Goal: Task Accomplishment & Management: Manage account settings

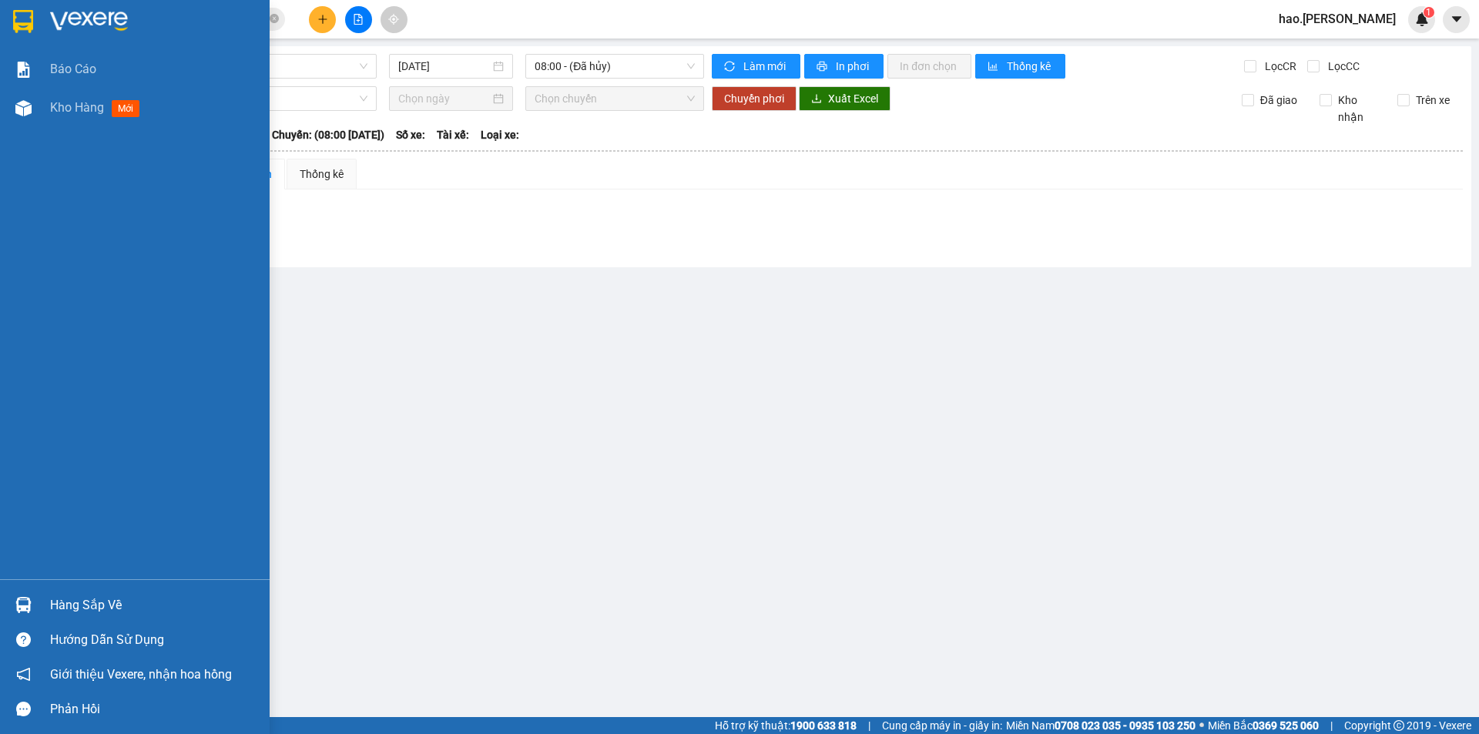
click at [84, 102] on span "Kho hàng" at bounding box center [77, 107] width 54 height 15
drag, startPoint x: 0, startPoint y: 0, endPoint x: 83, endPoint y: 102, distance: 131.3
click at [83, 102] on span "Kho hàng" at bounding box center [77, 107] width 54 height 15
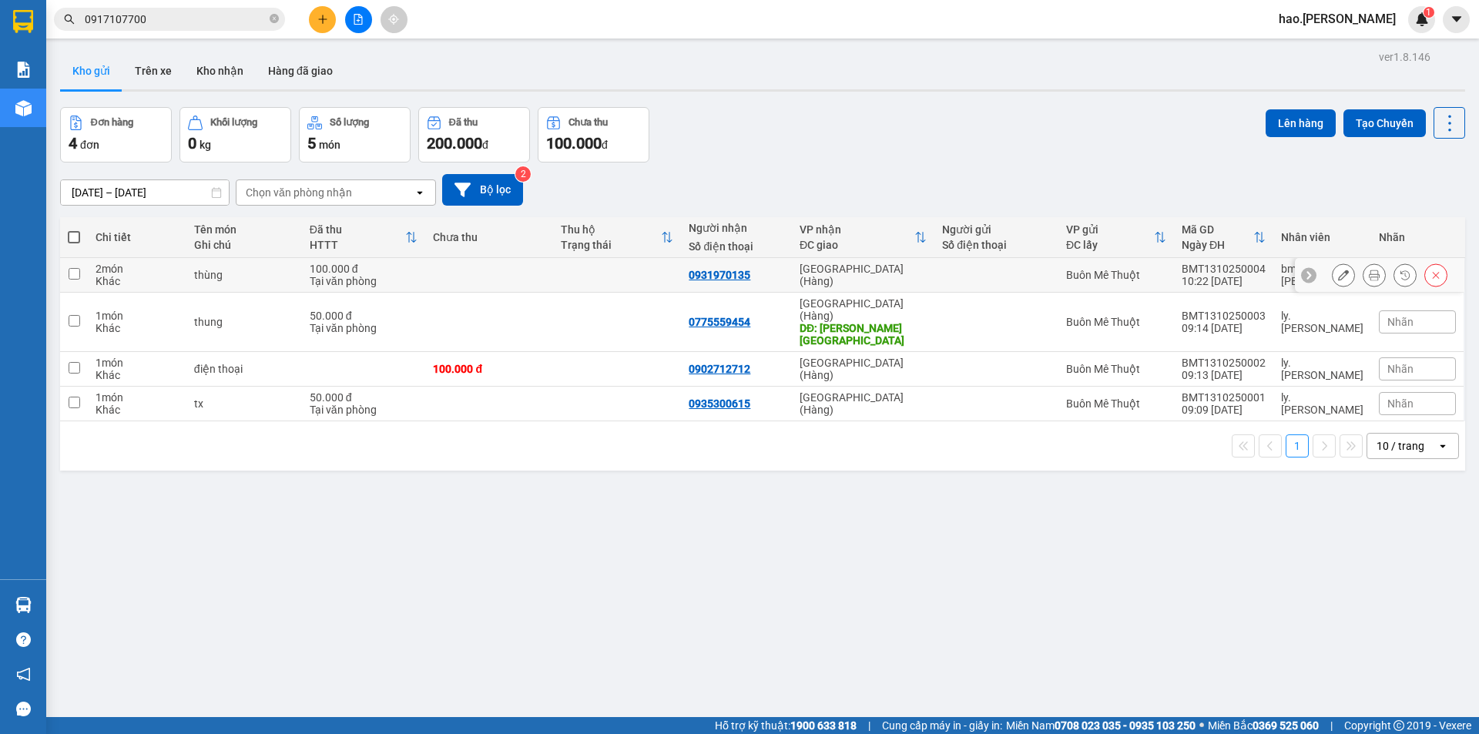
click at [1369, 273] on icon at bounding box center [1374, 275] width 11 height 11
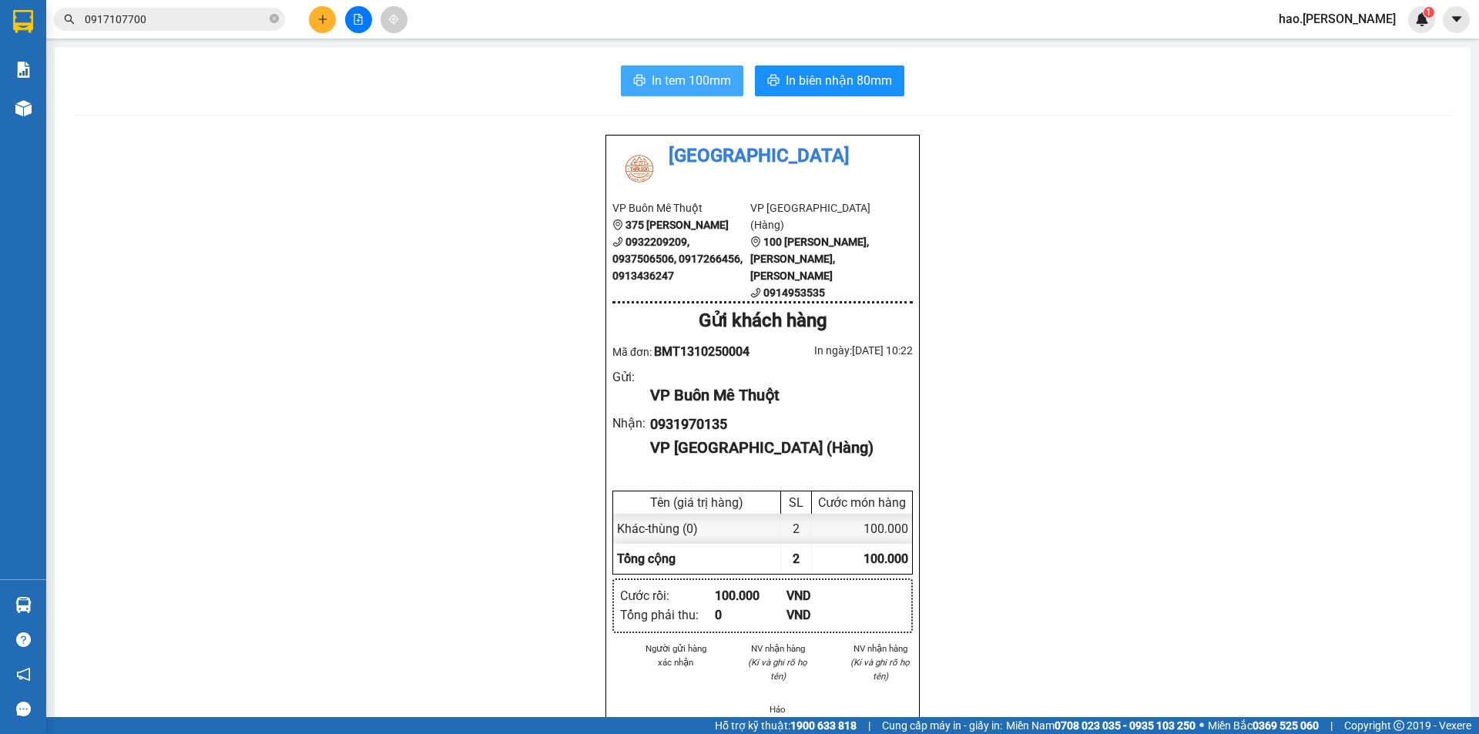
click at [718, 78] on span "In tem 100mm" at bounding box center [691, 80] width 79 height 19
click at [855, 82] on span "In biên nhận 80mm" at bounding box center [839, 80] width 106 height 19
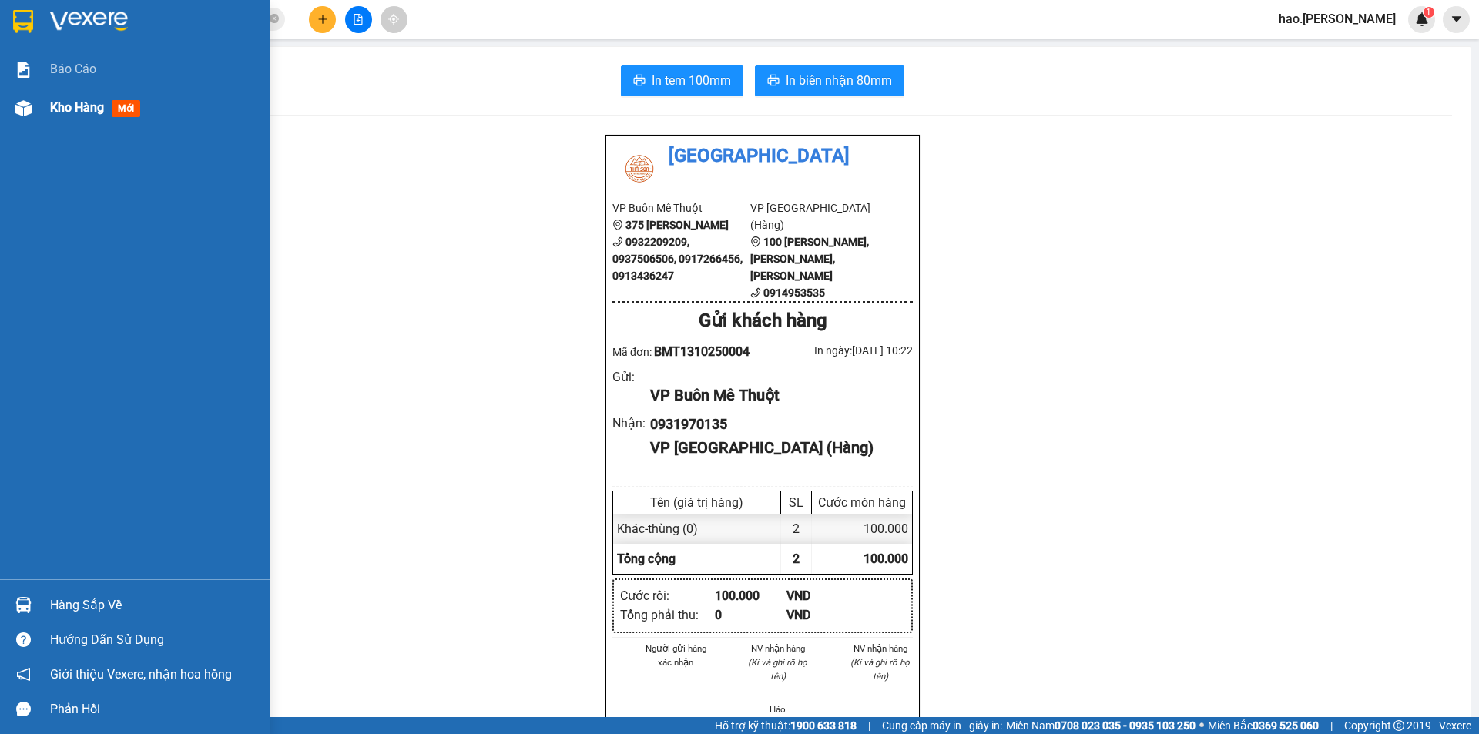
click at [92, 119] on div "Kho hàng mới" at bounding box center [154, 108] width 208 height 39
click at [93, 119] on div "Kho hàng mới" at bounding box center [154, 108] width 208 height 39
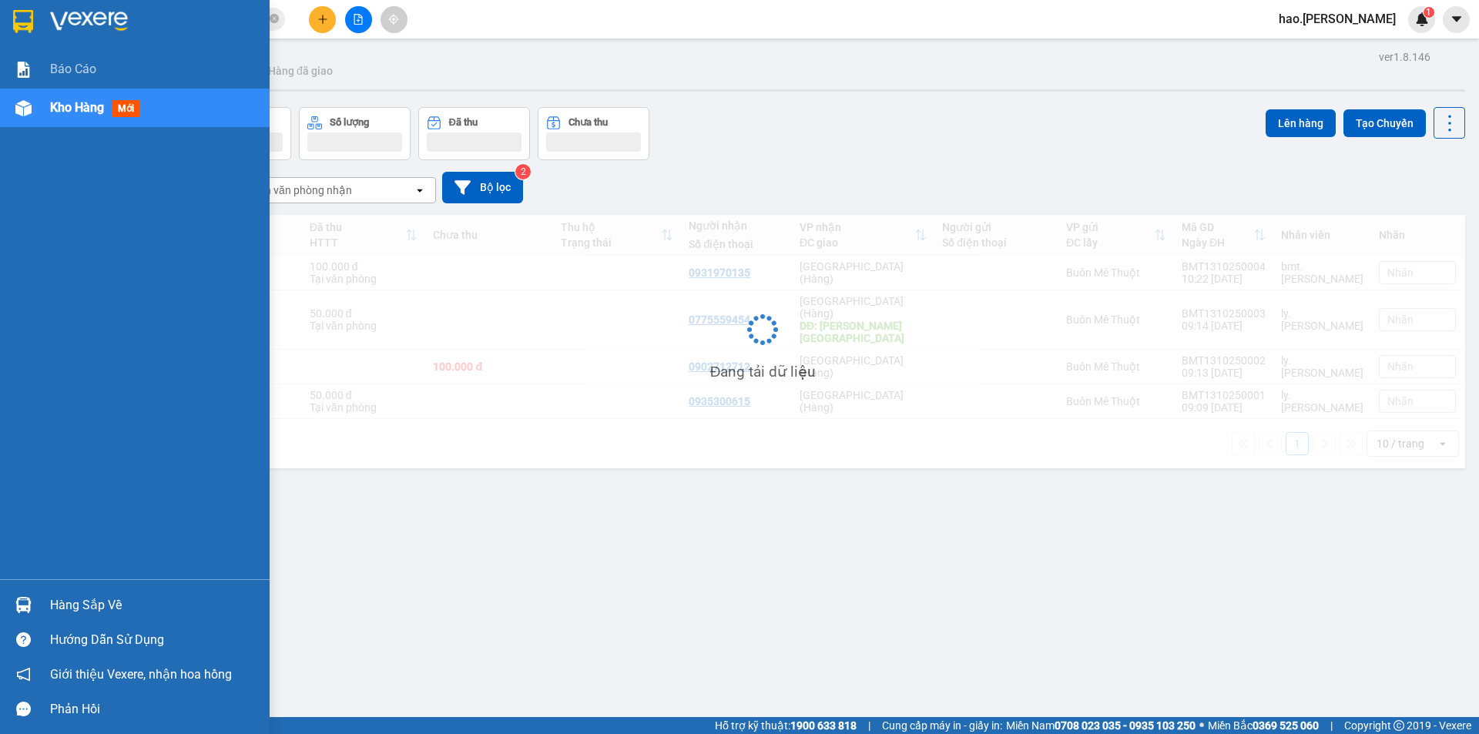
click at [93, 119] on div "Kho hàng mới" at bounding box center [154, 108] width 208 height 39
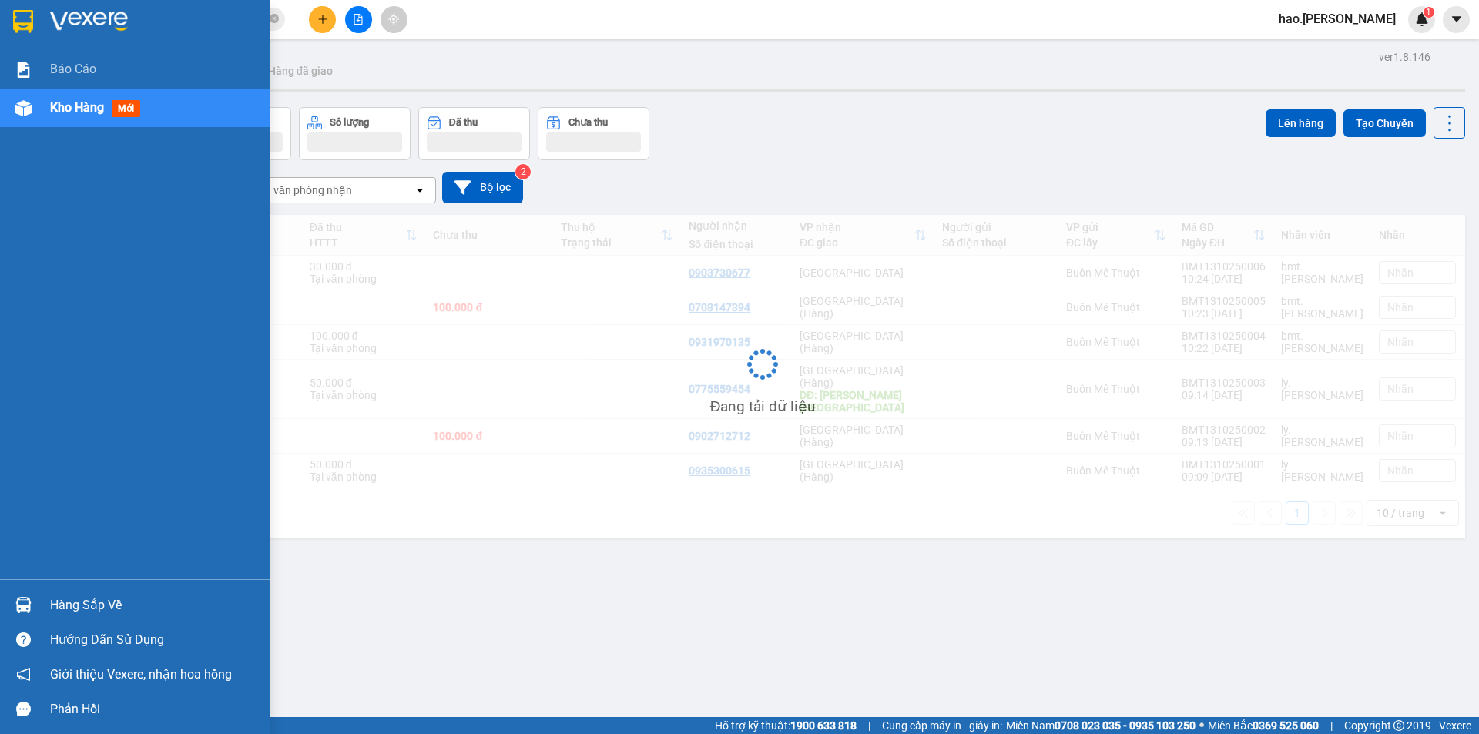
click at [93, 119] on div "Kho hàng mới" at bounding box center [154, 108] width 208 height 39
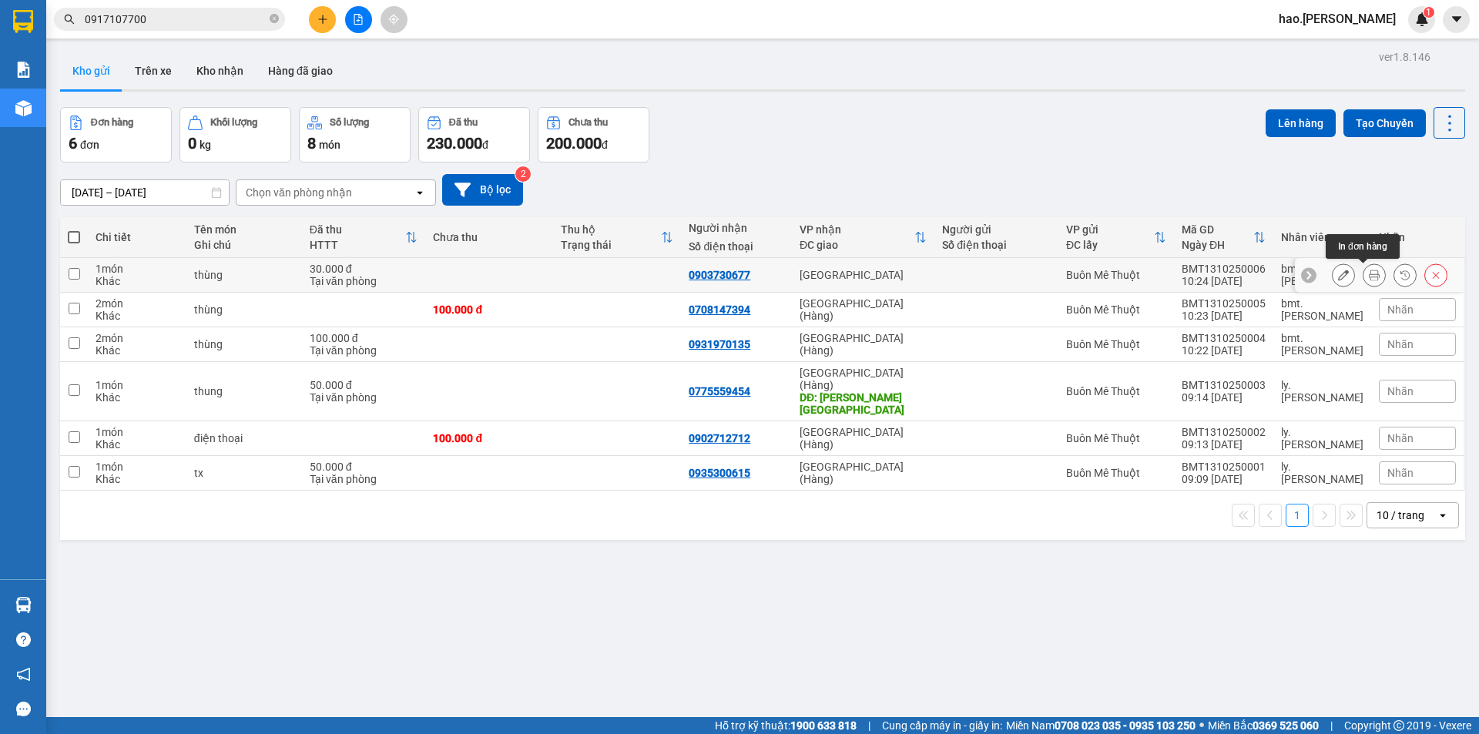
click at [1369, 279] on icon at bounding box center [1374, 275] width 11 height 11
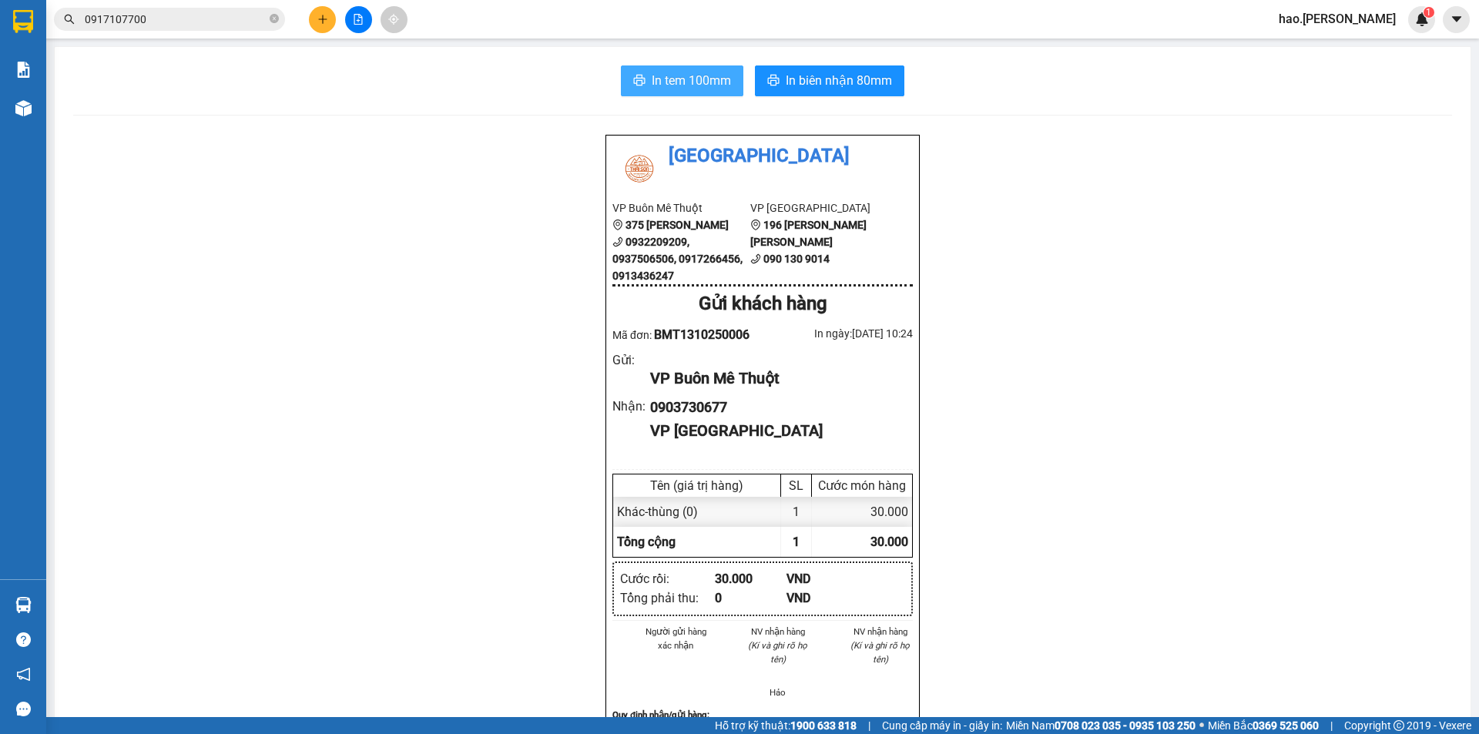
click at [720, 88] on span "In tem 100mm" at bounding box center [691, 80] width 79 height 19
click at [816, 77] on span "In biên nhận 80mm" at bounding box center [839, 80] width 106 height 19
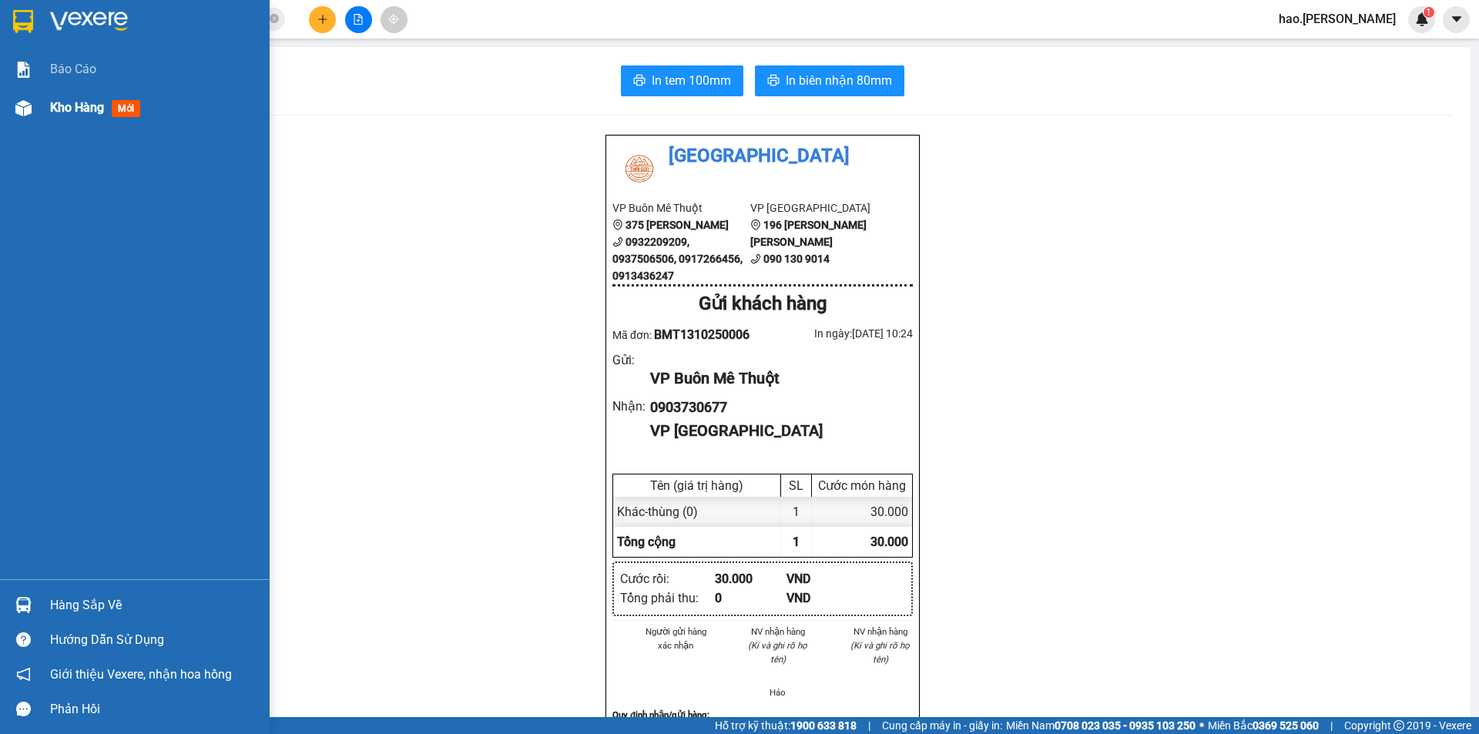
click at [47, 106] on div "Kho hàng mới" at bounding box center [135, 108] width 270 height 39
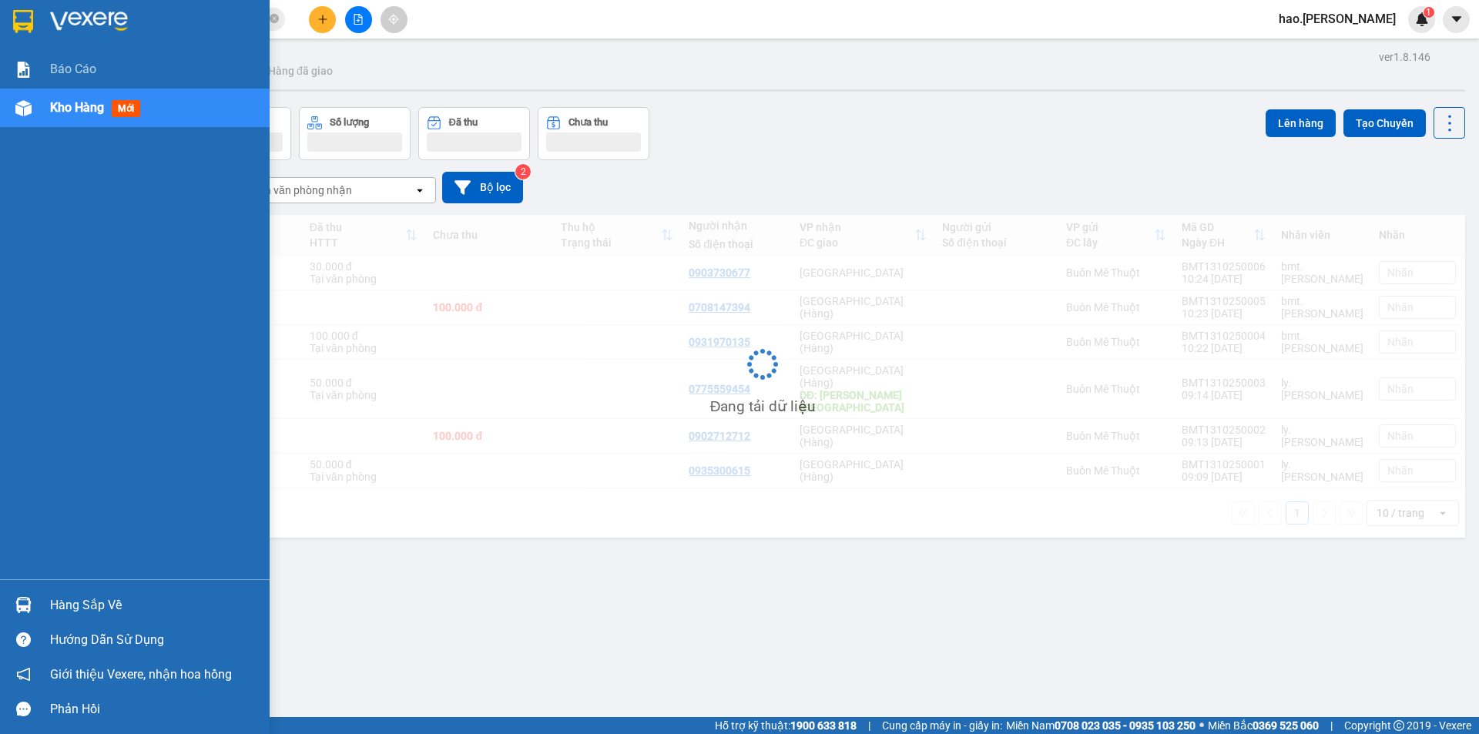
click at [47, 106] on div "Kho hàng mới" at bounding box center [135, 108] width 270 height 39
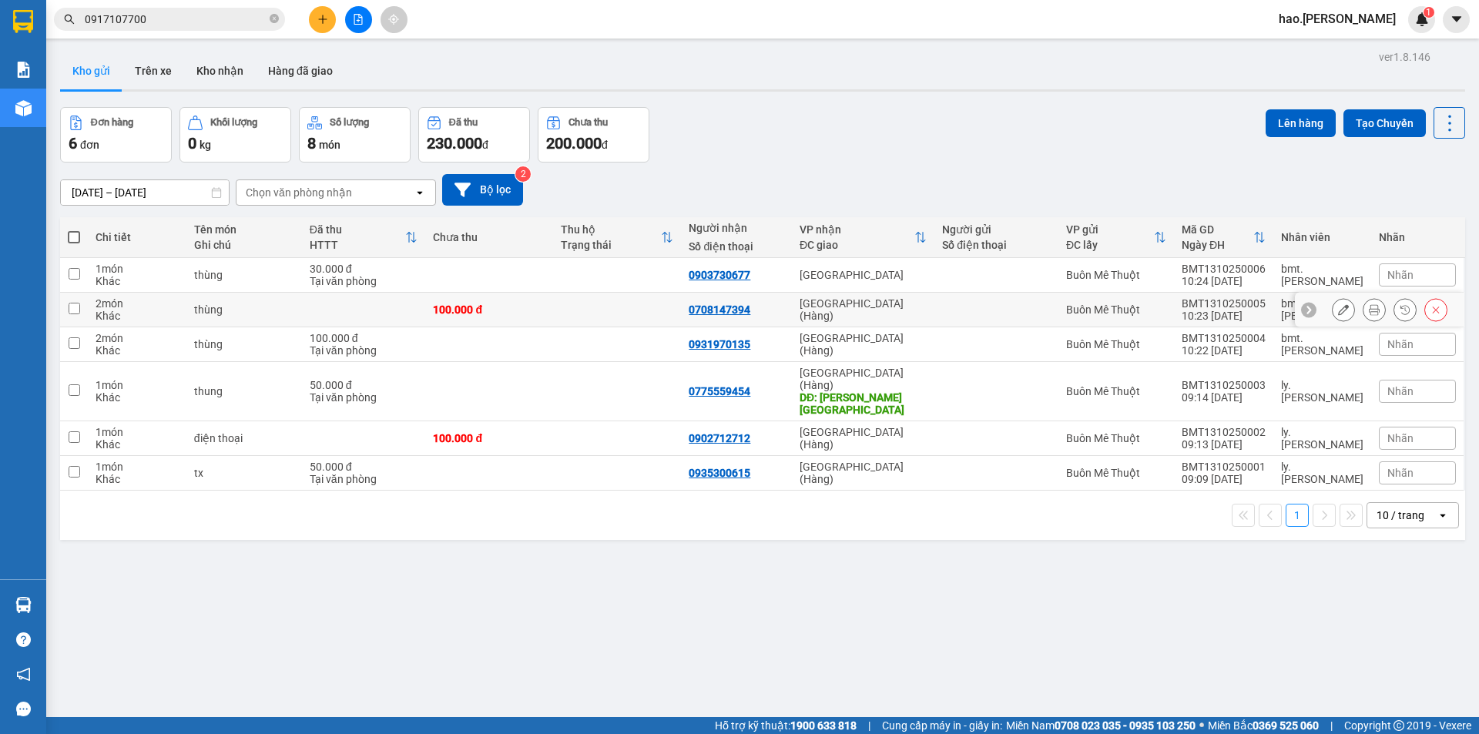
click at [1372, 306] on button at bounding box center [1374, 310] width 22 height 27
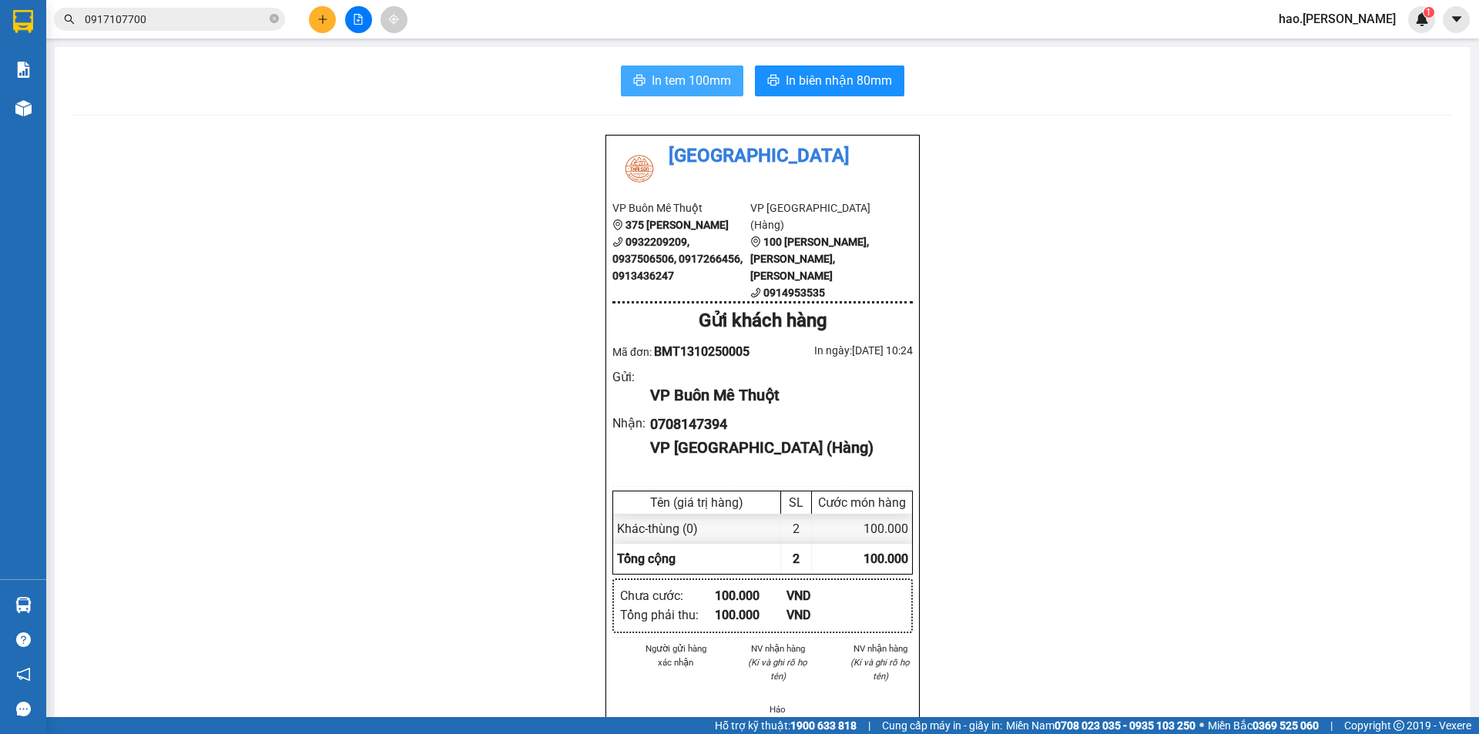
click at [663, 85] on span "In tem 100mm" at bounding box center [691, 80] width 79 height 19
click at [325, 15] on icon "plus" at bounding box center [322, 19] width 11 height 11
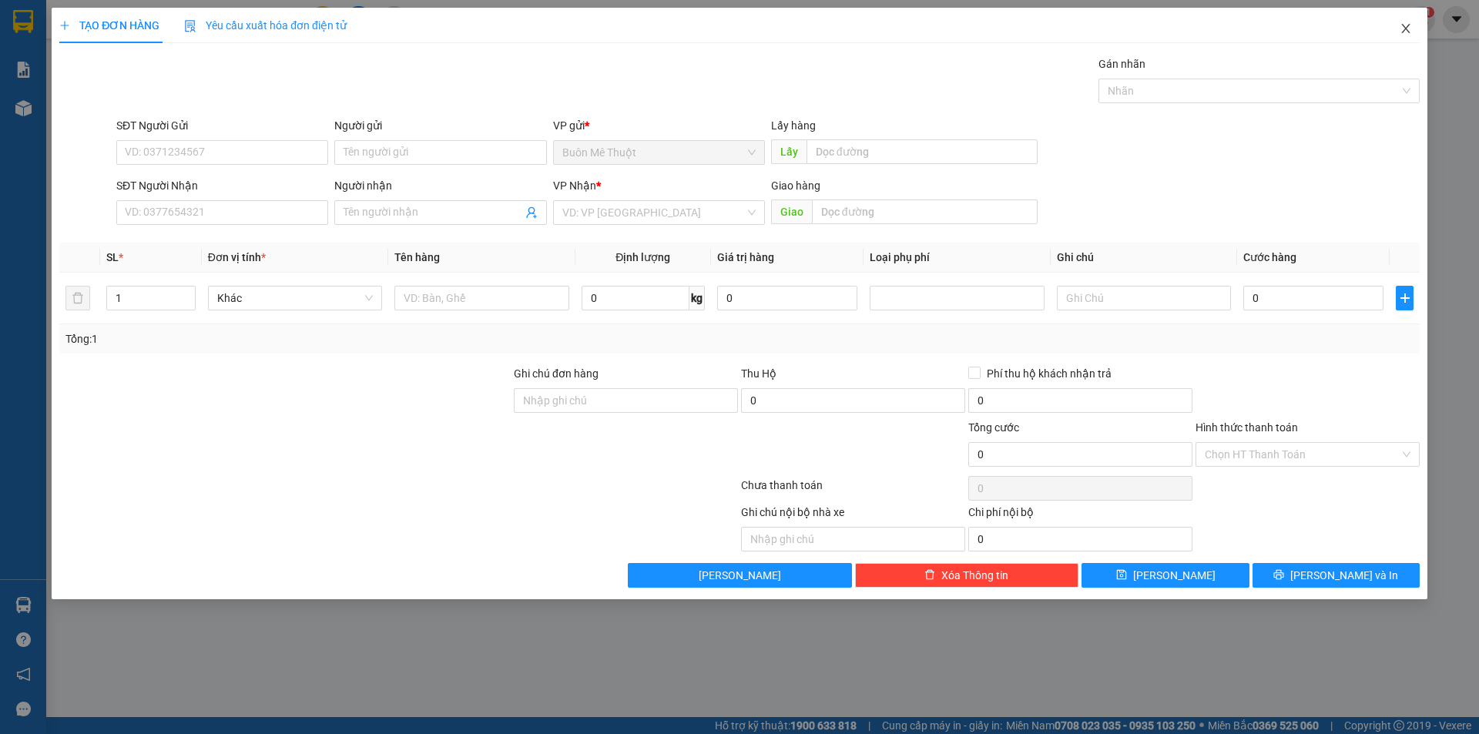
click at [1406, 27] on icon "close" at bounding box center [1405, 28] width 12 height 12
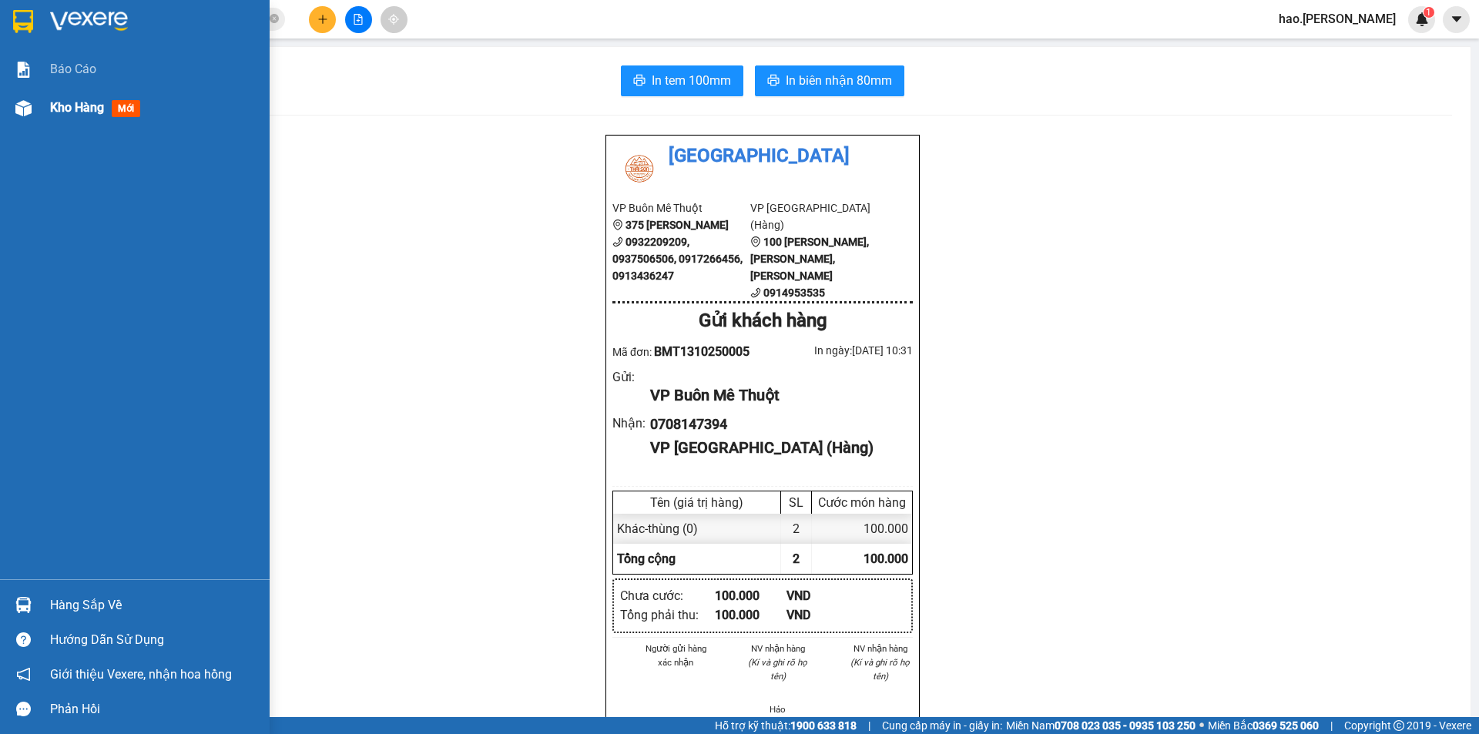
click at [84, 104] on span "Kho hàng" at bounding box center [77, 107] width 54 height 15
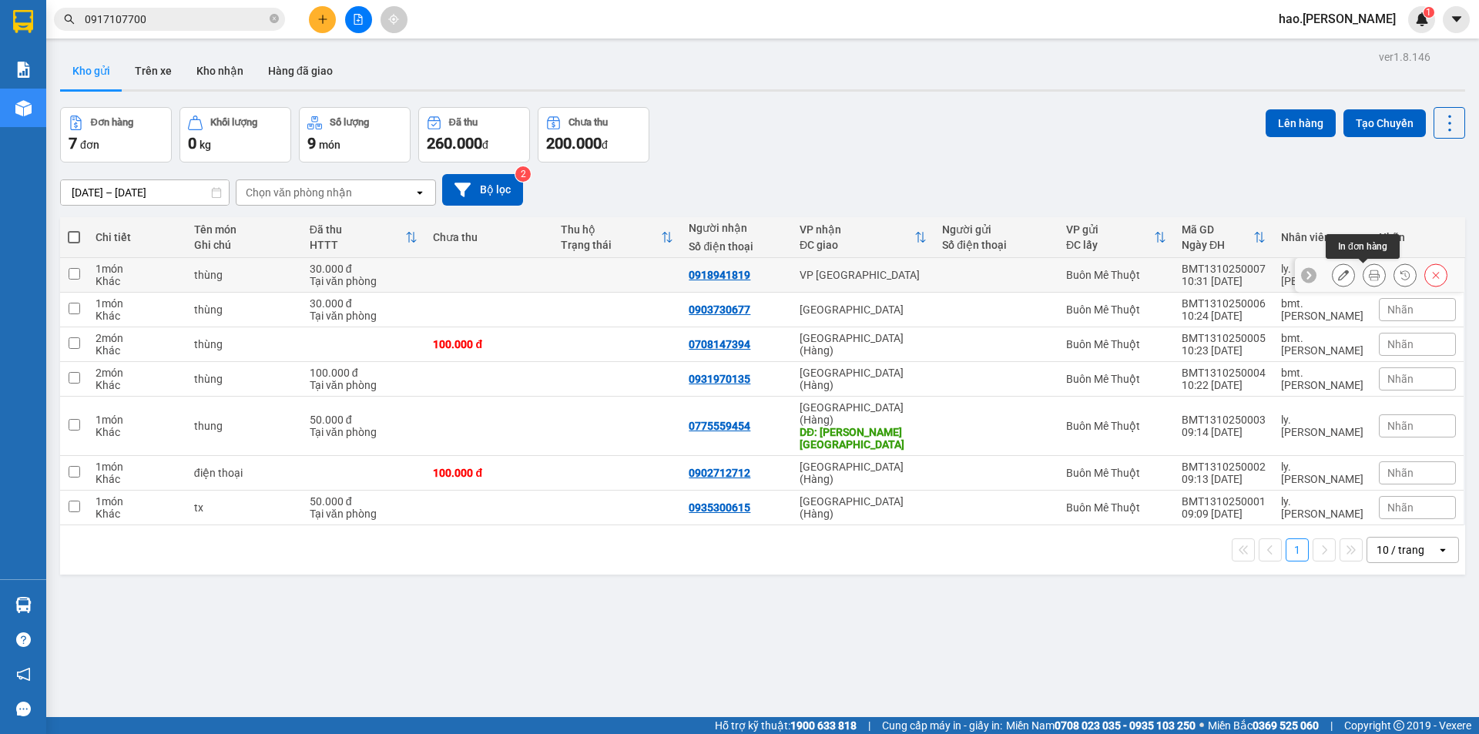
click at [1369, 276] on icon at bounding box center [1374, 275] width 11 height 11
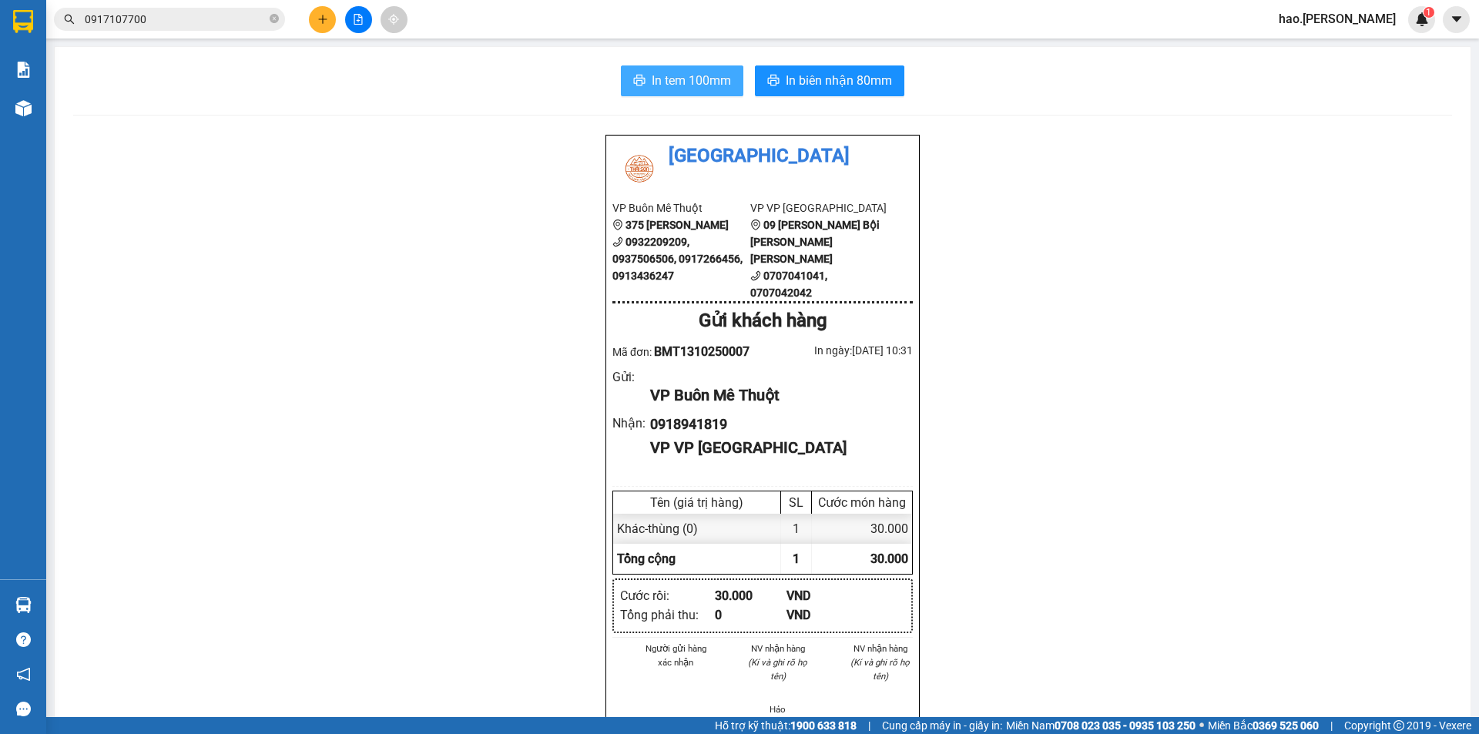
click at [668, 80] on span "In tem 100mm" at bounding box center [691, 80] width 79 height 19
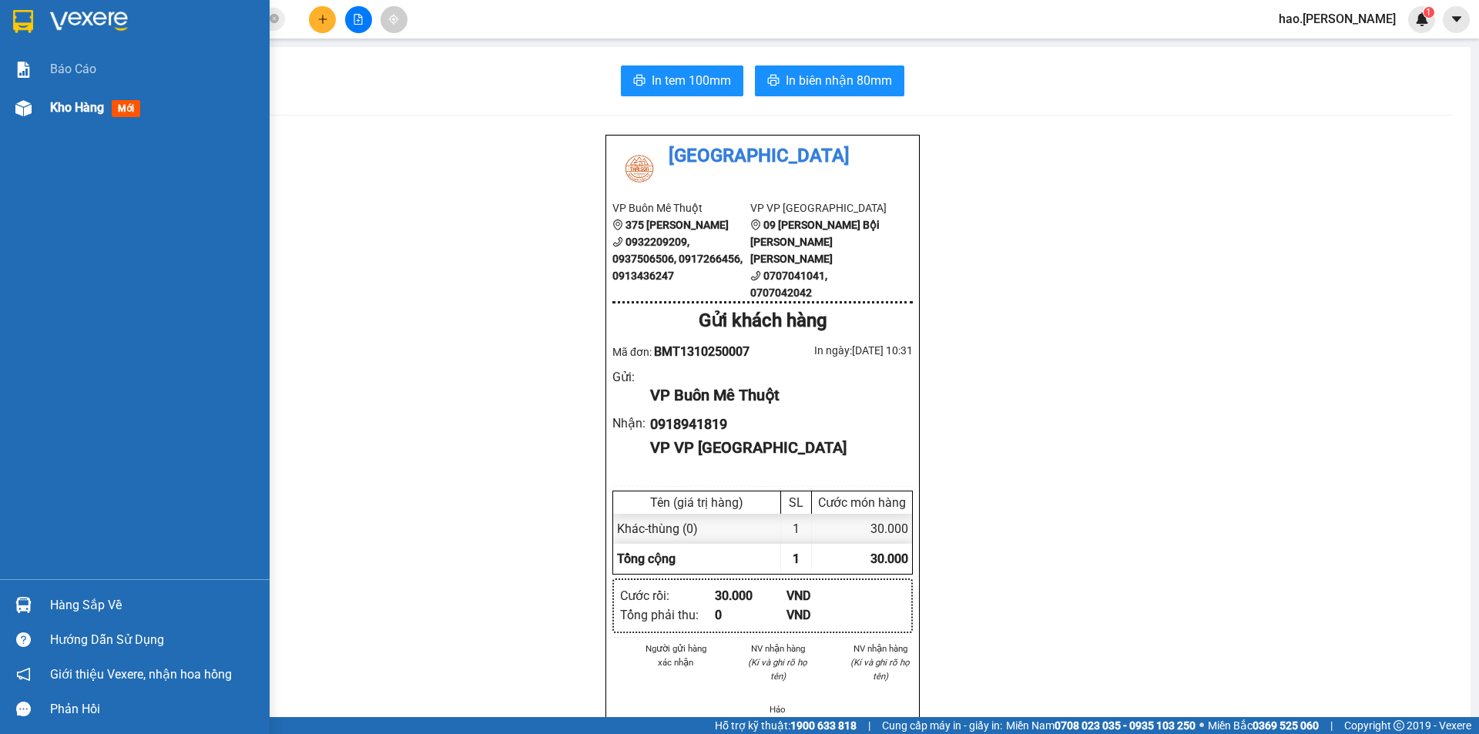
drag, startPoint x: 95, startPoint y: 102, endPoint x: 50, endPoint y: 107, distance: 45.8
click at [95, 100] on span "Kho hàng" at bounding box center [77, 107] width 54 height 15
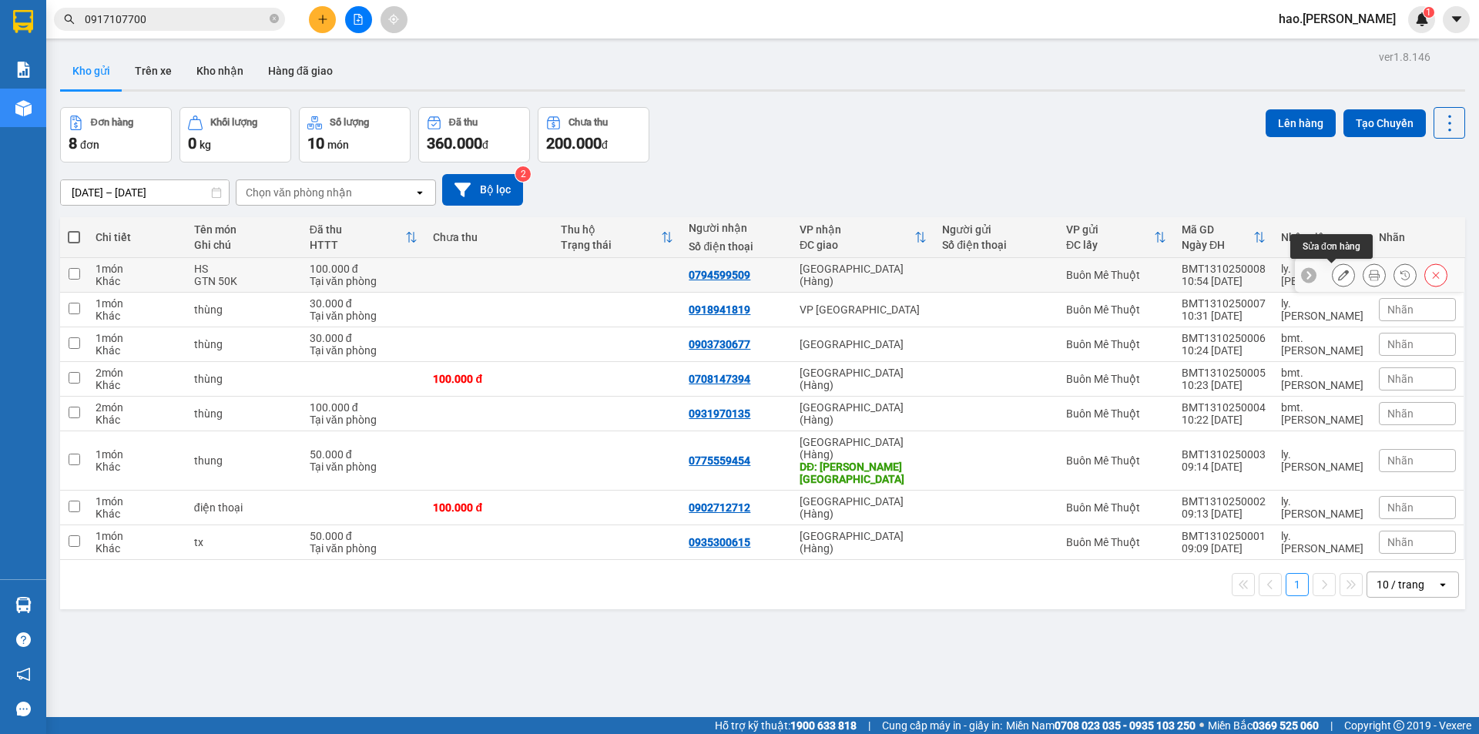
drag, startPoint x: 1377, startPoint y: 273, endPoint x: 1366, endPoint y: 276, distance: 11.0
click at [1367, 275] on div at bounding box center [1390, 274] width 116 height 23
click at [1369, 276] on icon at bounding box center [1374, 275] width 11 height 11
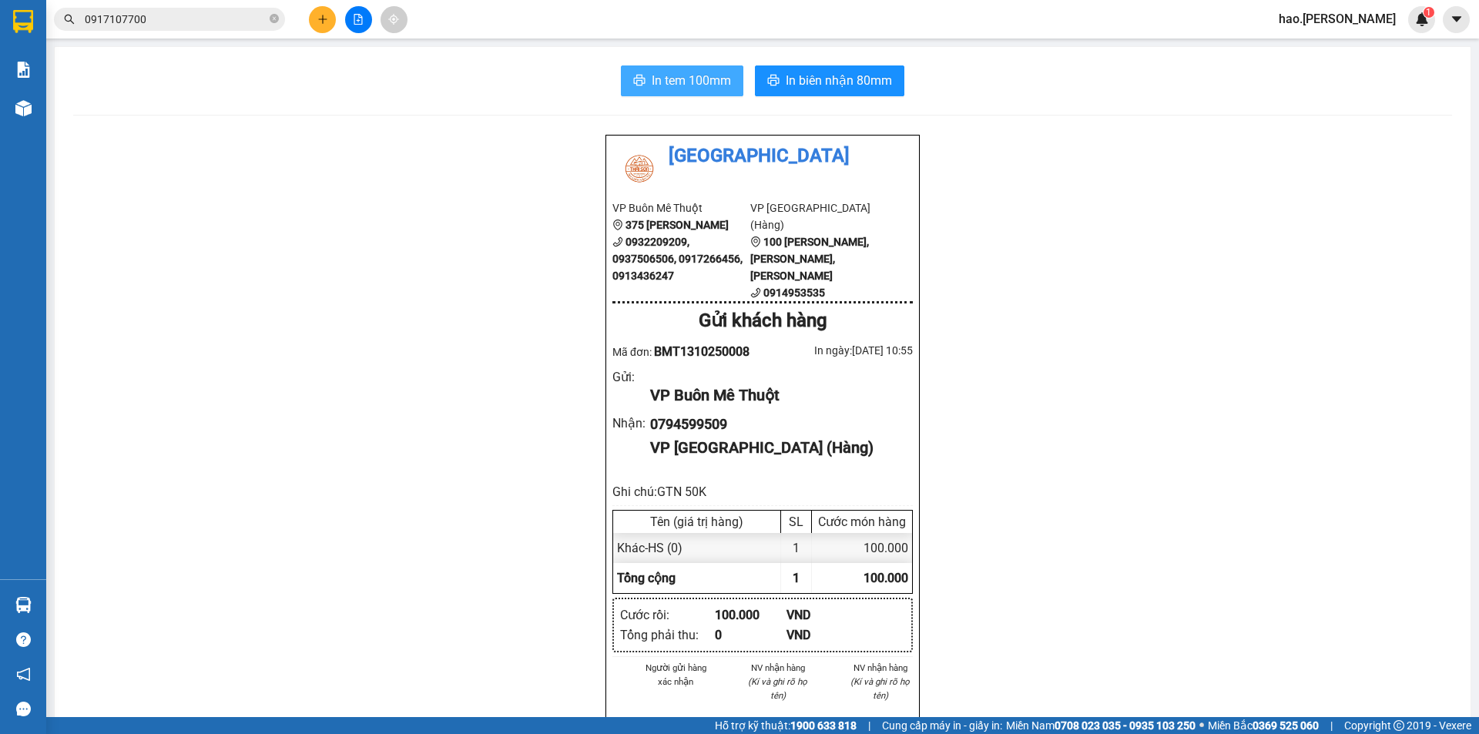
click at [690, 65] on button "In tem 100mm" at bounding box center [682, 80] width 122 height 31
click at [692, 75] on span "In tem 100mm" at bounding box center [691, 80] width 79 height 19
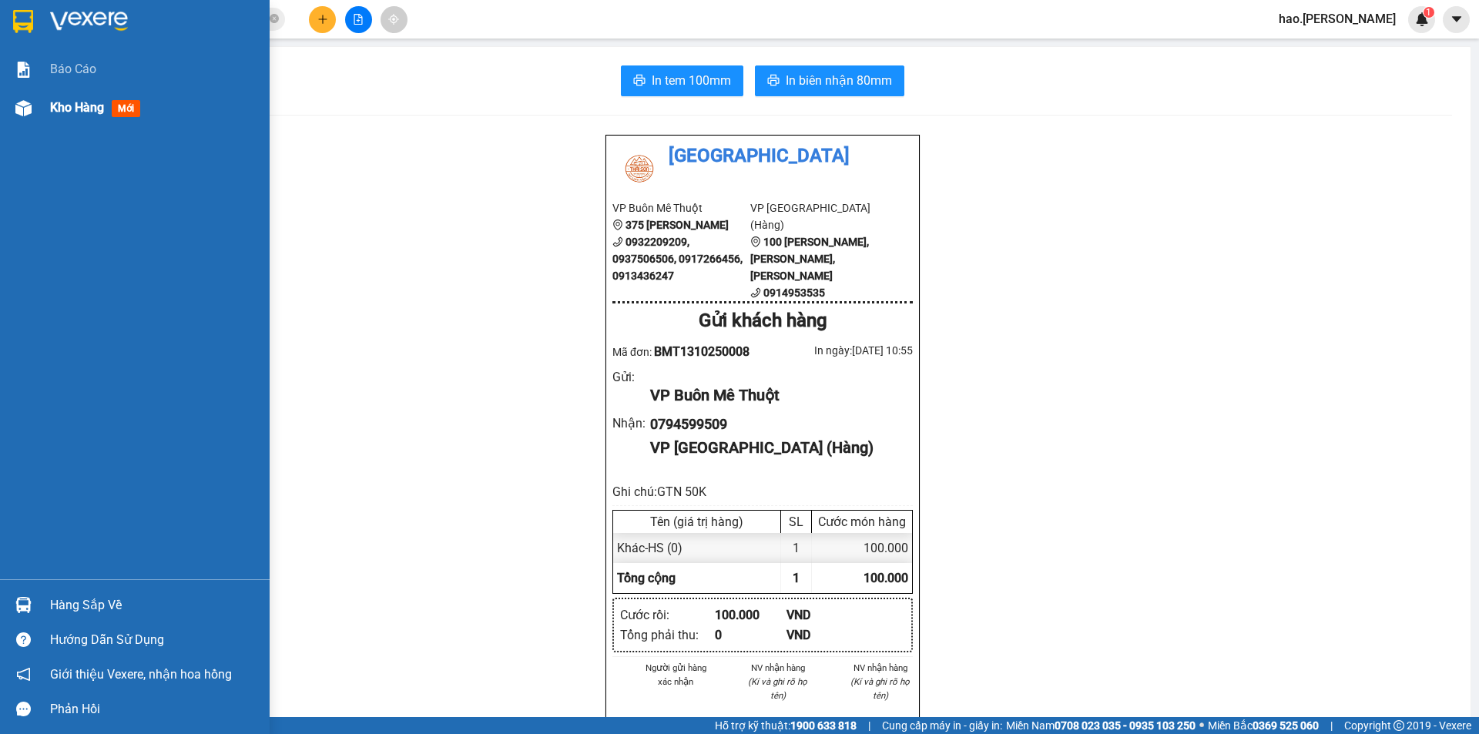
click at [65, 108] on span "Kho hàng" at bounding box center [77, 107] width 54 height 15
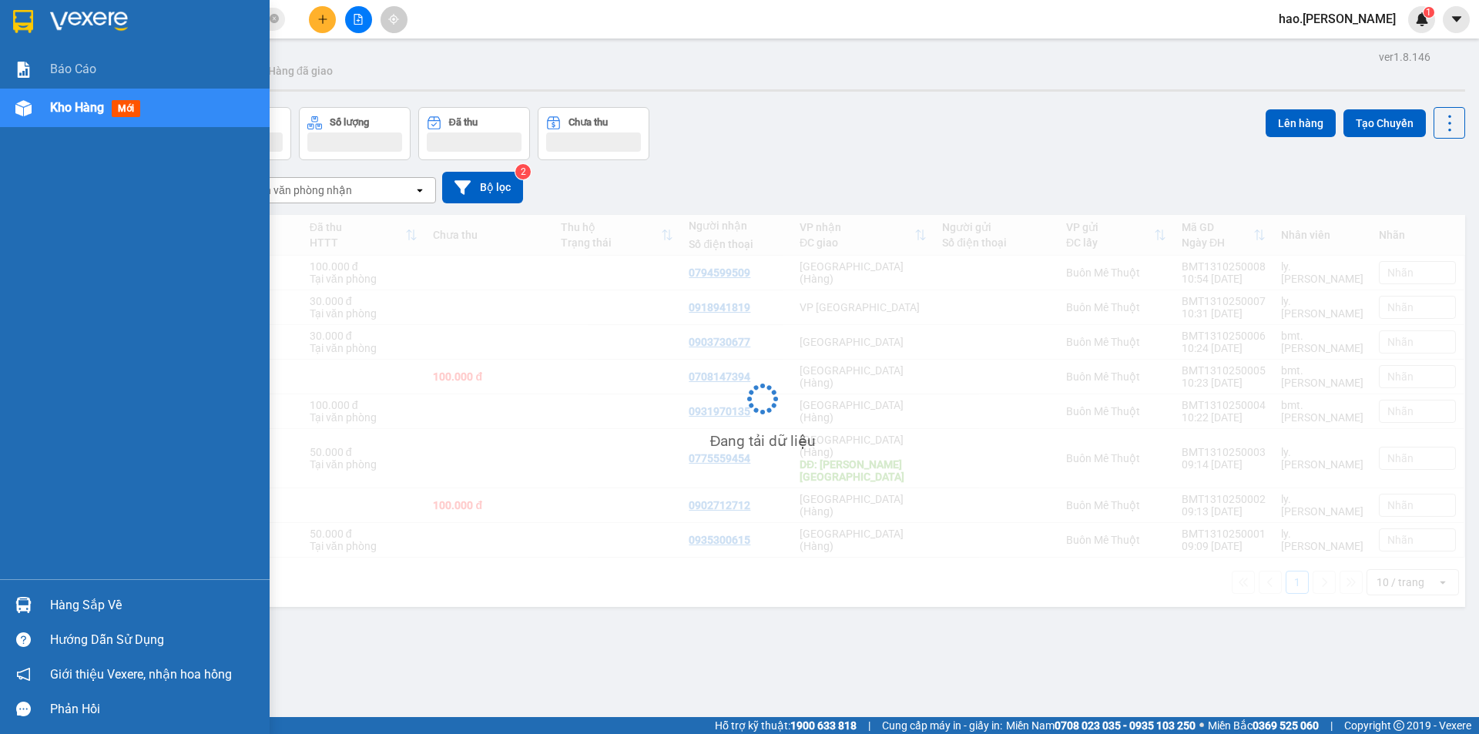
click at [65, 108] on span "Kho hàng" at bounding box center [77, 107] width 54 height 15
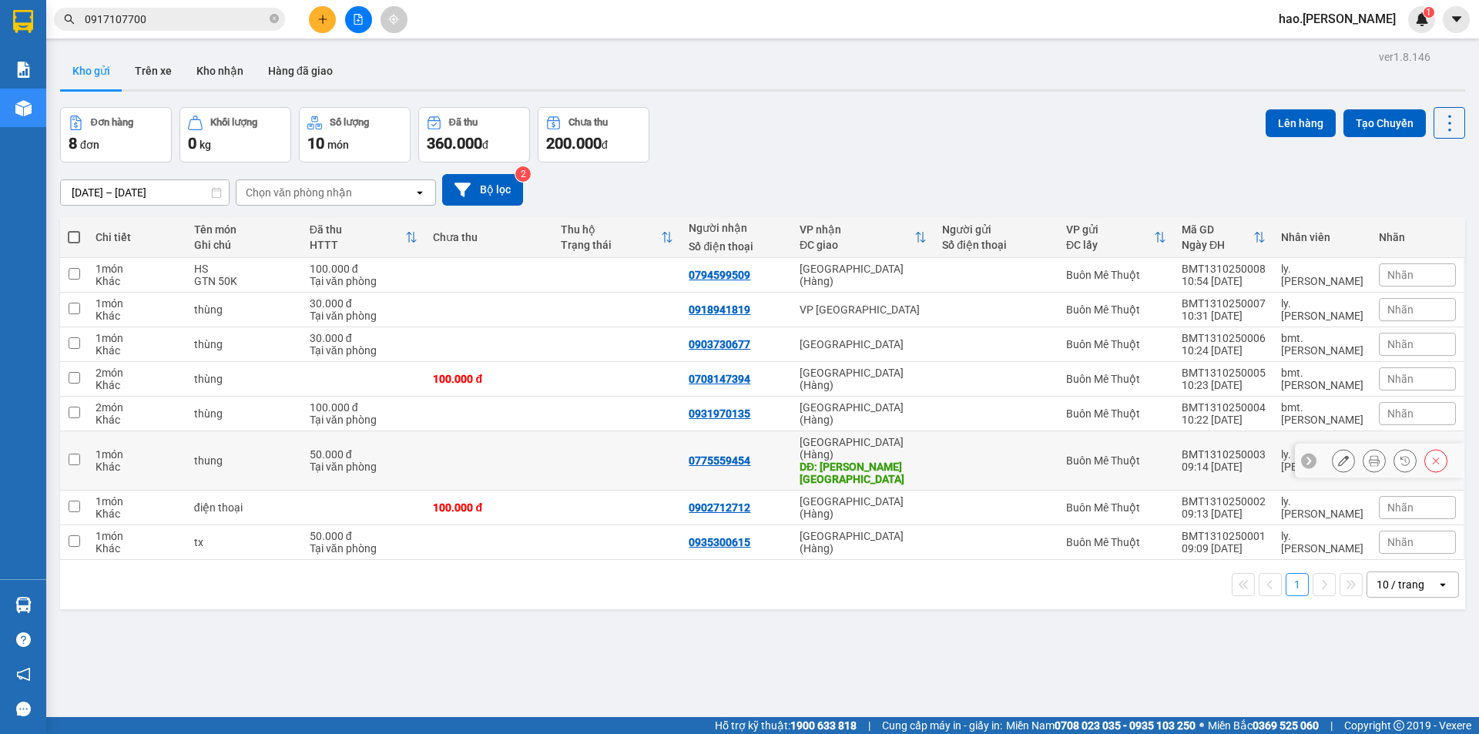
click at [1338, 451] on button at bounding box center [1343, 460] width 22 height 27
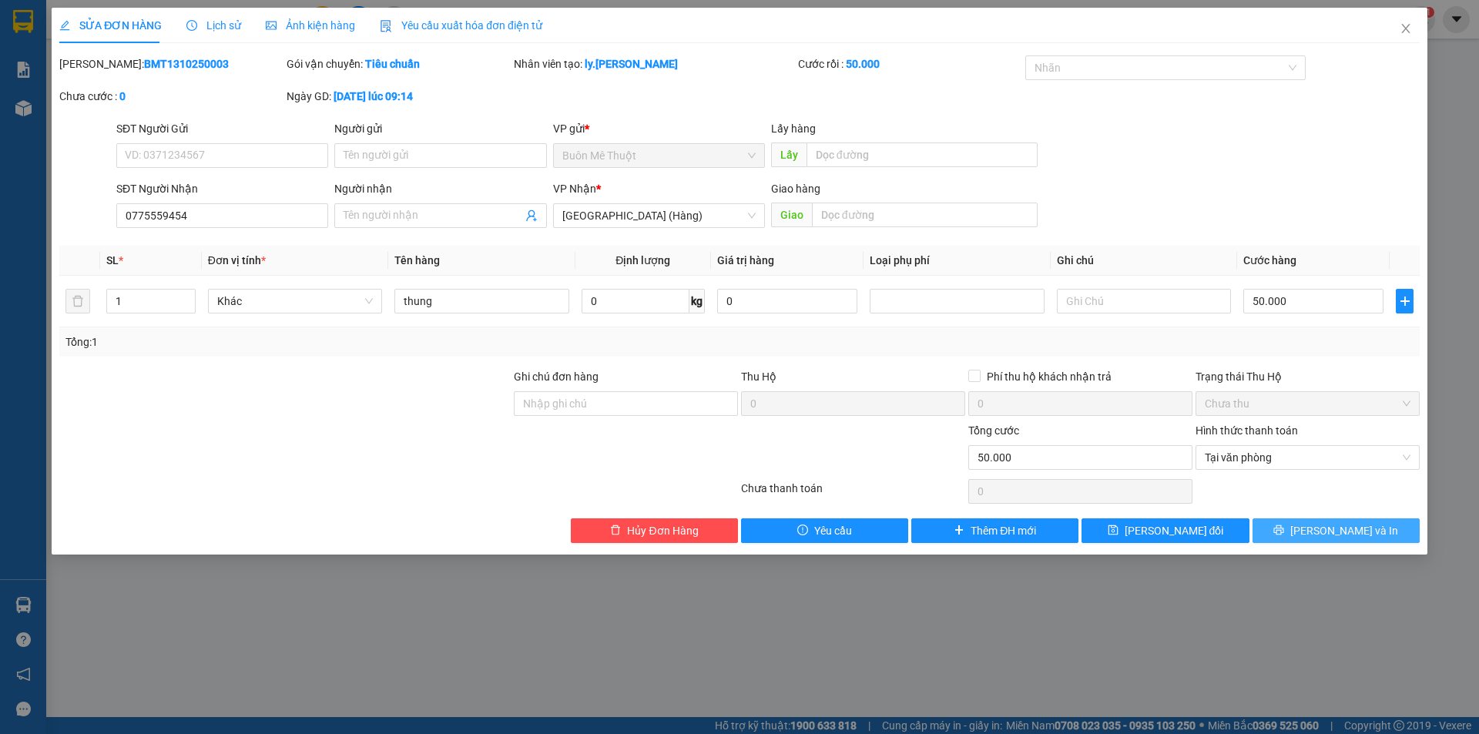
click at [1355, 531] on span "[PERSON_NAME] và In" at bounding box center [1344, 530] width 108 height 17
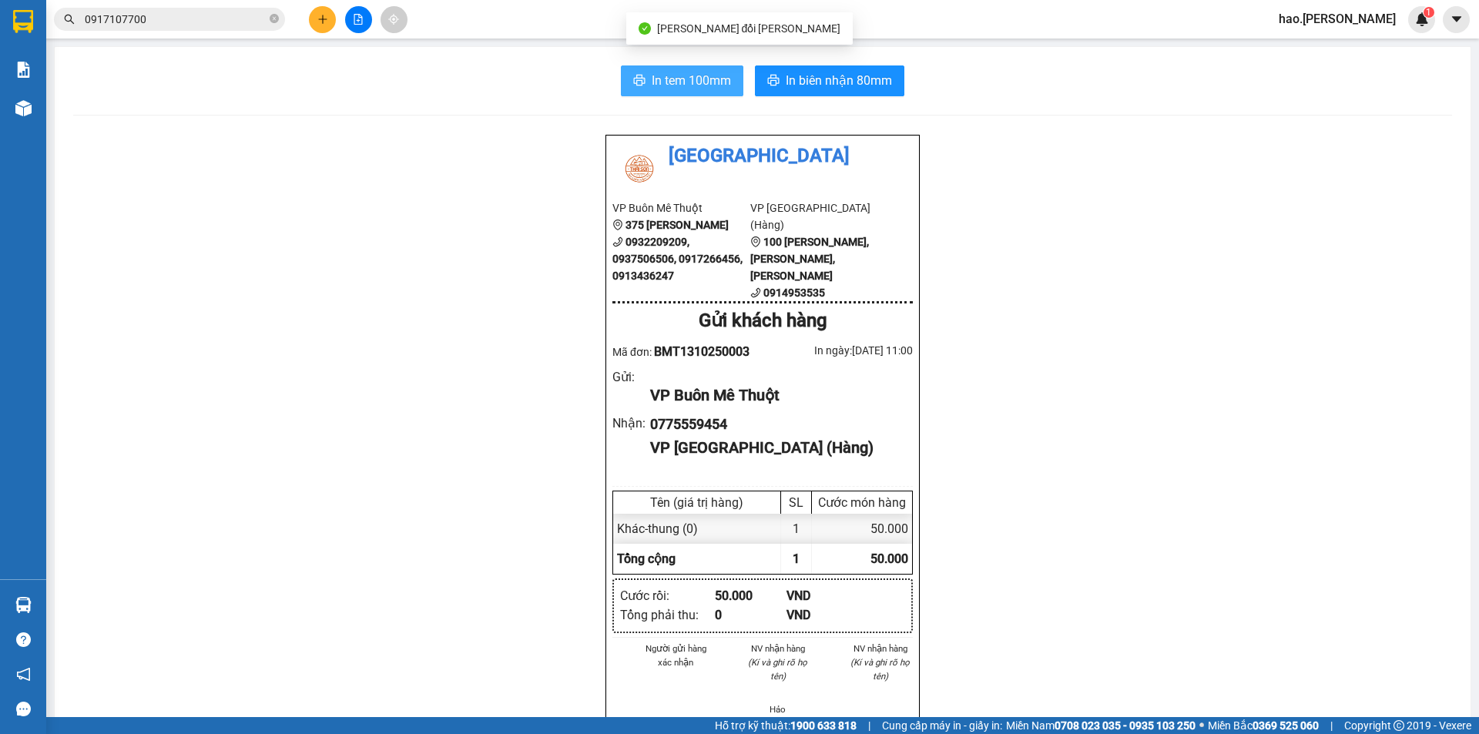
click at [668, 70] on button "In tem 100mm" at bounding box center [682, 80] width 122 height 31
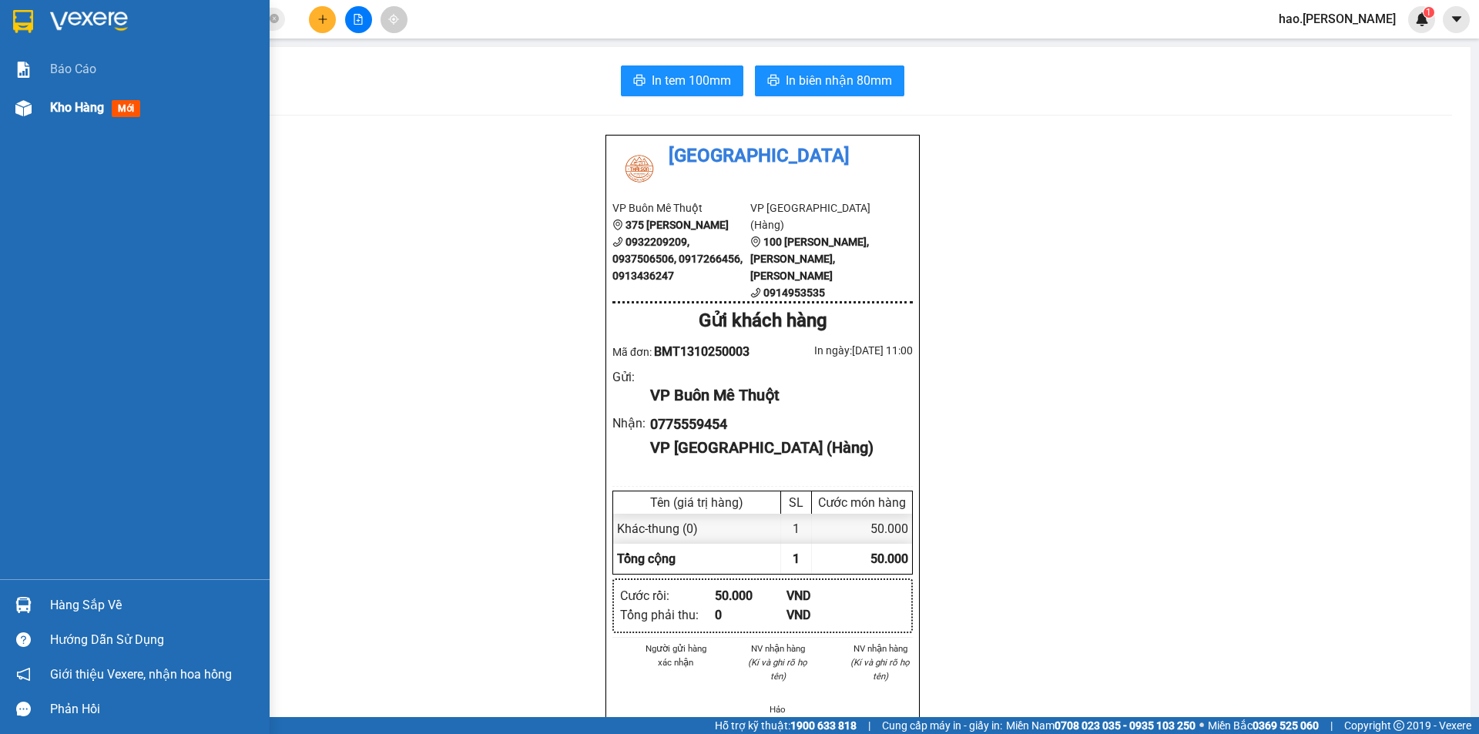
click at [74, 109] on span "Kho hàng" at bounding box center [77, 107] width 54 height 15
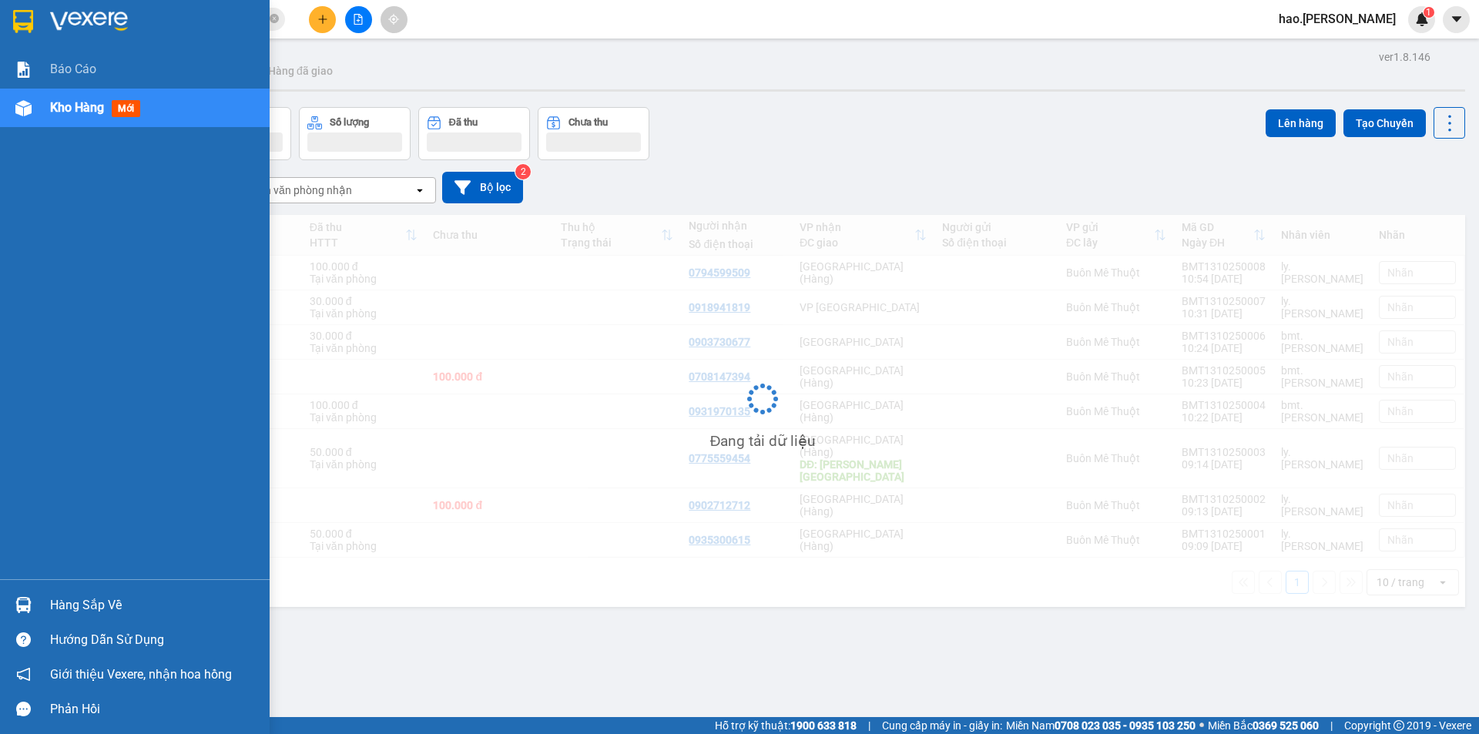
click at [74, 109] on span "Kho hàng" at bounding box center [77, 107] width 54 height 15
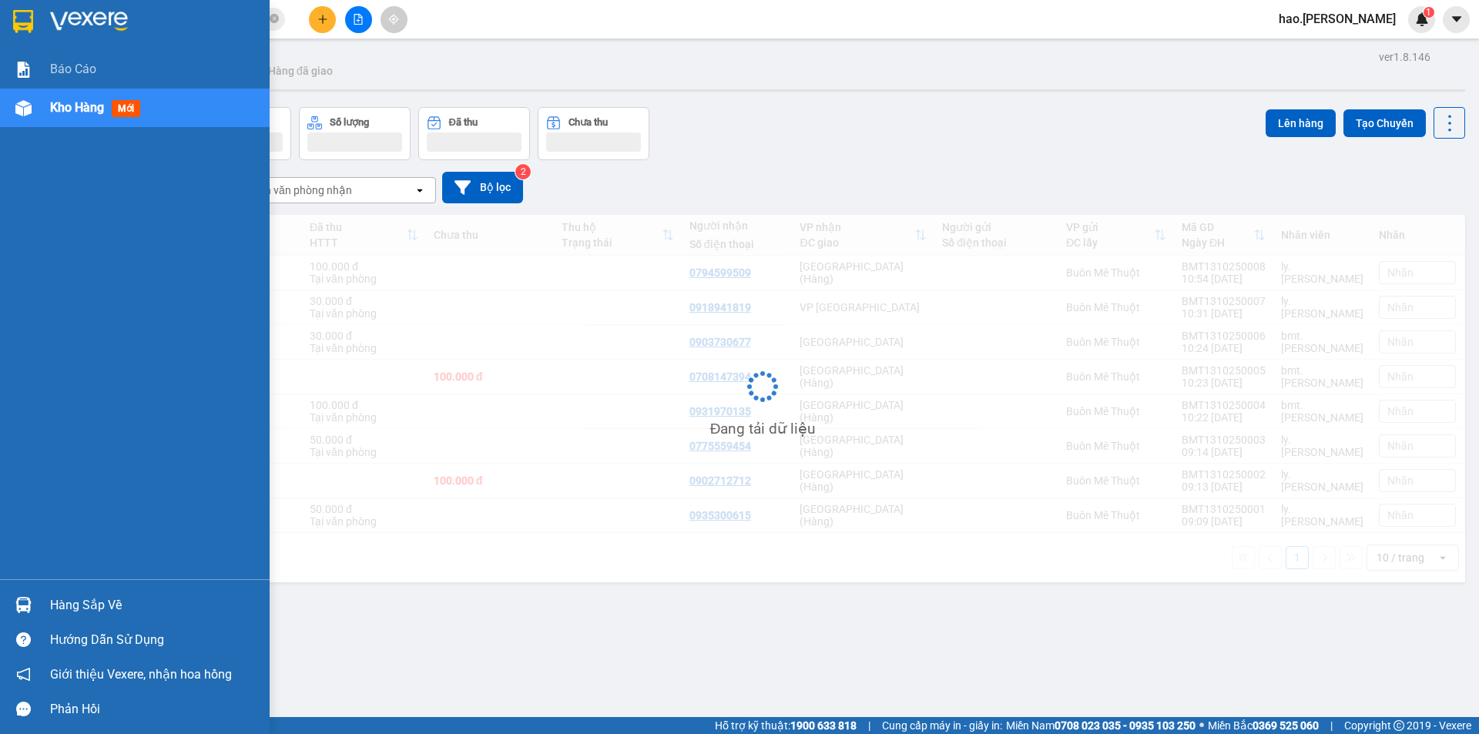
click at [74, 109] on span "Kho hàng" at bounding box center [77, 107] width 54 height 15
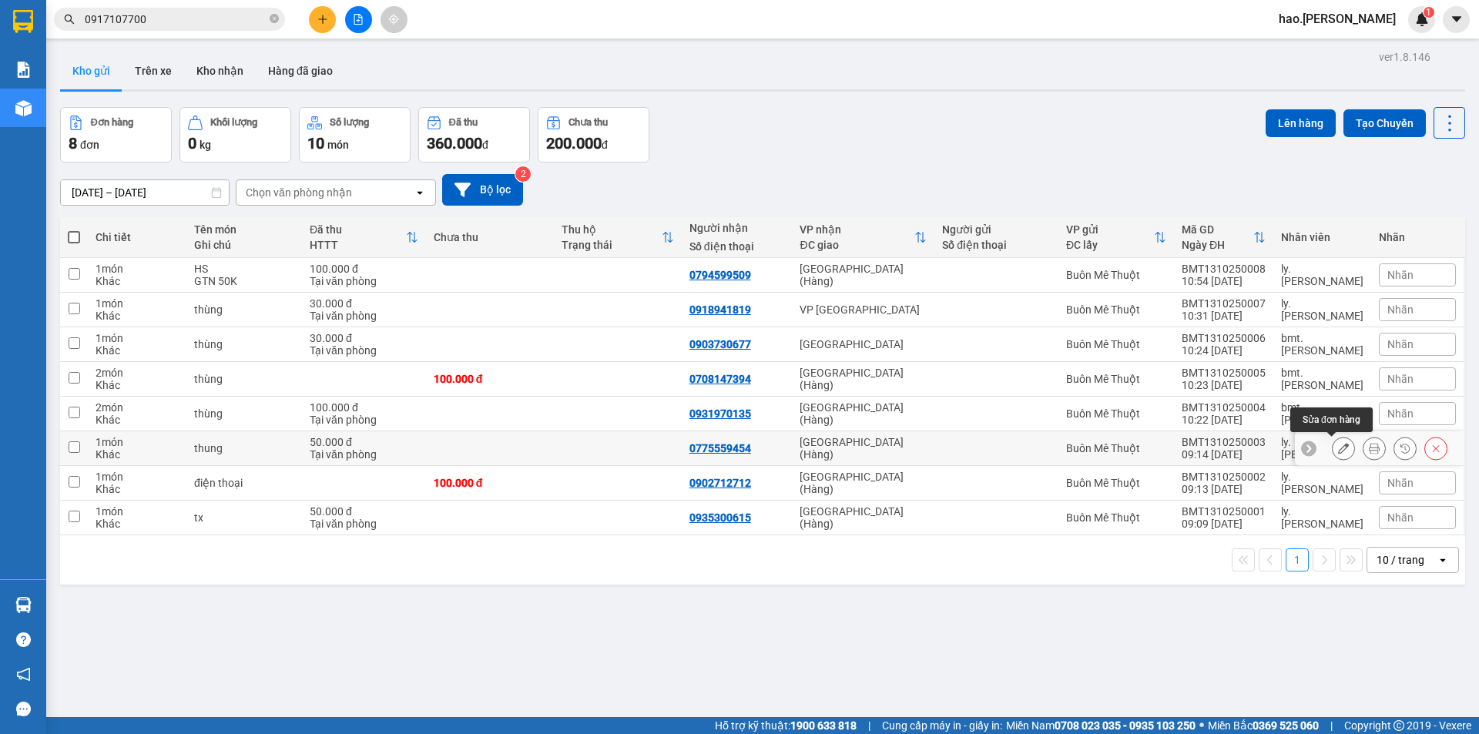
click at [1338, 451] on icon at bounding box center [1343, 448] width 11 height 11
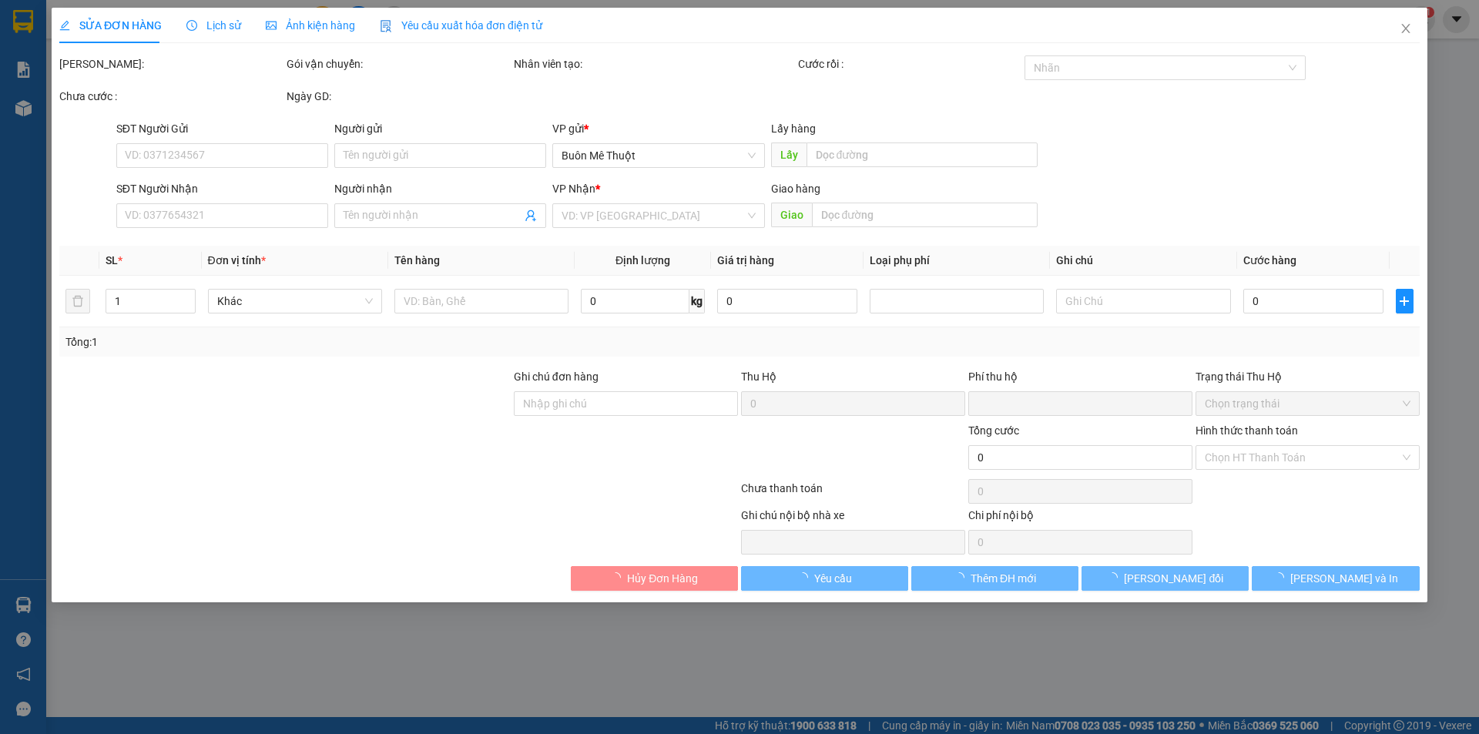
type input "0775559454"
type input "0"
type input "50.000"
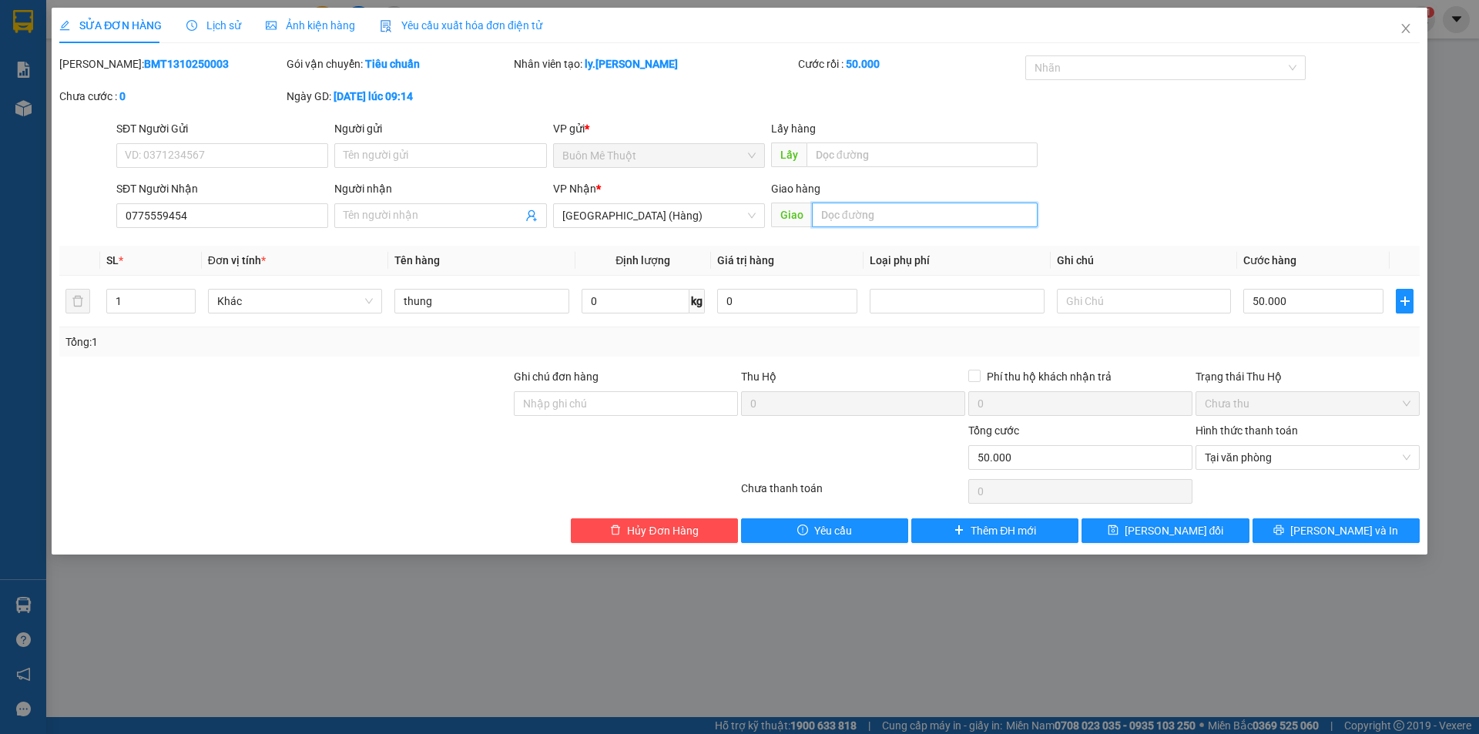
click at [880, 226] on input "text" at bounding box center [925, 215] width 226 height 25
type input "t"
type input "TÈO - NAM P"
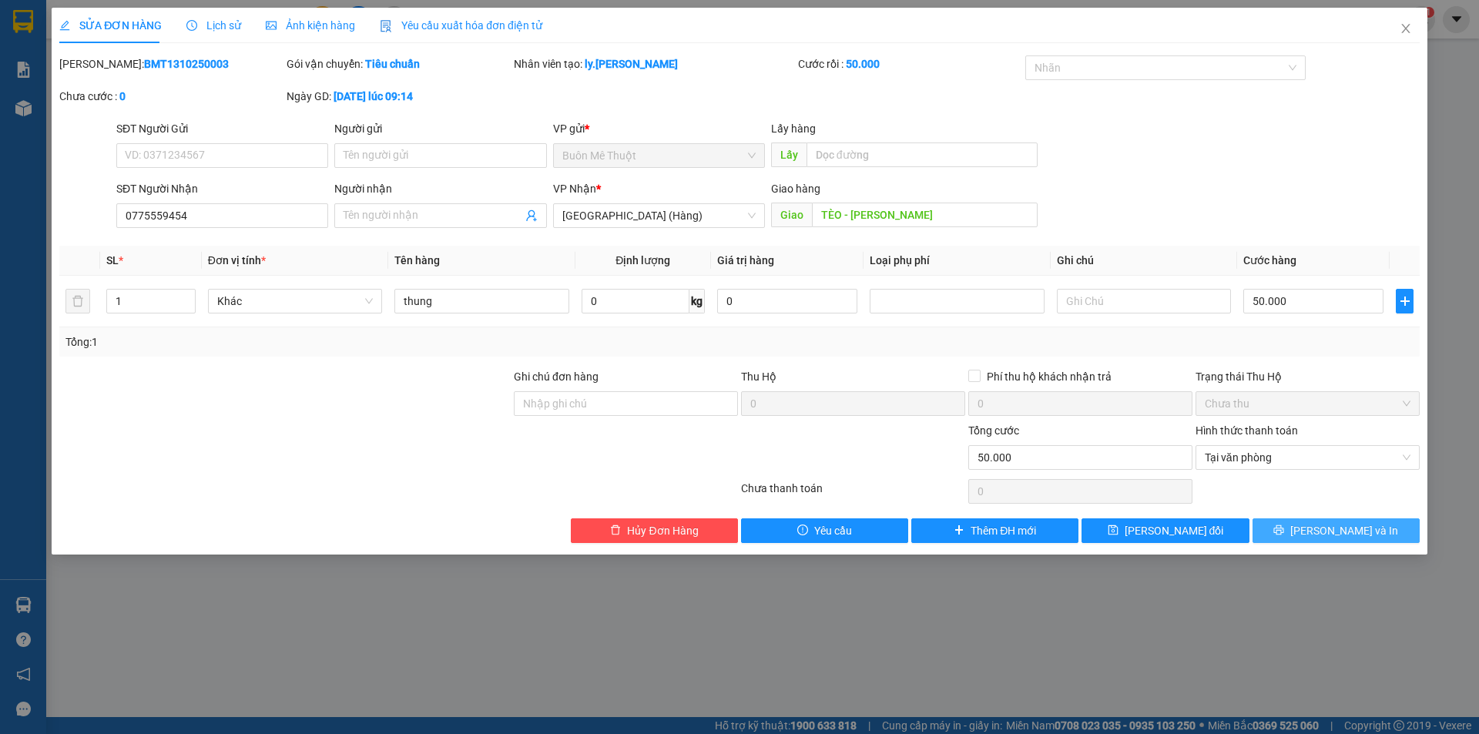
click at [1318, 524] on button "[PERSON_NAME] và In" at bounding box center [1335, 530] width 167 height 25
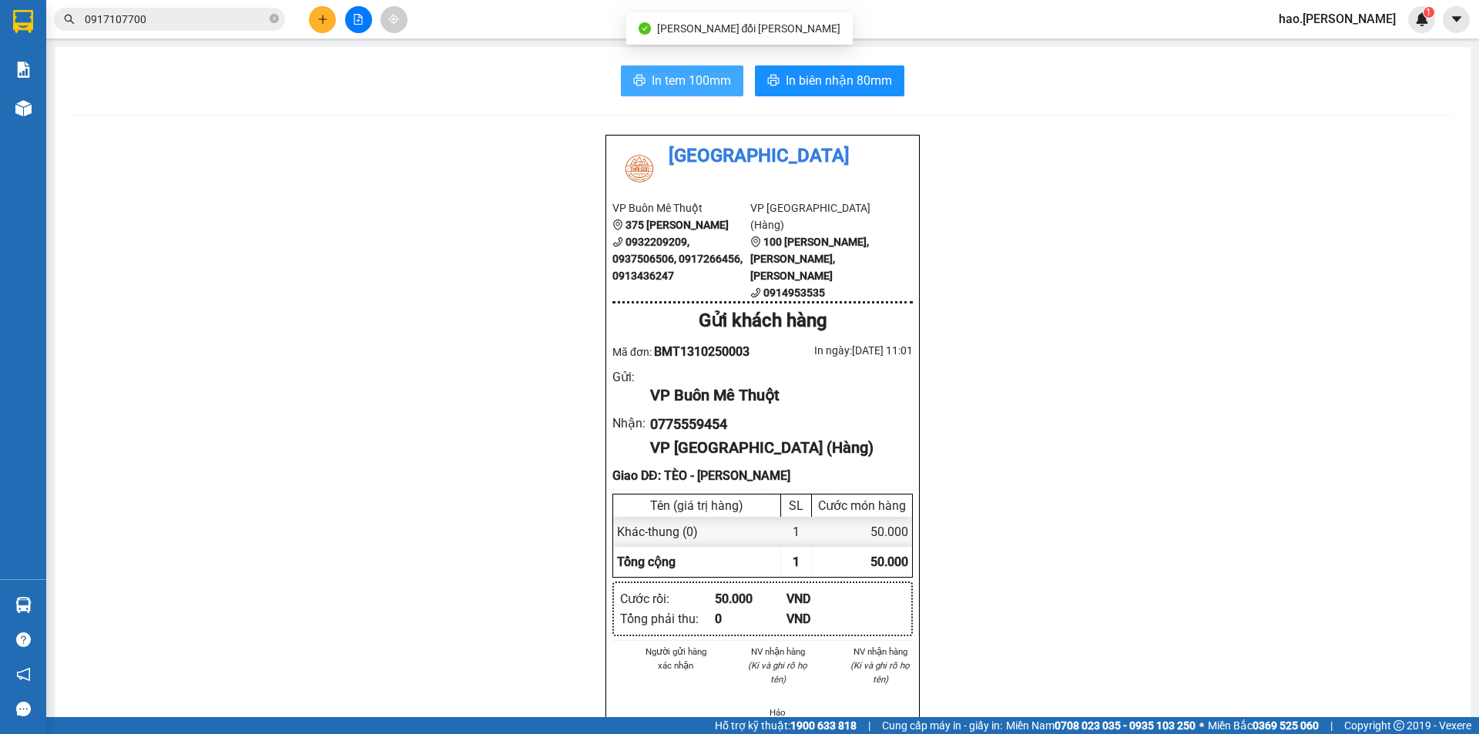
click at [663, 75] on span "In tem 100mm" at bounding box center [691, 80] width 79 height 19
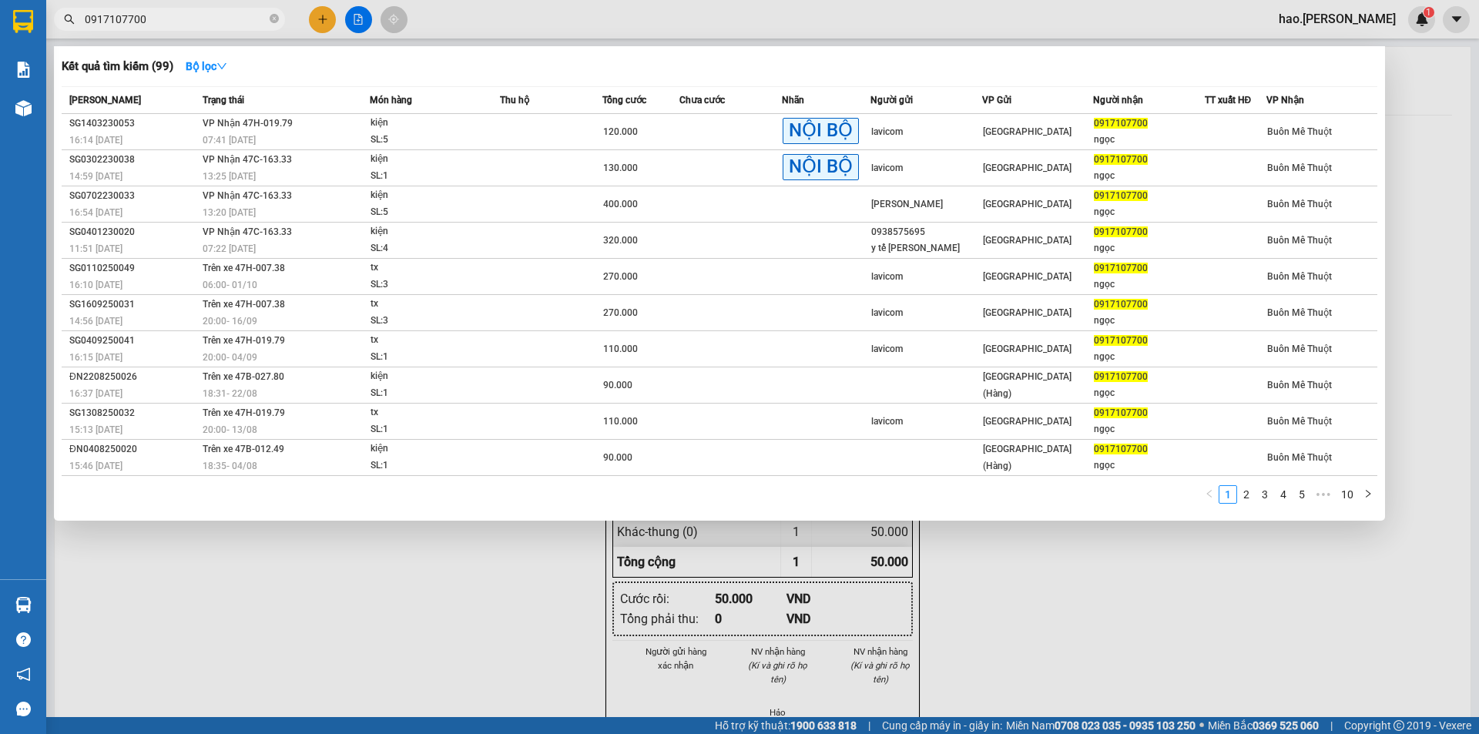
click at [167, 19] on input "0917107700" at bounding box center [176, 19] width 182 height 17
click at [162, 23] on input "0917107700" at bounding box center [176, 19] width 182 height 17
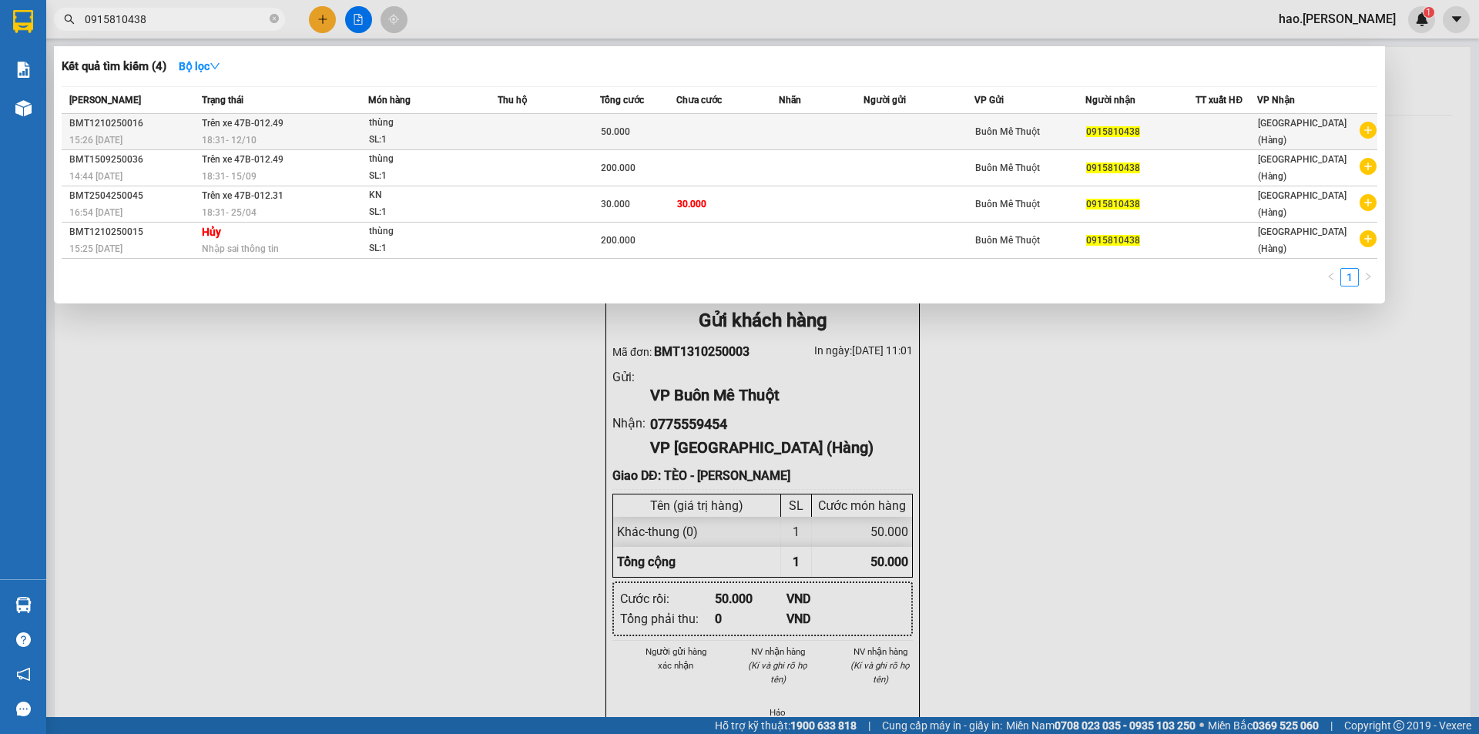
type input "0915810438"
click at [497, 133] on span "[PERSON_NAME]: 1" at bounding box center [433, 131] width 128 height 33
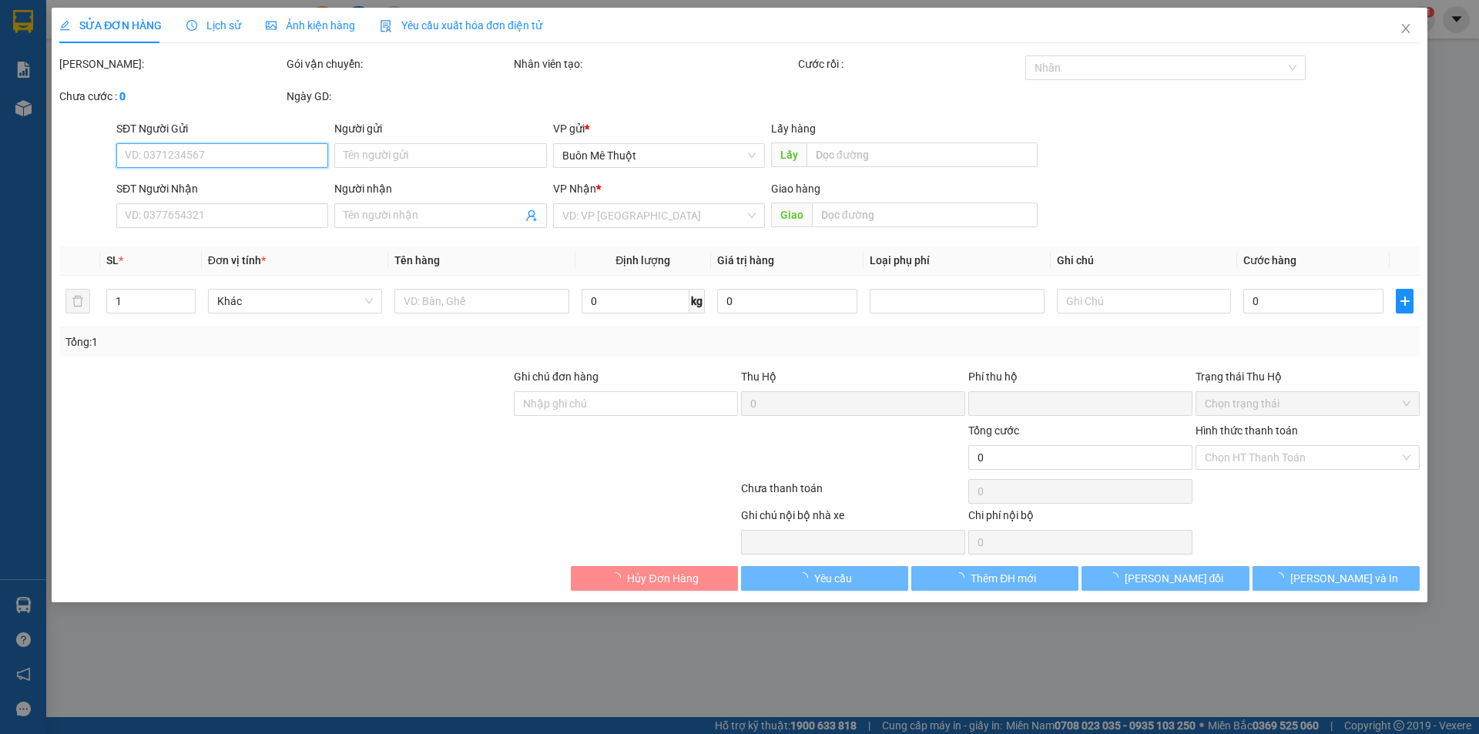
type input "0915810438"
type input "0"
type input "50.000"
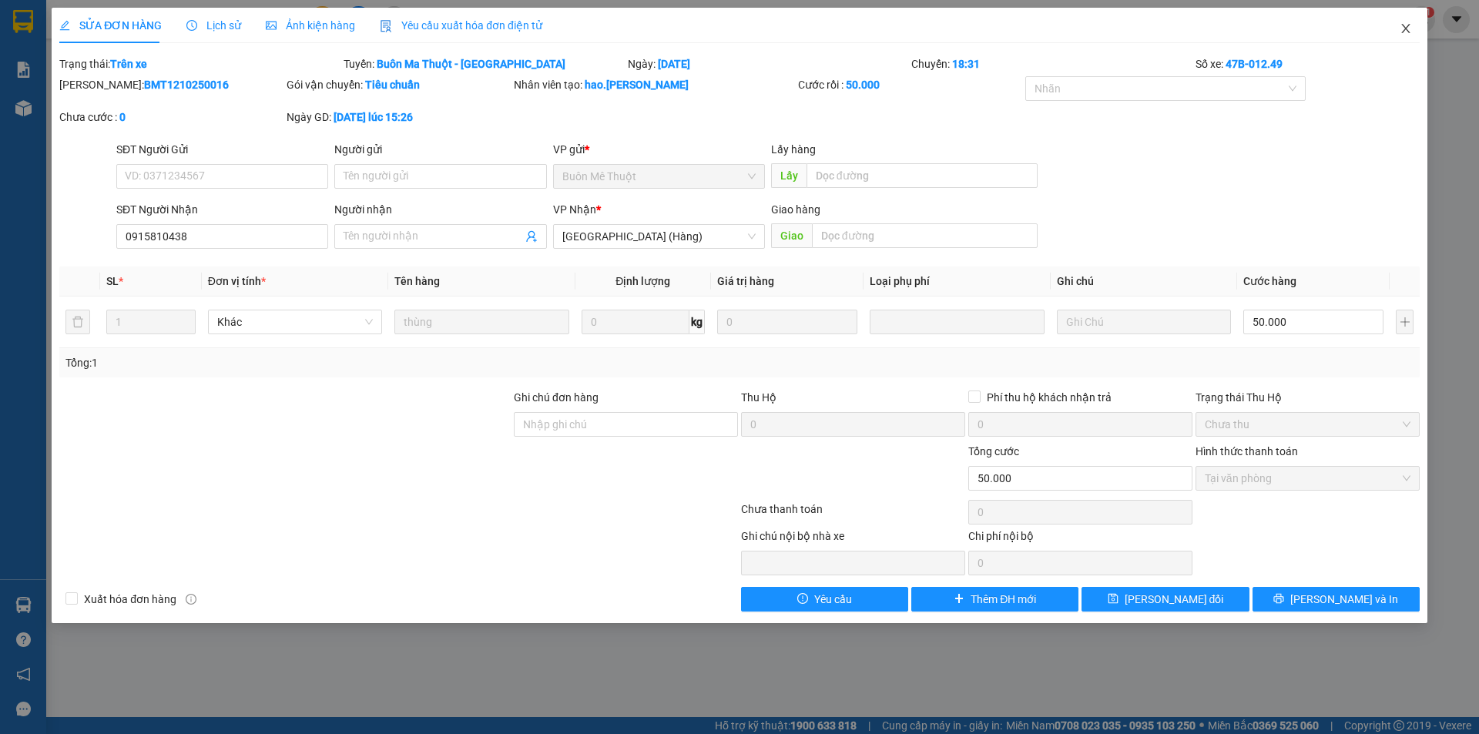
click at [1402, 19] on span "Close" at bounding box center [1405, 29] width 43 height 43
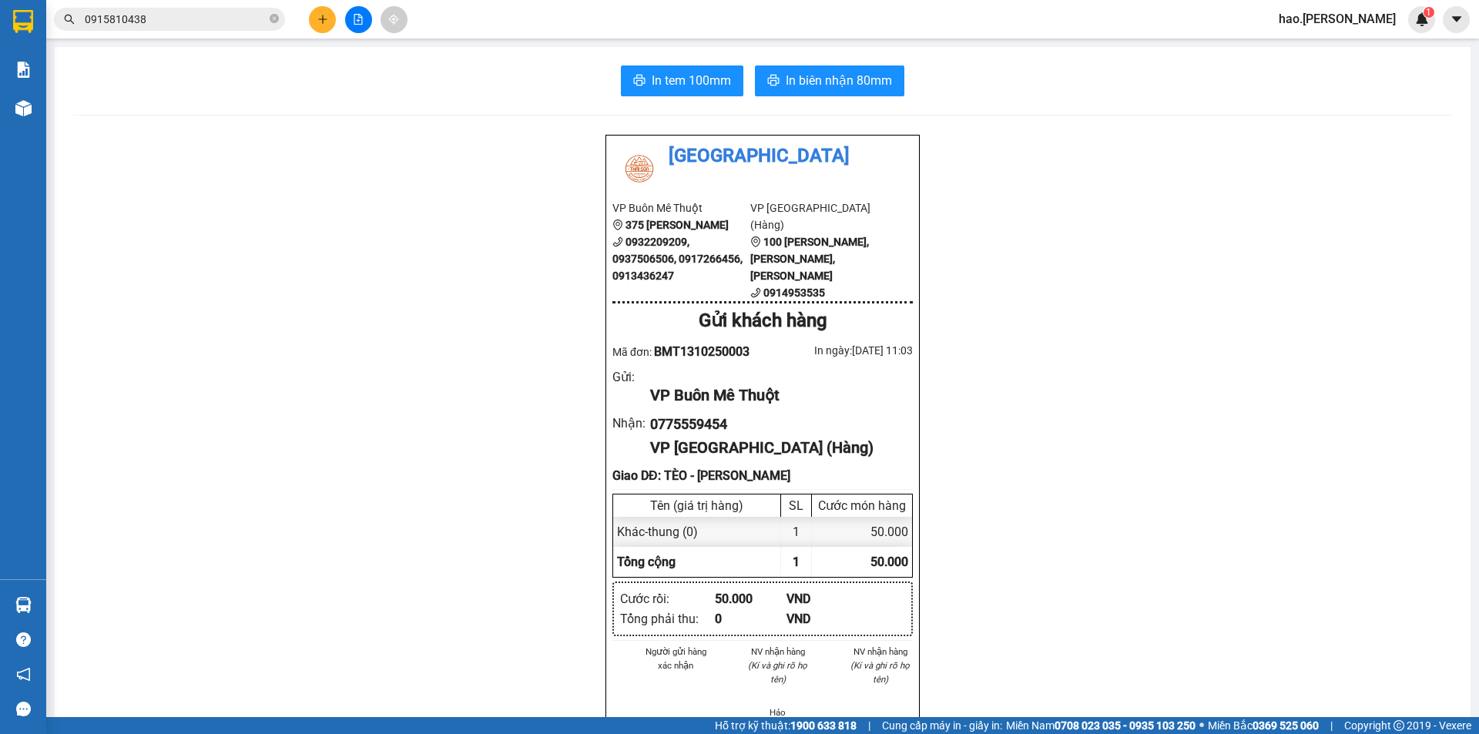
click at [1402, 19] on span "hao.[PERSON_NAME]" at bounding box center [1337, 18] width 142 height 19
click at [311, 17] on button at bounding box center [322, 19] width 27 height 27
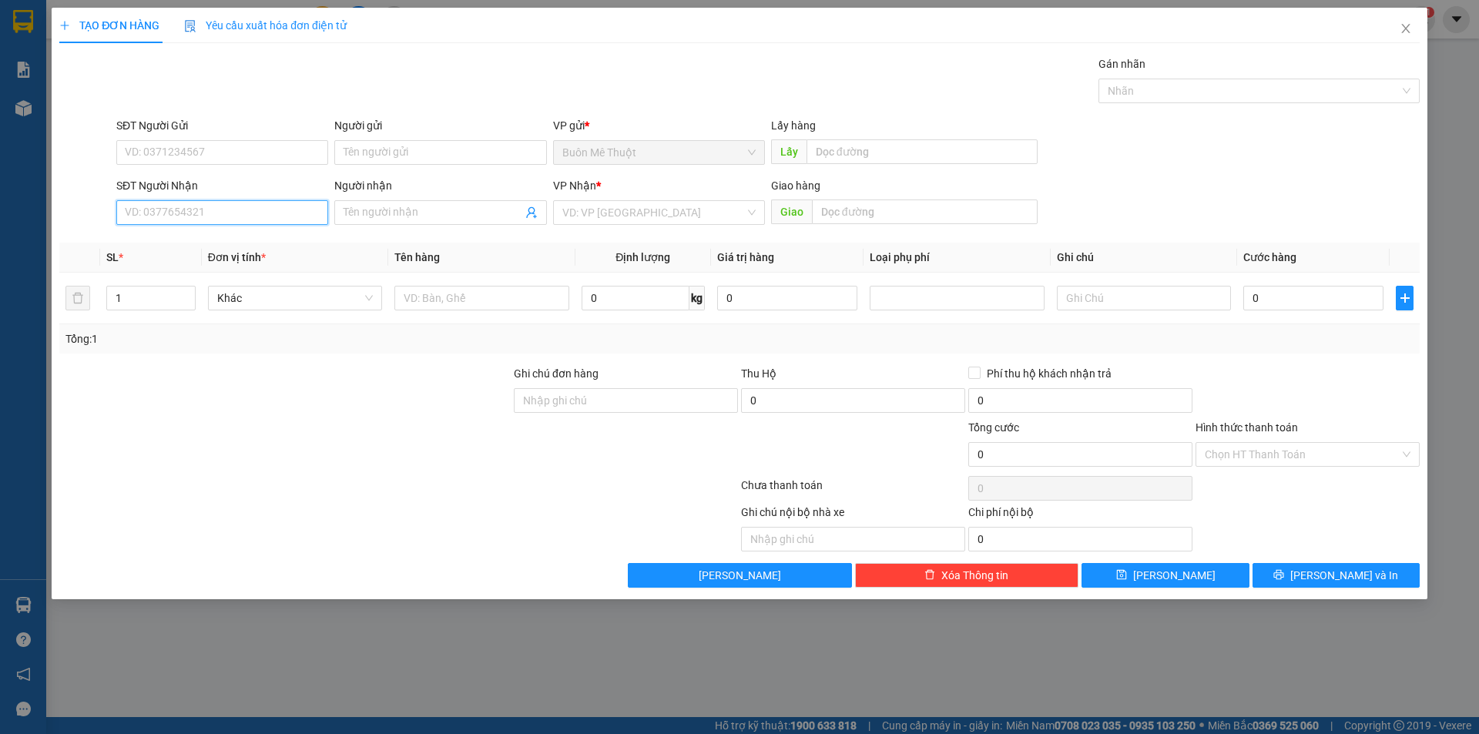
click at [233, 212] on input "SĐT Người Nhận" at bounding box center [222, 212] width 212 height 25
type input "0909722247"
click at [250, 237] on div "0909722247 - liên" at bounding box center [222, 243] width 193 height 17
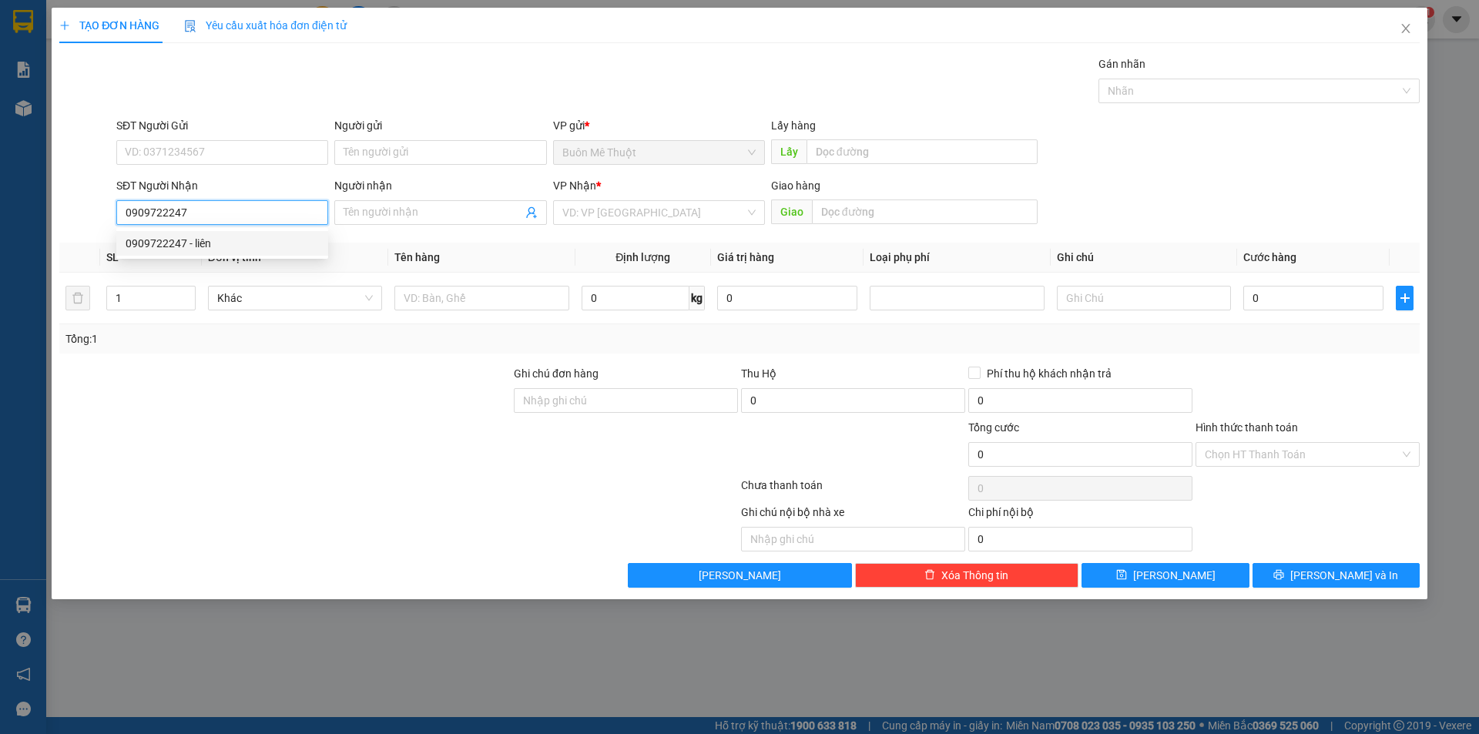
type input "liên"
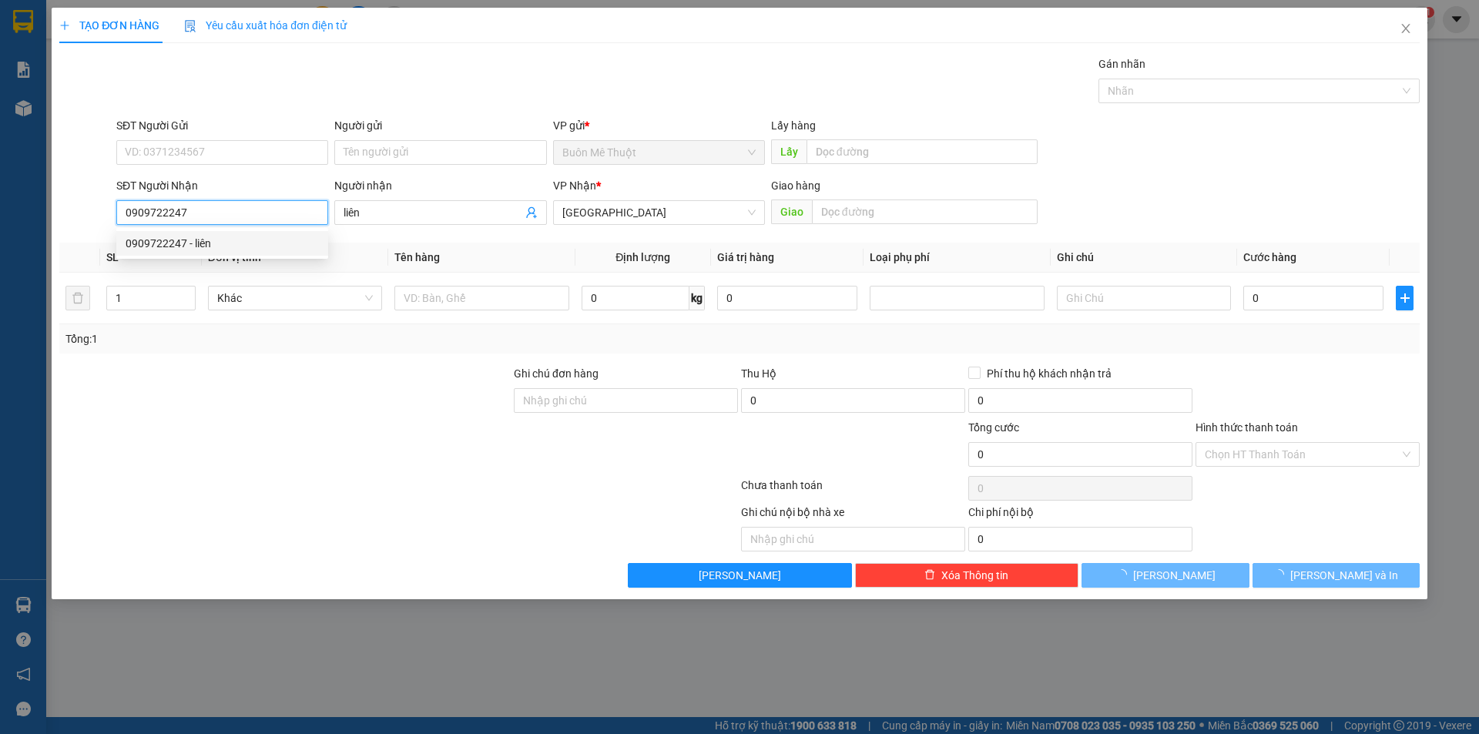
type input "30.000"
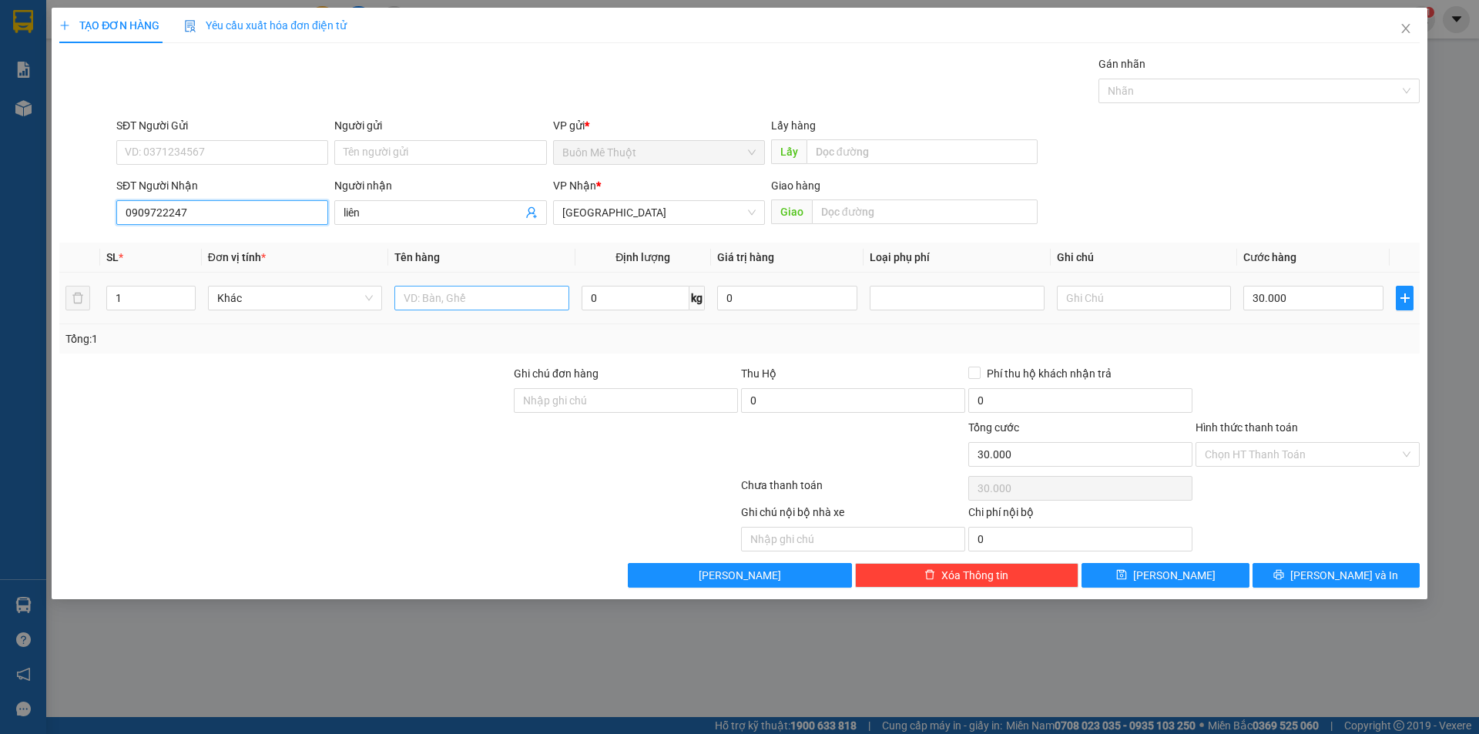
type input "0909722247"
click at [481, 305] on input "text" at bounding box center [481, 298] width 174 height 25
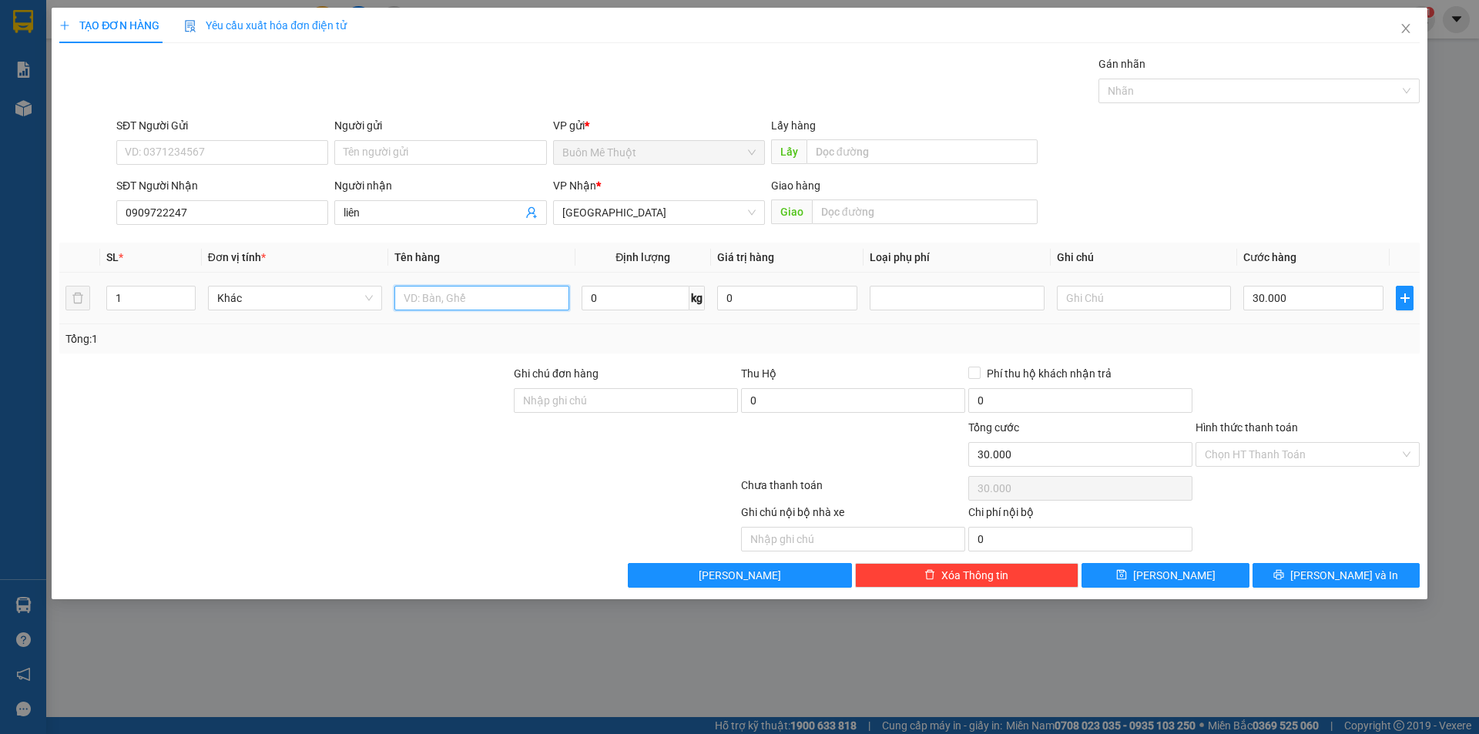
click at [483, 305] on input "text" at bounding box center [481, 298] width 174 height 25
type input "BỊCH Đ"
drag, startPoint x: 1262, startPoint y: 457, endPoint x: 1255, endPoint y: 487, distance: 31.0
click at [1261, 465] on input "Hình thức thanh toán" at bounding box center [1301, 454] width 195 height 23
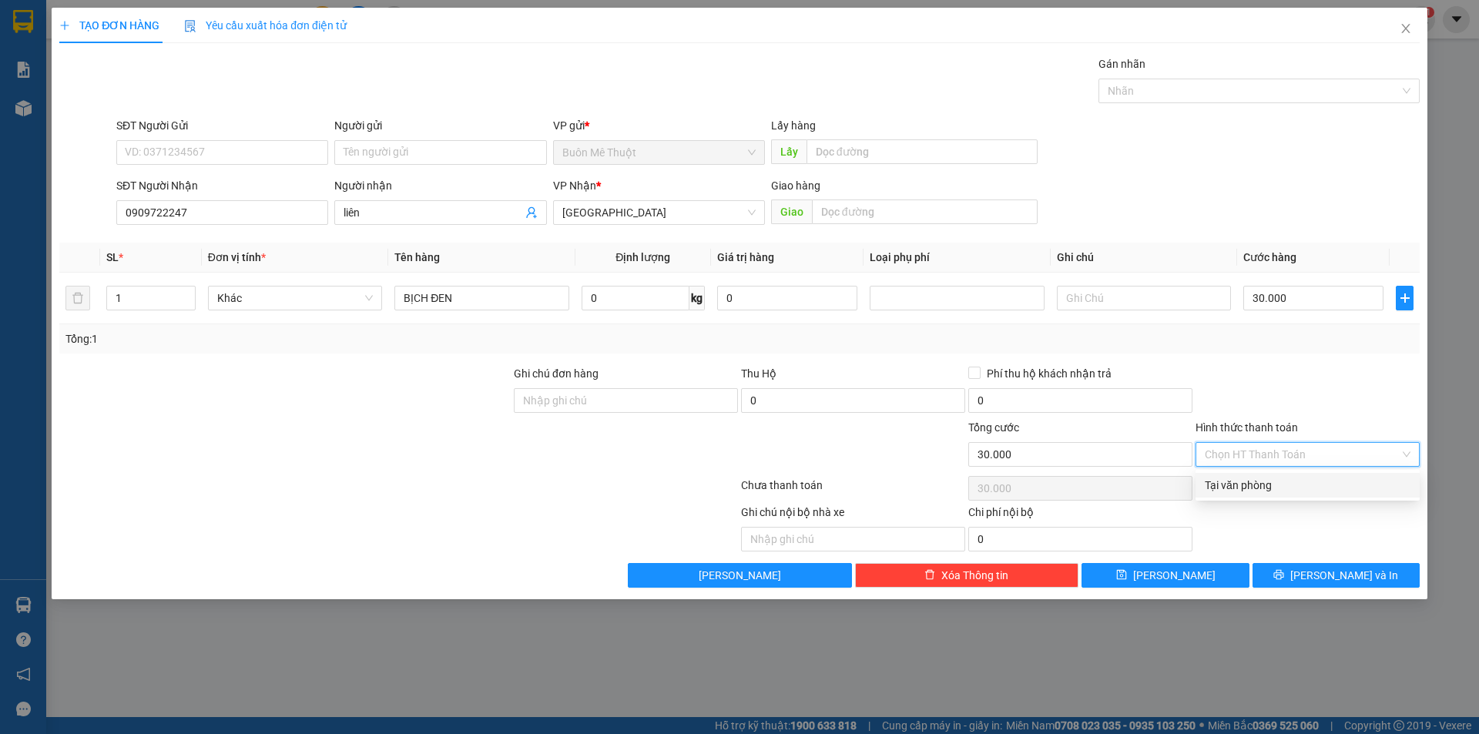
drag, startPoint x: 1255, startPoint y: 487, endPoint x: 1258, endPoint y: 514, distance: 28.0
click at [1255, 489] on div "Tại văn phòng" at bounding box center [1307, 485] width 206 height 17
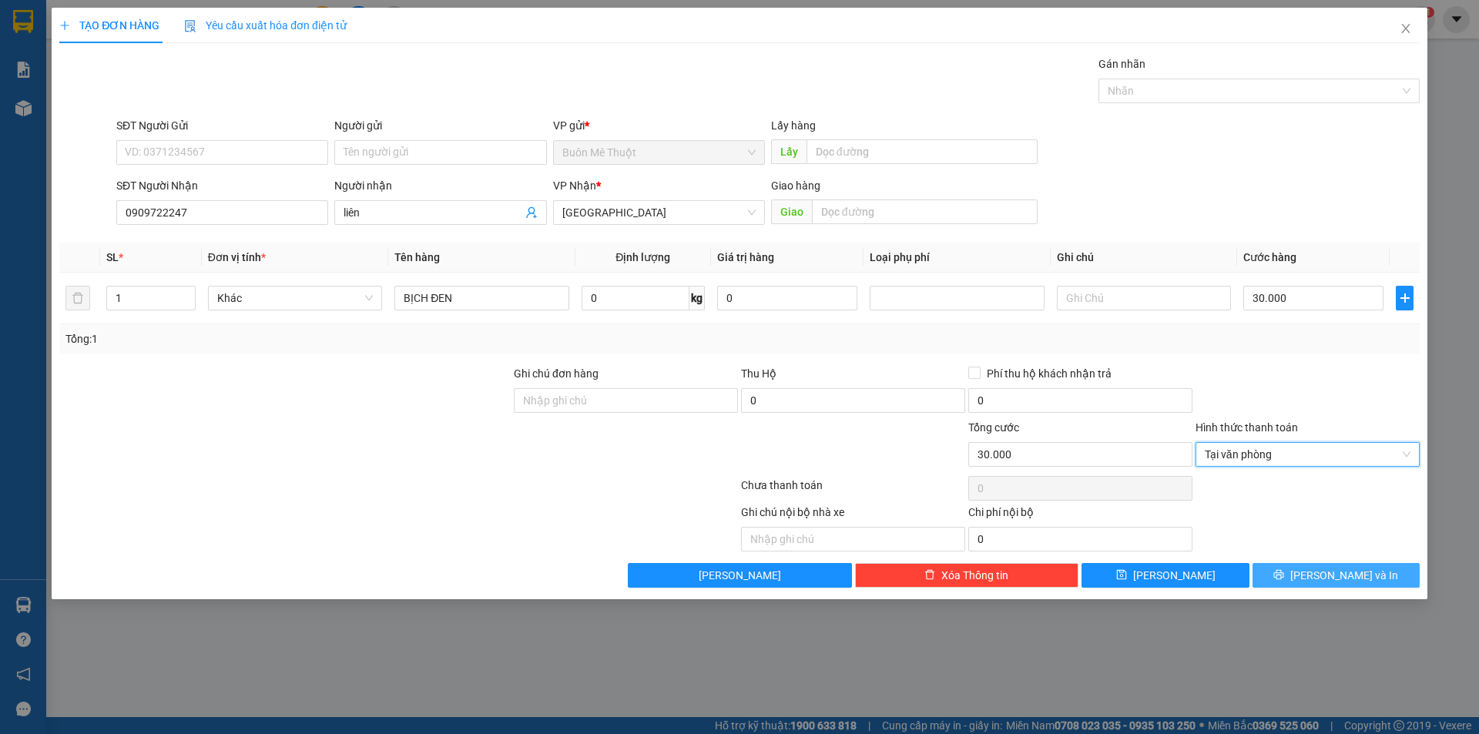
click at [1302, 575] on button "[PERSON_NAME] và In" at bounding box center [1335, 575] width 167 height 25
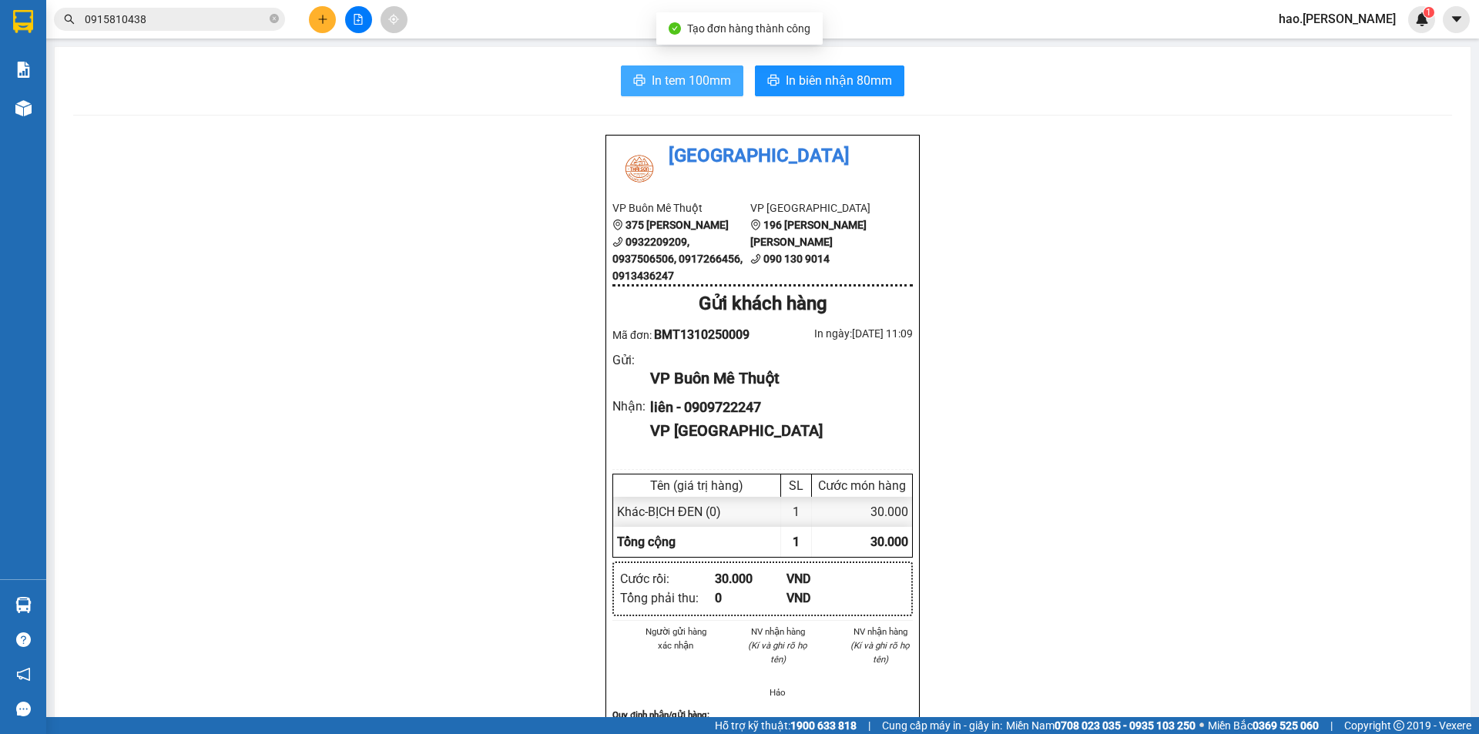
drag, startPoint x: 658, startPoint y: 60, endPoint x: 658, endPoint y: 85, distance: 25.4
click at [655, 82] on div "In tem 100mm In [PERSON_NAME] 80mm Thái Sơn VP Buôn Mê Thuột 375 [PERSON_NAME] …" at bounding box center [763, 685] width 1416 height 1276
click at [659, 85] on span "In tem 100mm" at bounding box center [691, 80] width 79 height 19
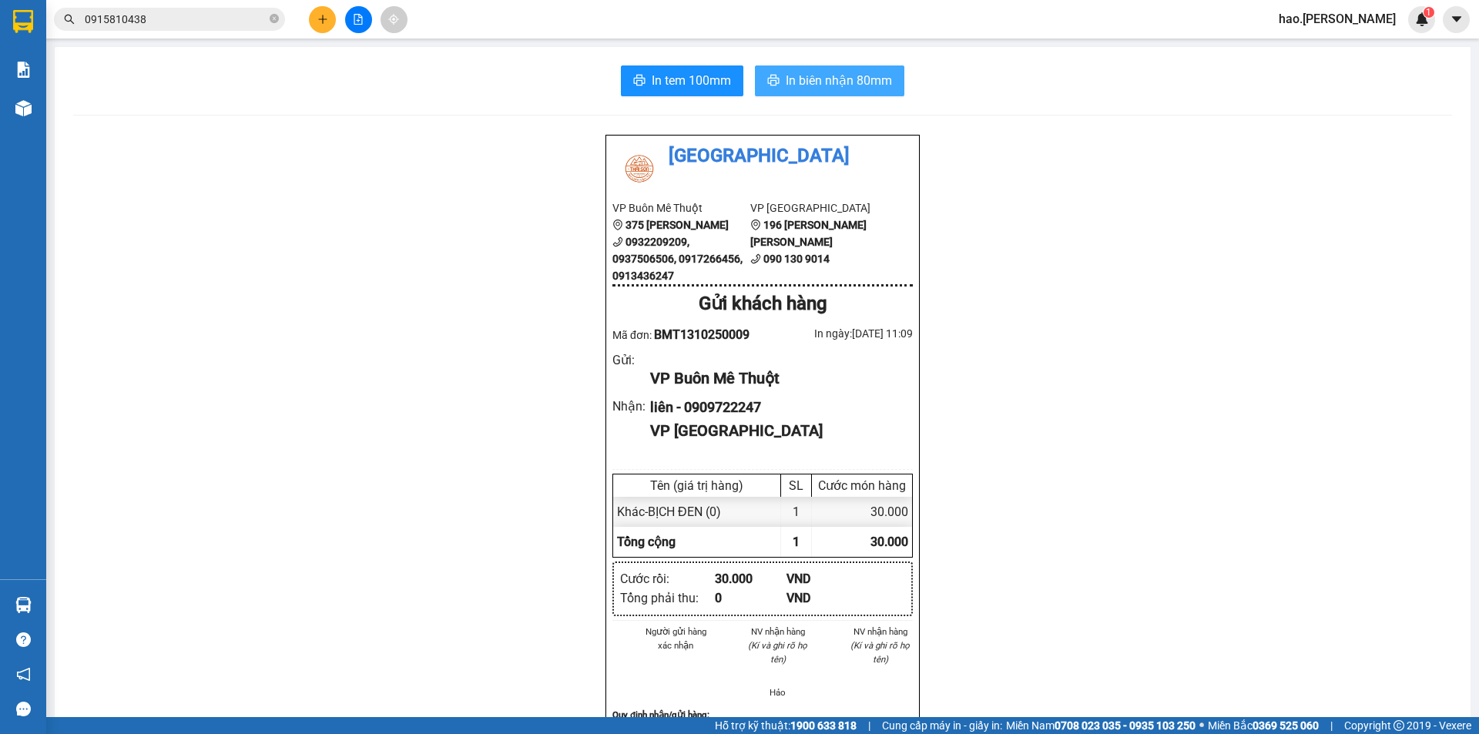
click at [850, 74] on span "In biên nhận 80mm" at bounding box center [839, 80] width 106 height 19
click at [243, 15] on input "0915810438" at bounding box center [176, 19] width 182 height 17
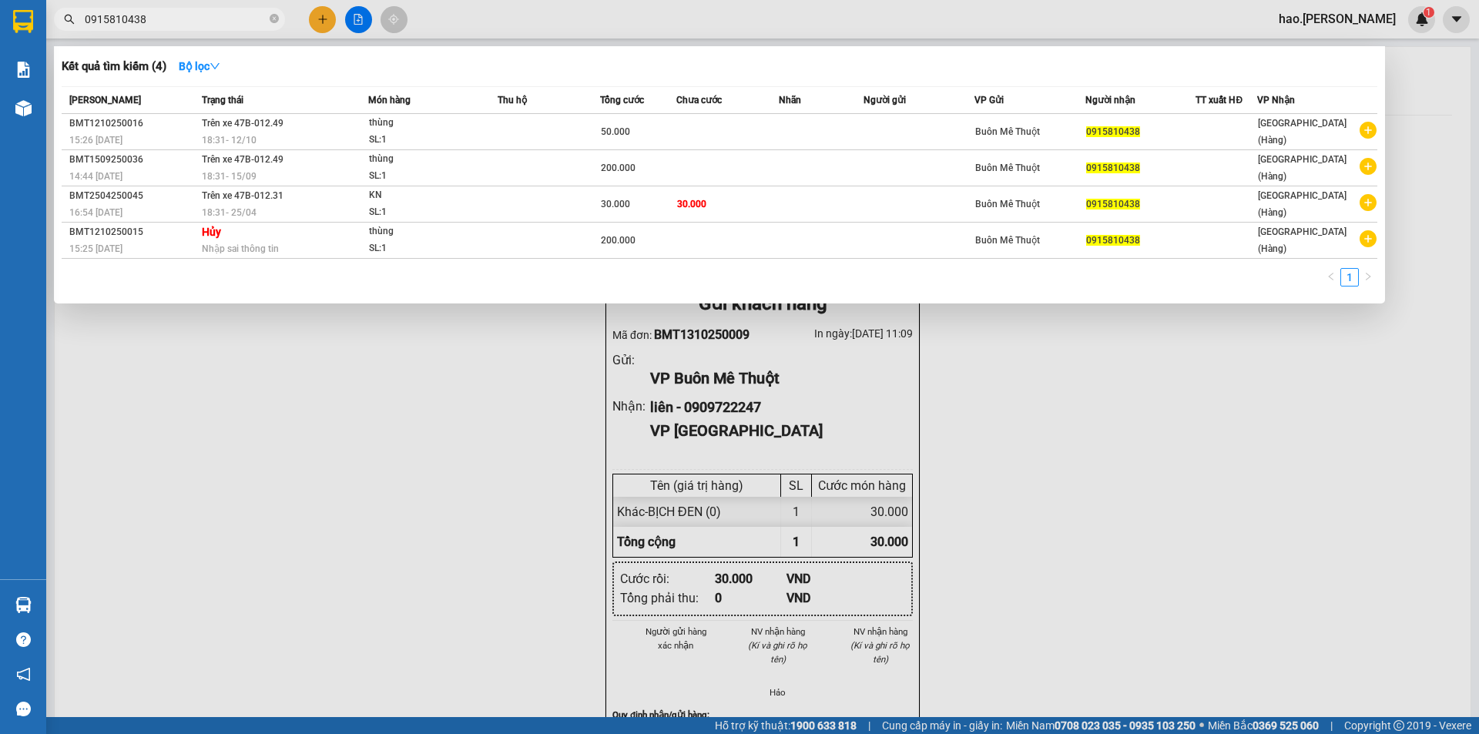
click at [243, 15] on input "0915810438" at bounding box center [176, 19] width 182 height 17
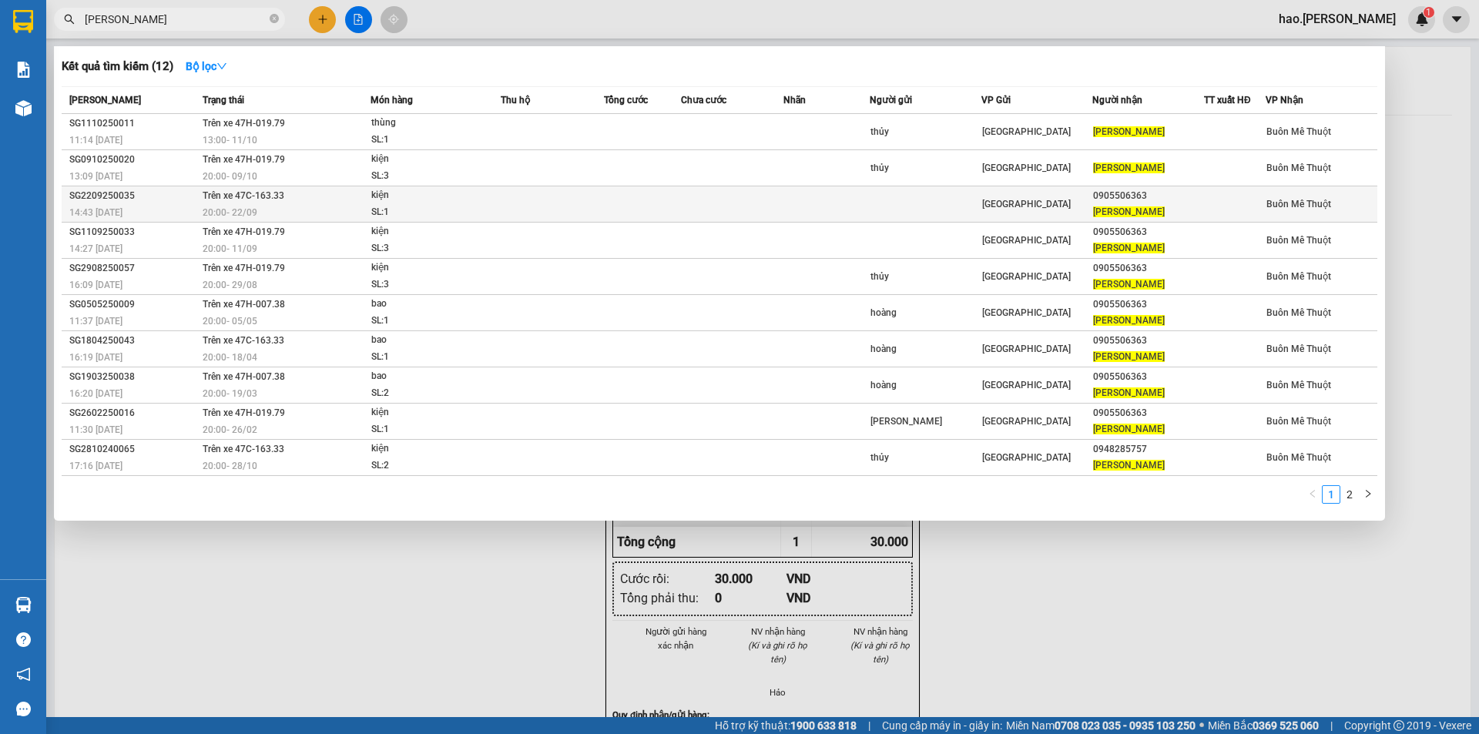
type input "[PERSON_NAME]"
click at [614, 216] on td at bounding box center [642, 204] width 77 height 36
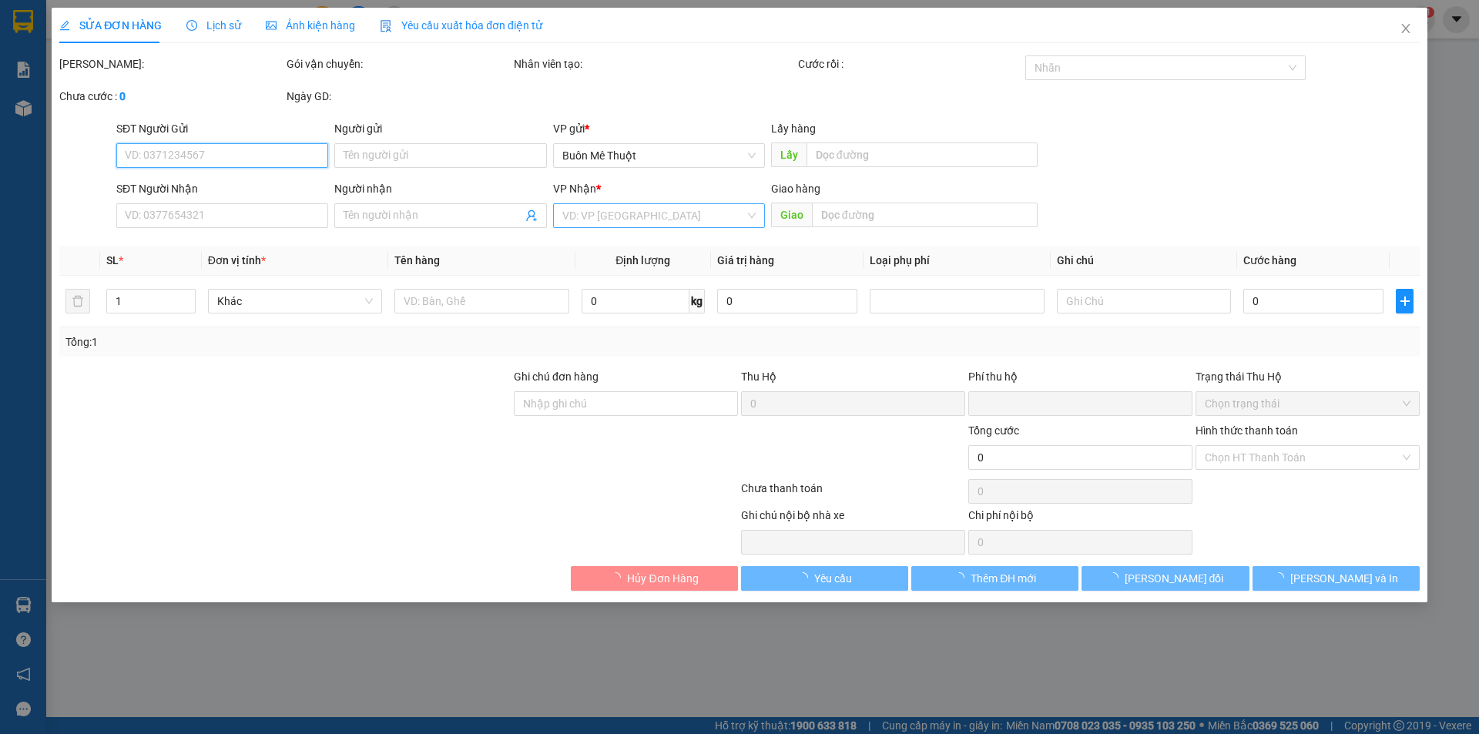
type input "0905506363"
type input "[PERSON_NAME]"
type input "0"
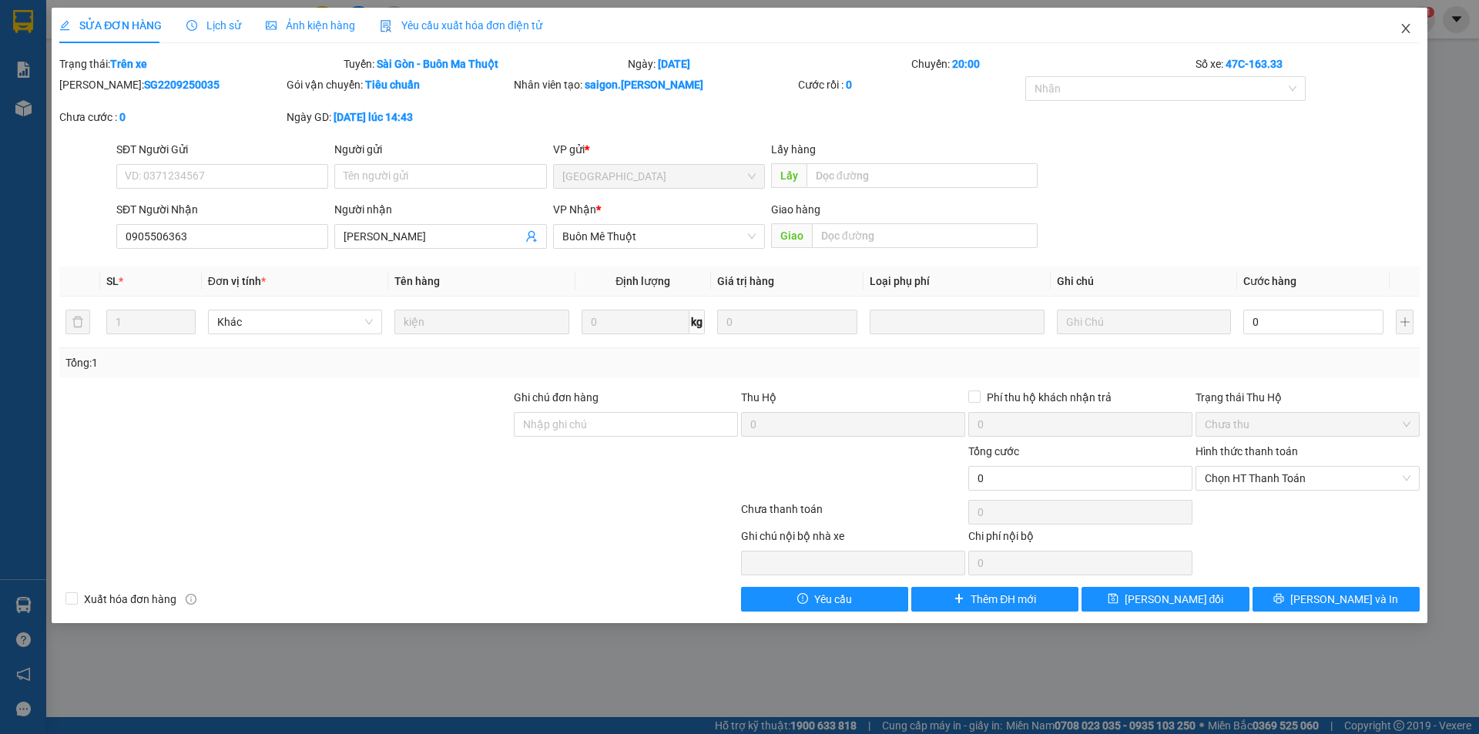
click at [1405, 25] on icon "close" at bounding box center [1405, 28] width 12 height 12
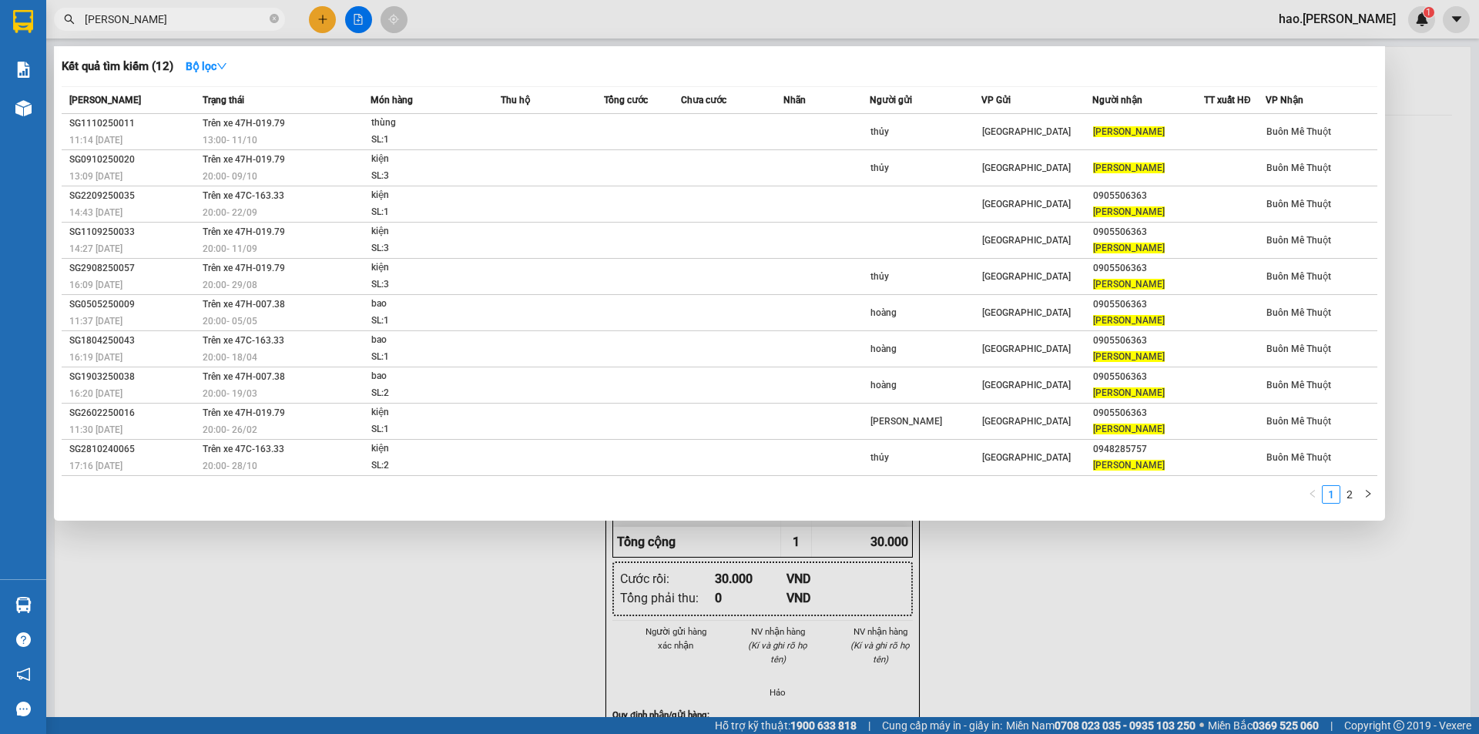
click at [199, 20] on input "[PERSON_NAME]" at bounding box center [176, 19] width 182 height 17
click at [180, 25] on input "[PERSON_NAME]" at bounding box center [176, 19] width 182 height 17
click at [319, 16] on div at bounding box center [739, 367] width 1479 height 734
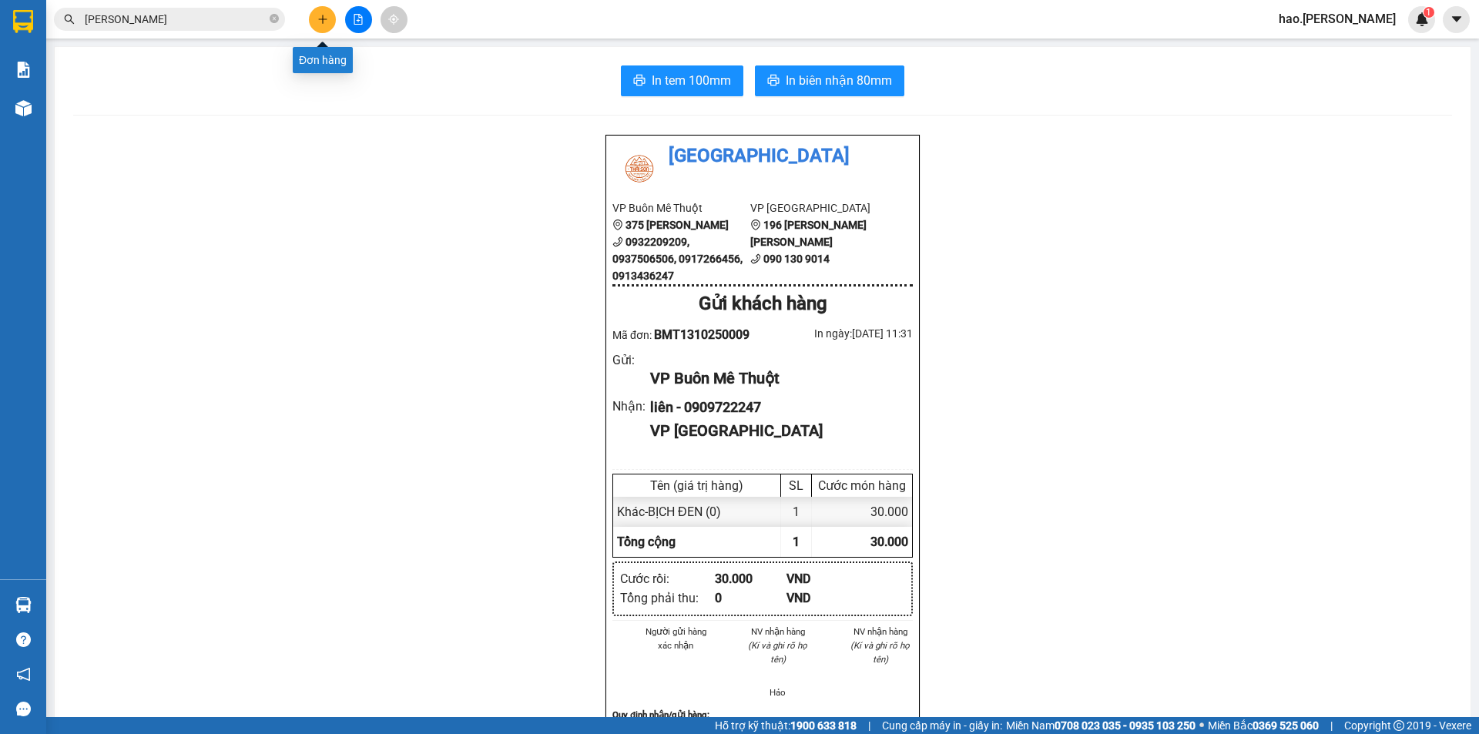
click at [320, 23] on icon "plus" at bounding box center [322, 19] width 11 height 11
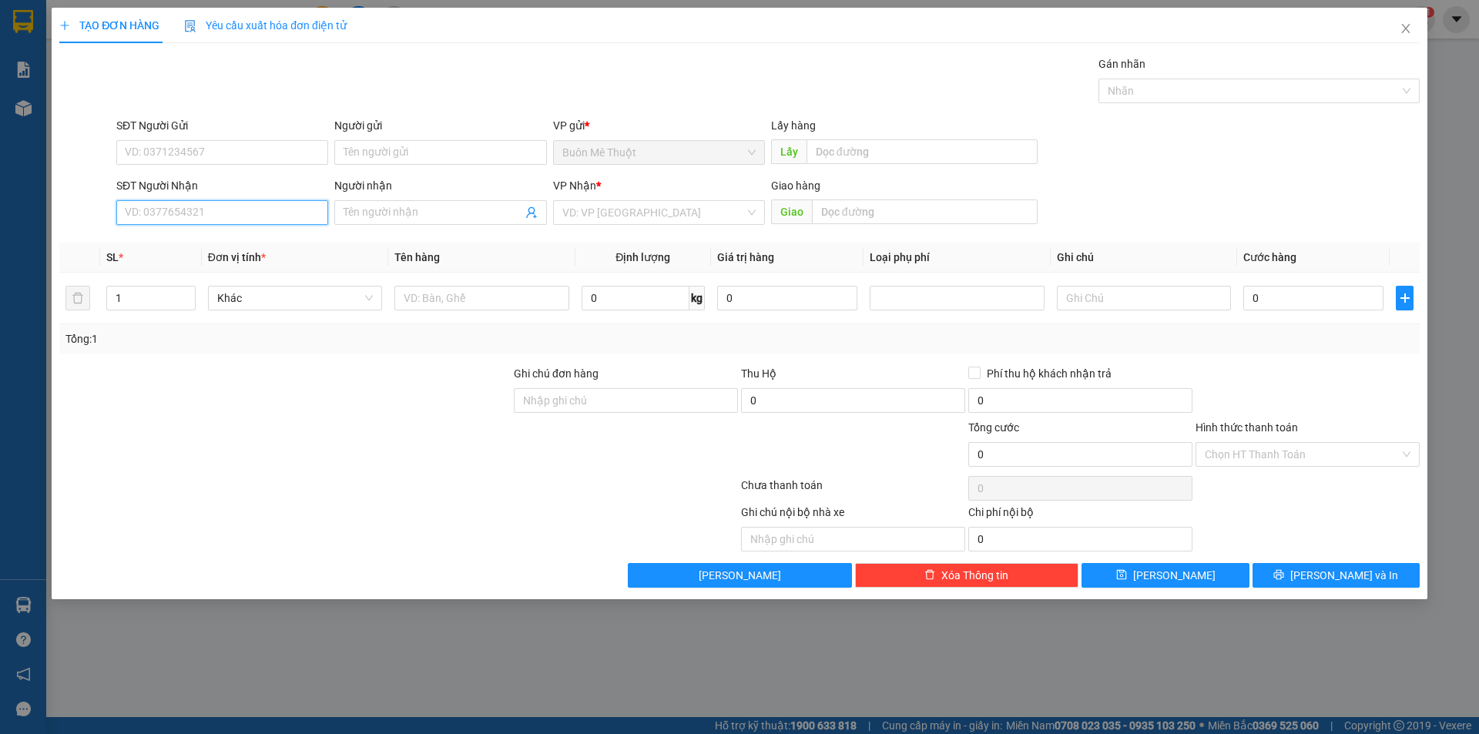
drag, startPoint x: 228, startPoint y: 204, endPoint x: 227, endPoint y: 186, distance: 17.7
click at [223, 193] on div "SĐT Người Nhận VD: 0377654321" at bounding box center [222, 204] width 212 height 54
click at [153, 246] on div "0938803802" at bounding box center [222, 243] width 193 height 17
type input "0938803802"
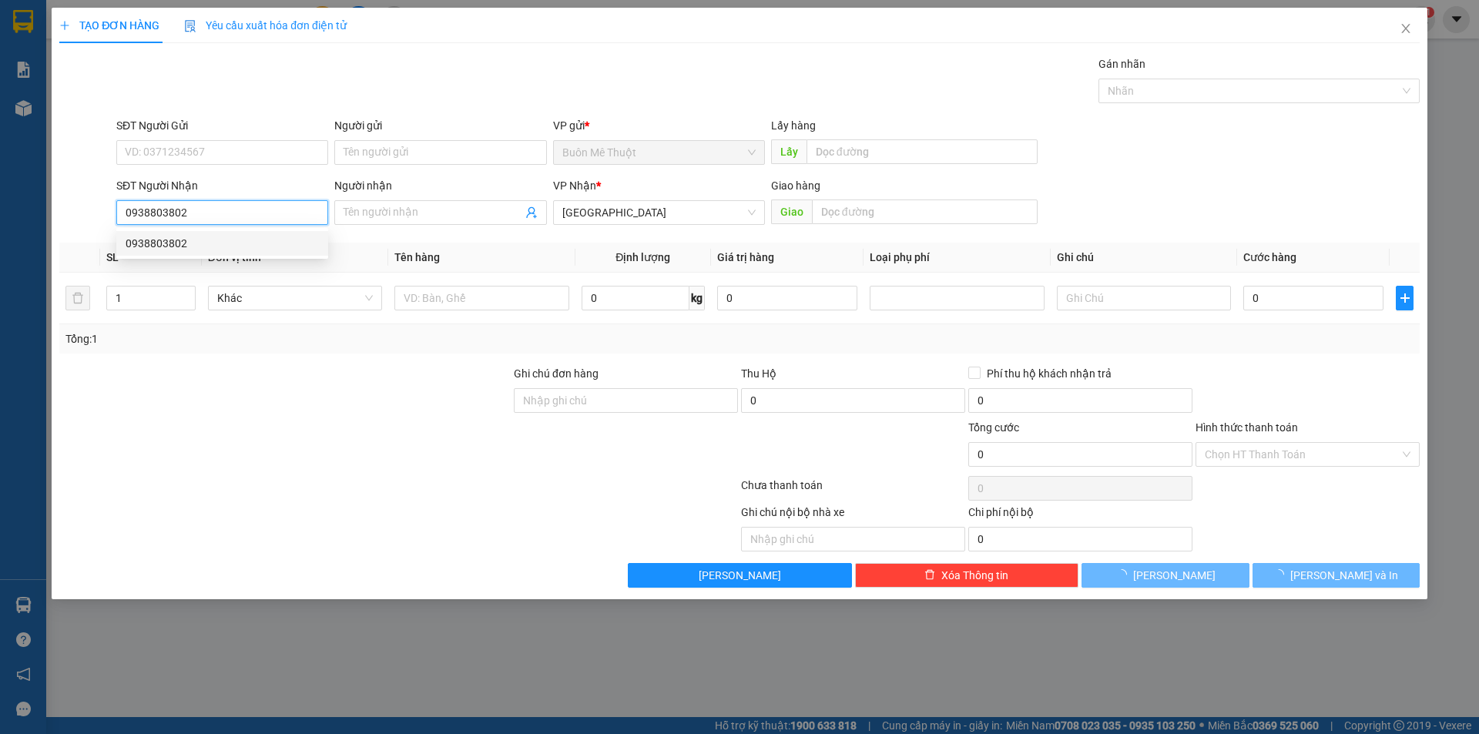
type input "100.000"
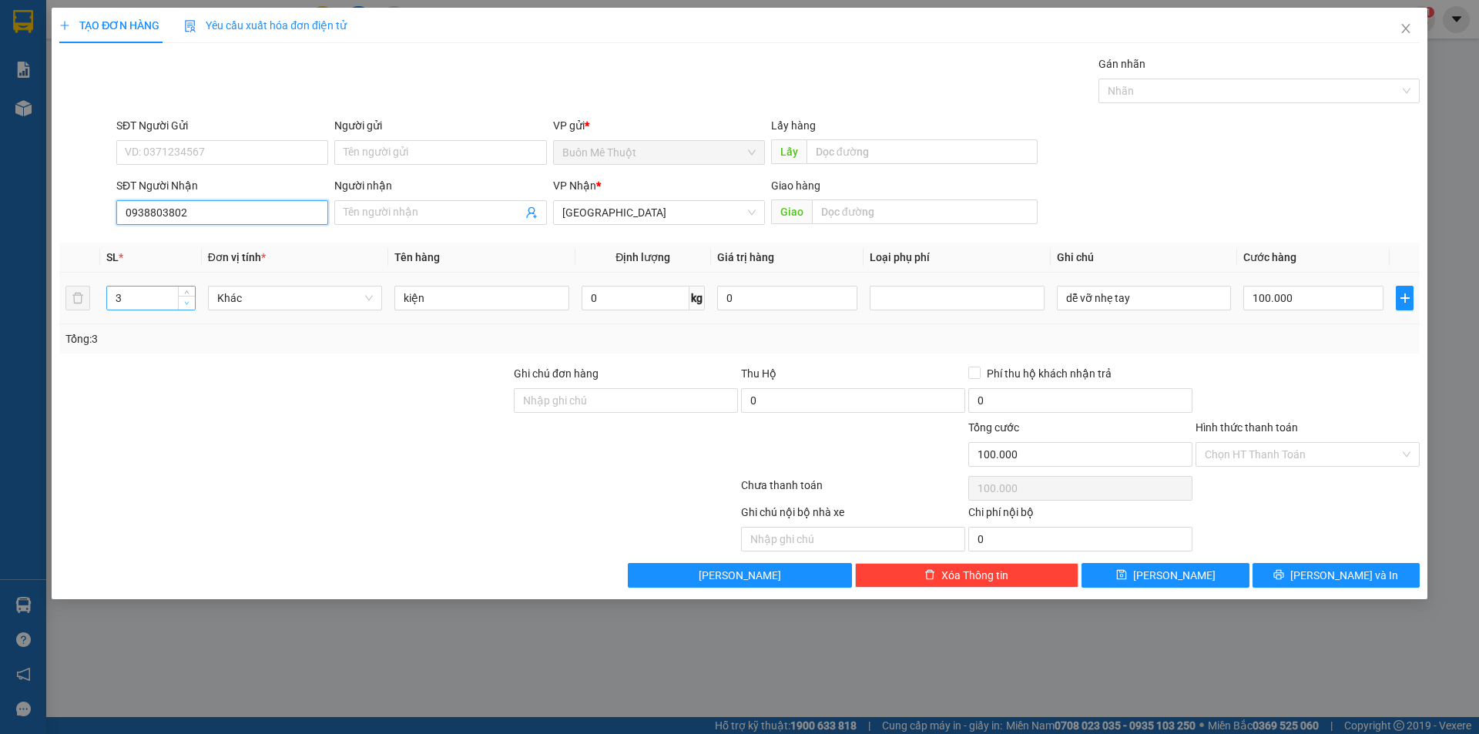
type input "0938803802"
type input "2"
click at [188, 302] on icon "down" at bounding box center [186, 302] width 5 height 5
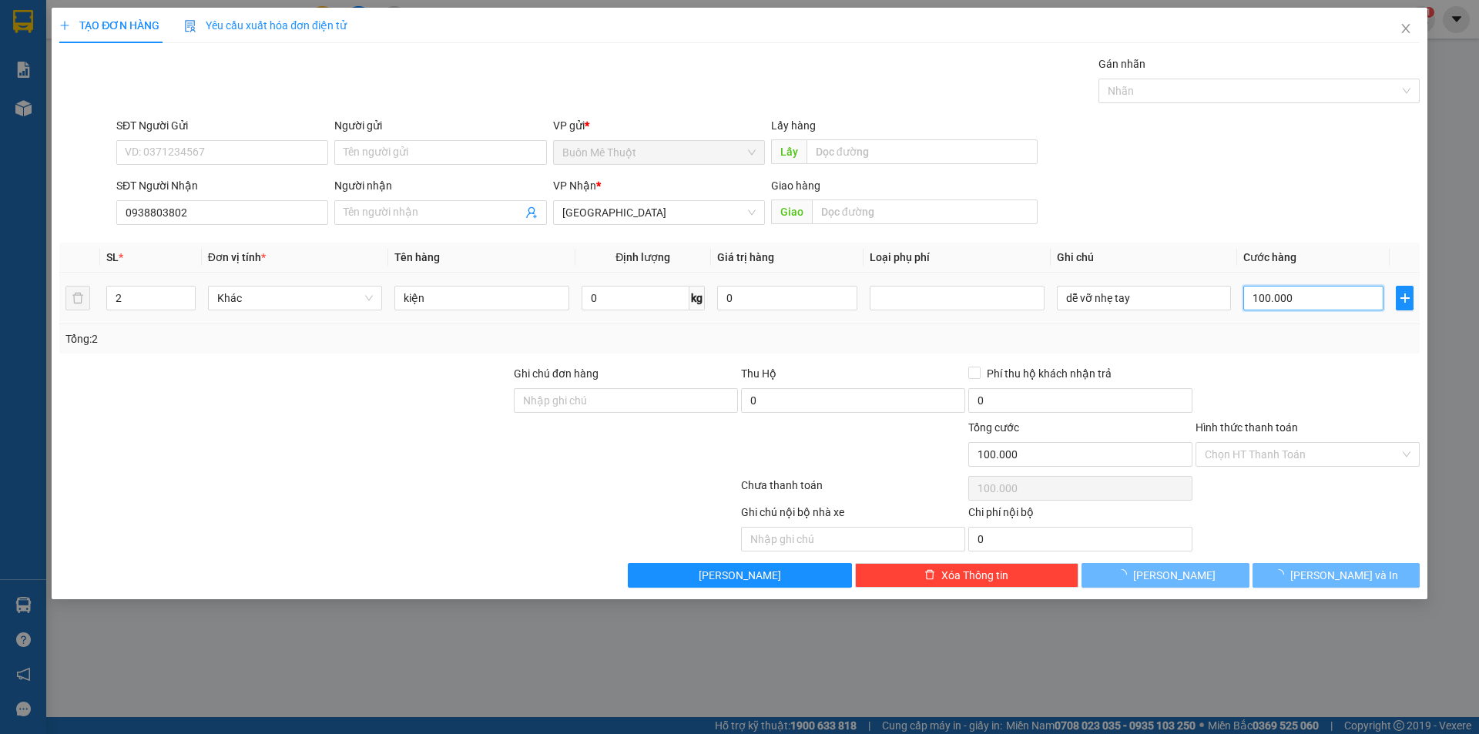
click at [1302, 287] on input "100.000" at bounding box center [1313, 298] width 140 height 25
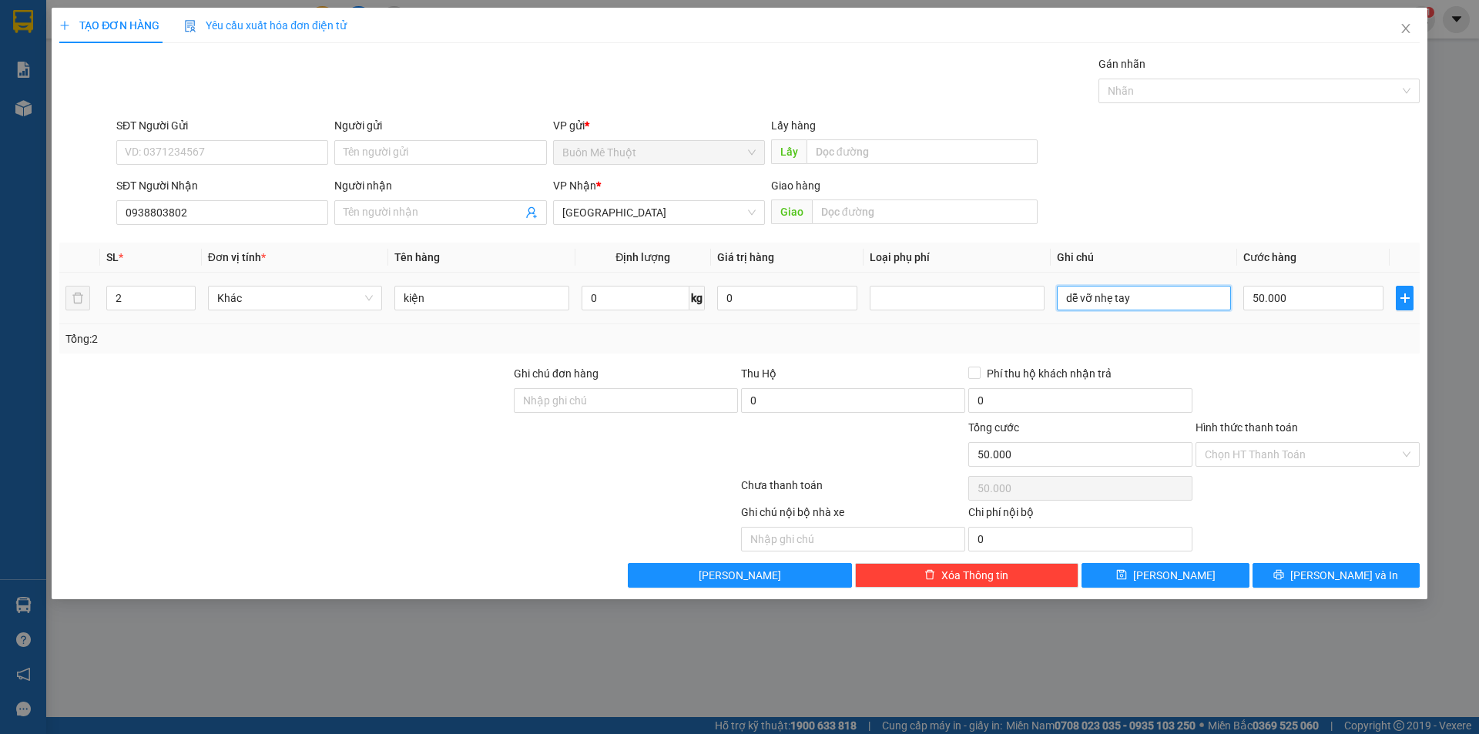
drag, startPoint x: 1217, startPoint y: 301, endPoint x: 1241, endPoint y: 339, distance: 44.7
click at [1221, 310] on input "dễ vỡ nhẹ tay" at bounding box center [1144, 298] width 174 height 25
click at [1294, 576] on button "[PERSON_NAME] và In" at bounding box center [1335, 575] width 167 height 25
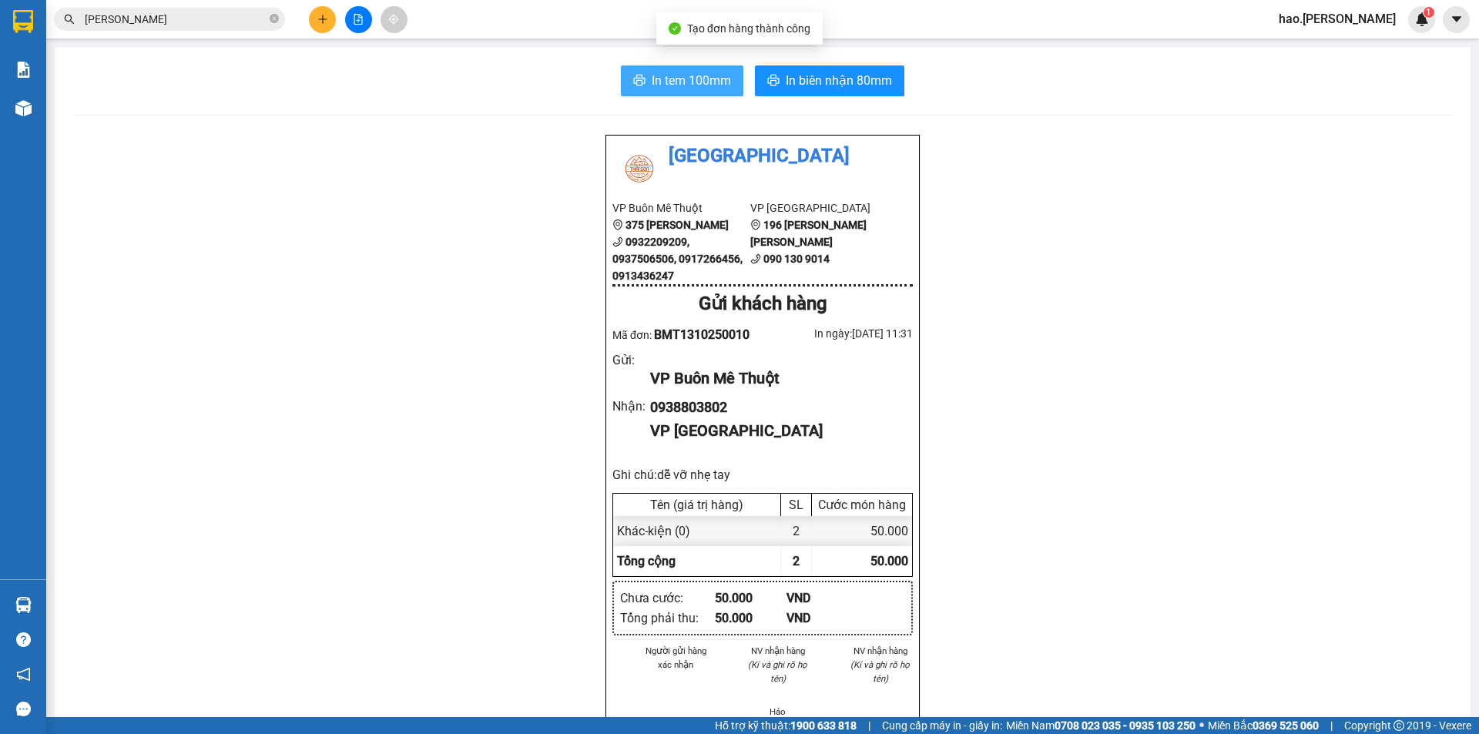
click at [691, 89] on span "In tem 100mm" at bounding box center [691, 80] width 79 height 19
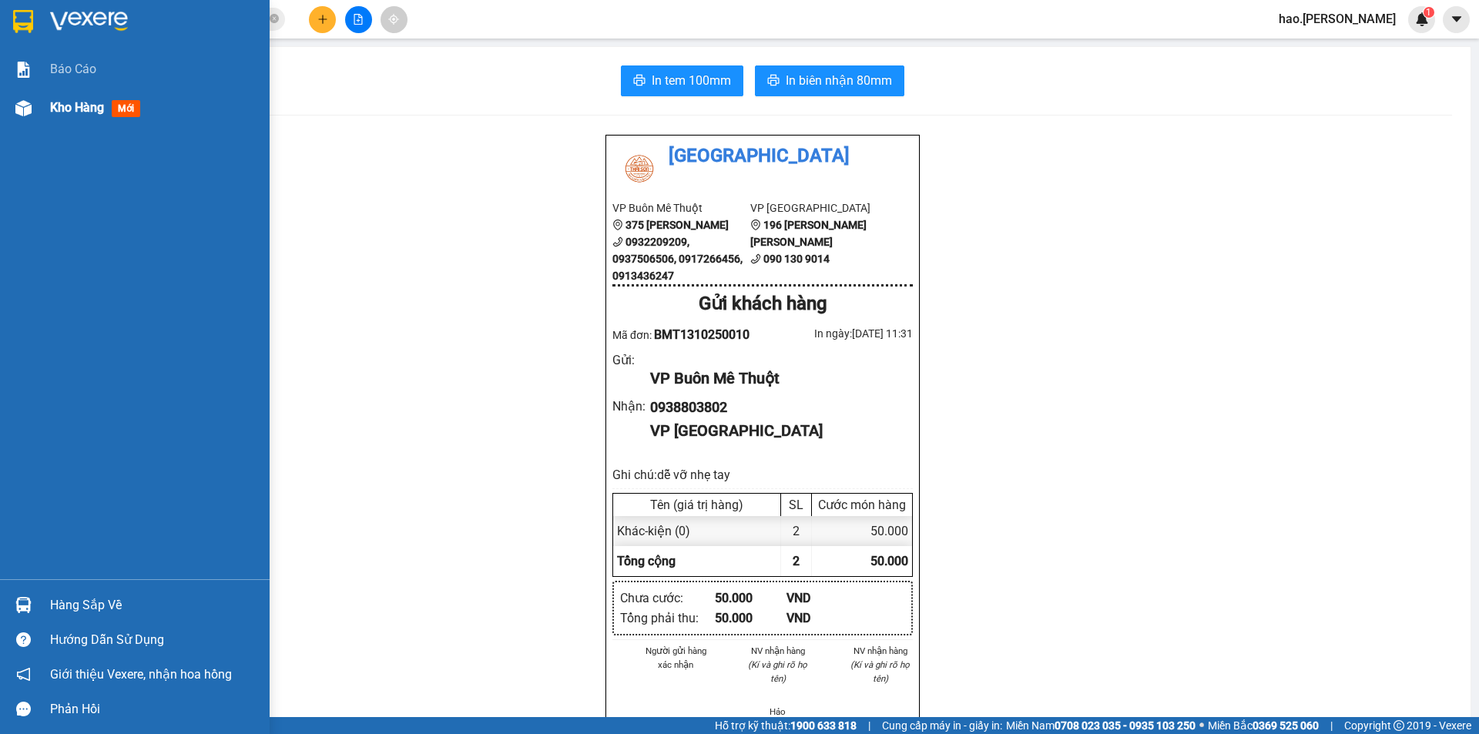
click at [77, 95] on div "Kho hàng mới" at bounding box center [154, 108] width 208 height 39
click at [75, 95] on div "Kho hàng mới" at bounding box center [154, 108] width 208 height 39
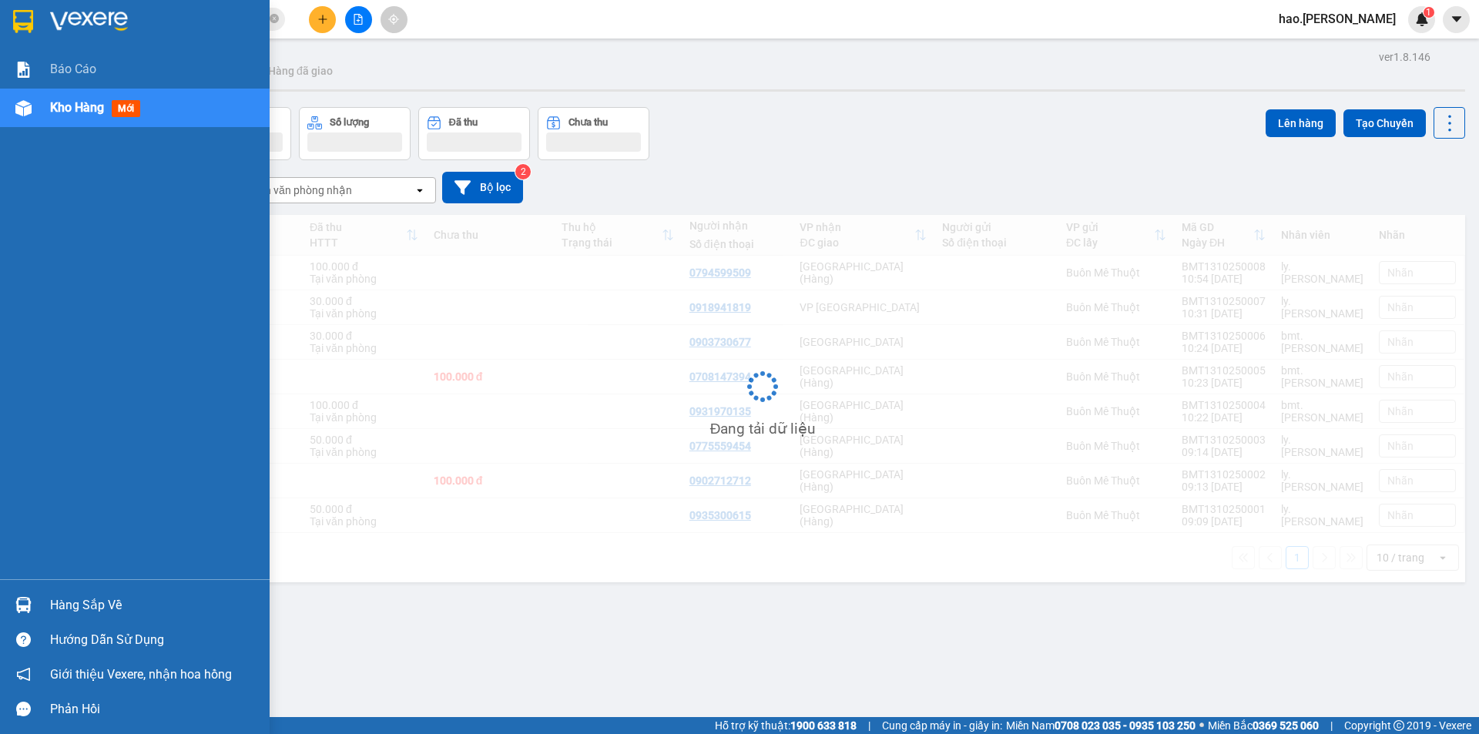
click at [75, 95] on div "Kho hàng mới" at bounding box center [154, 108] width 208 height 39
click at [73, 101] on div "Kho hàng mới" at bounding box center [154, 108] width 208 height 39
click at [73, 101] on span "Kho hàng" at bounding box center [77, 107] width 54 height 15
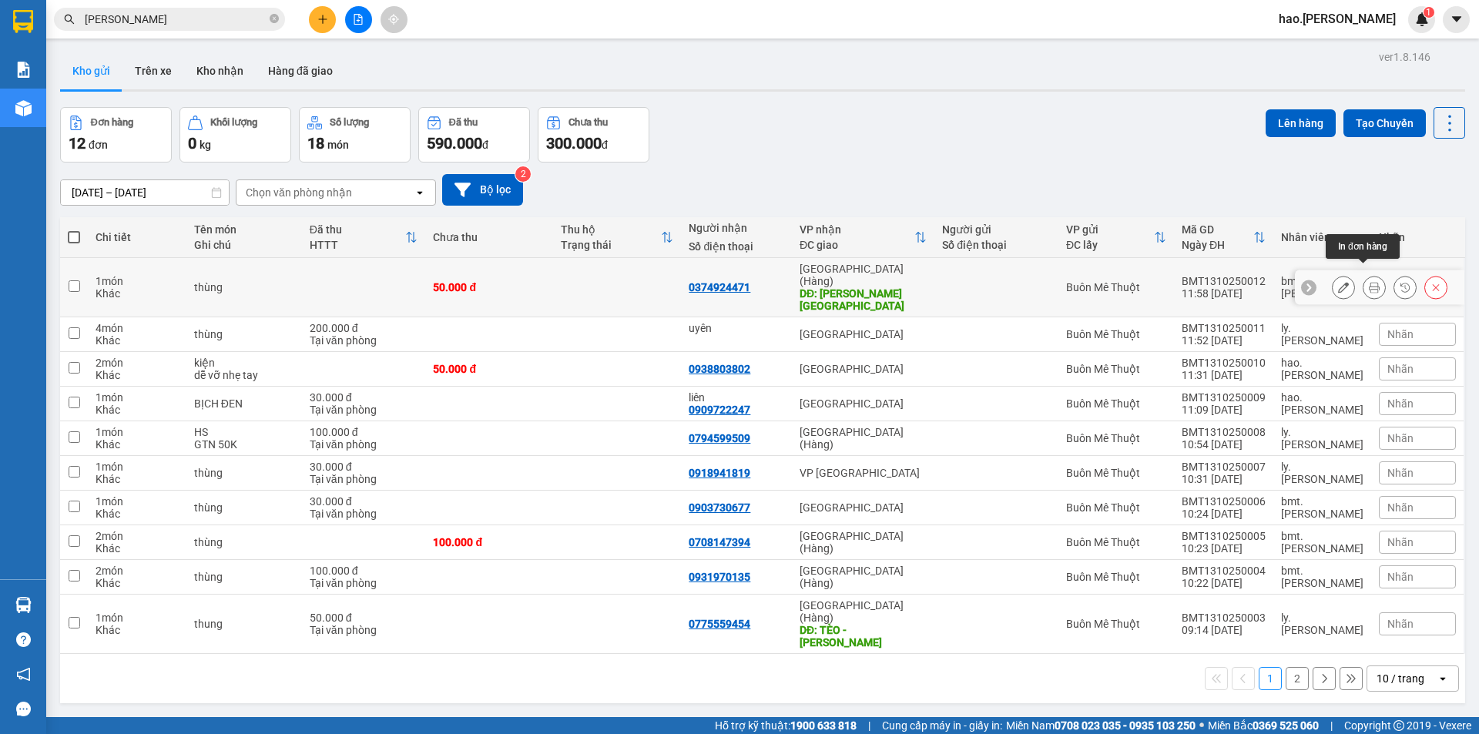
click at [1363, 283] on button at bounding box center [1374, 287] width 22 height 27
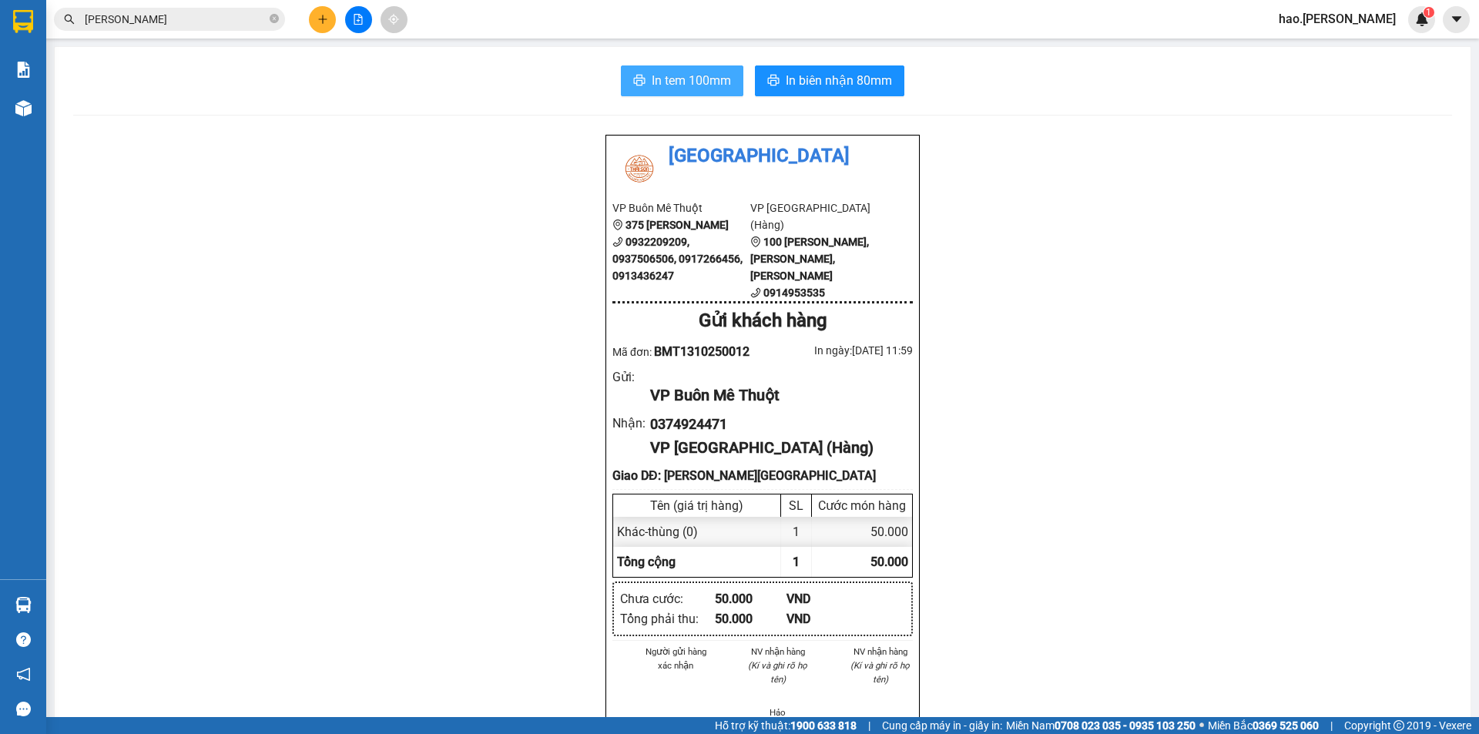
click at [655, 83] on span "In tem 100mm" at bounding box center [691, 80] width 79 height 19
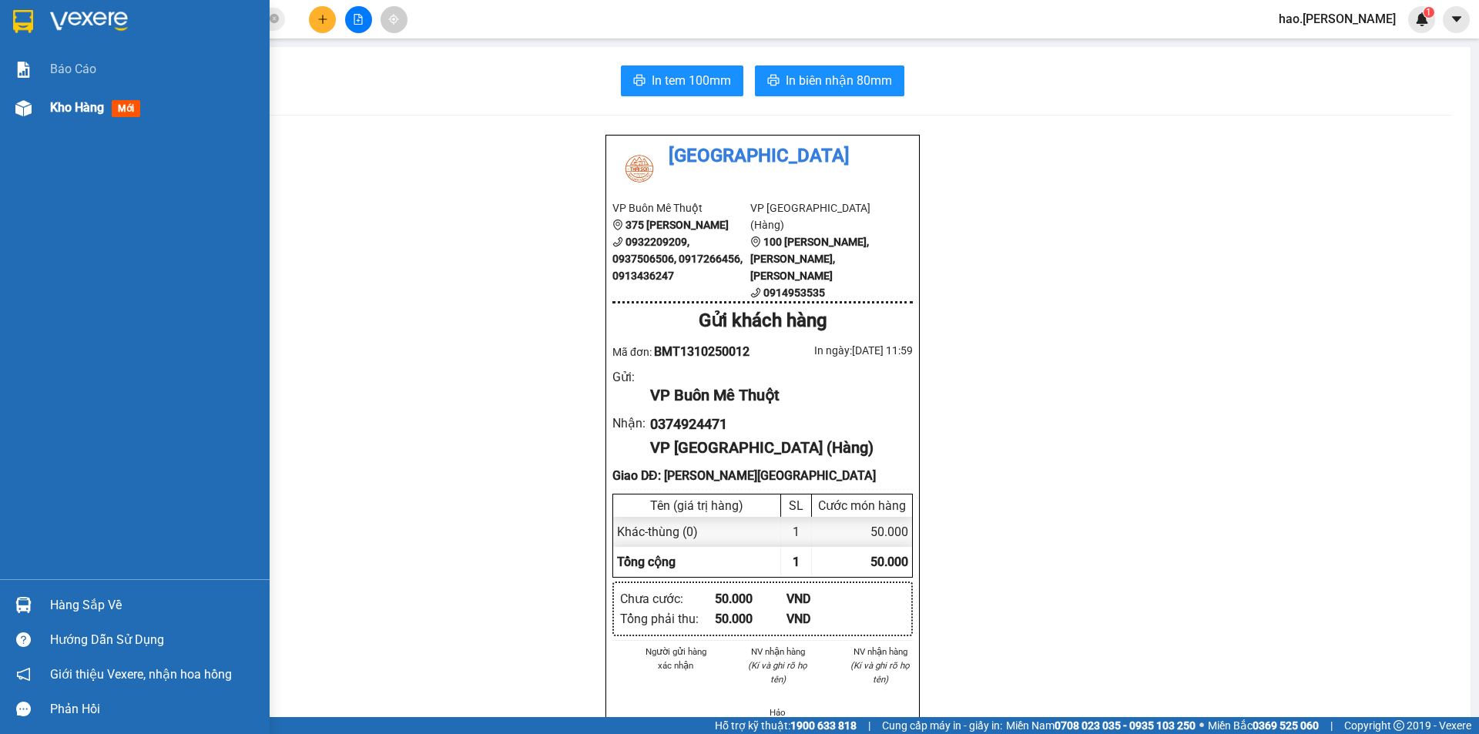
click at [64, 111] on span "Kho hàng" at bounding box center [77, 107] width 54 height 15
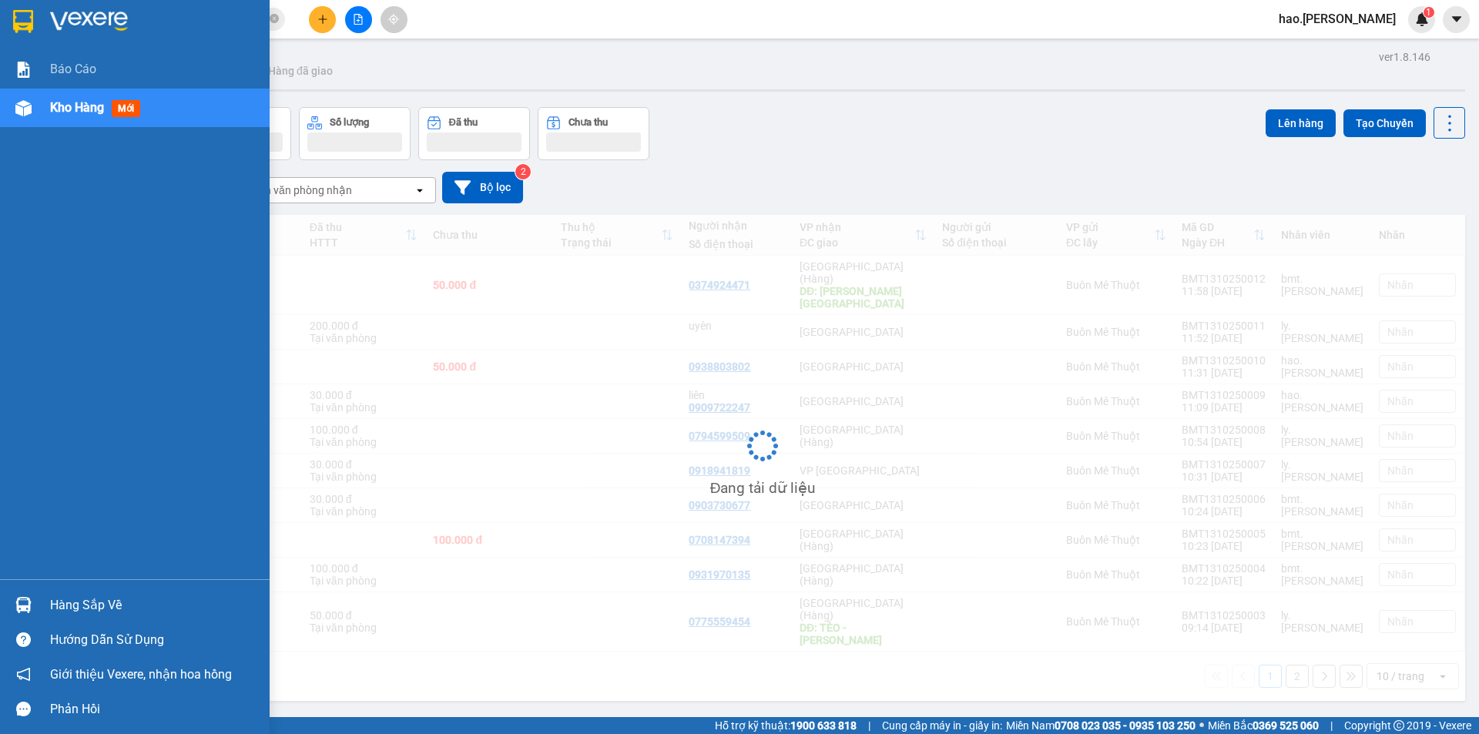
click at [64, 111] on span "Kho hàng" at bounding box center [77, 107] width 54 height 15
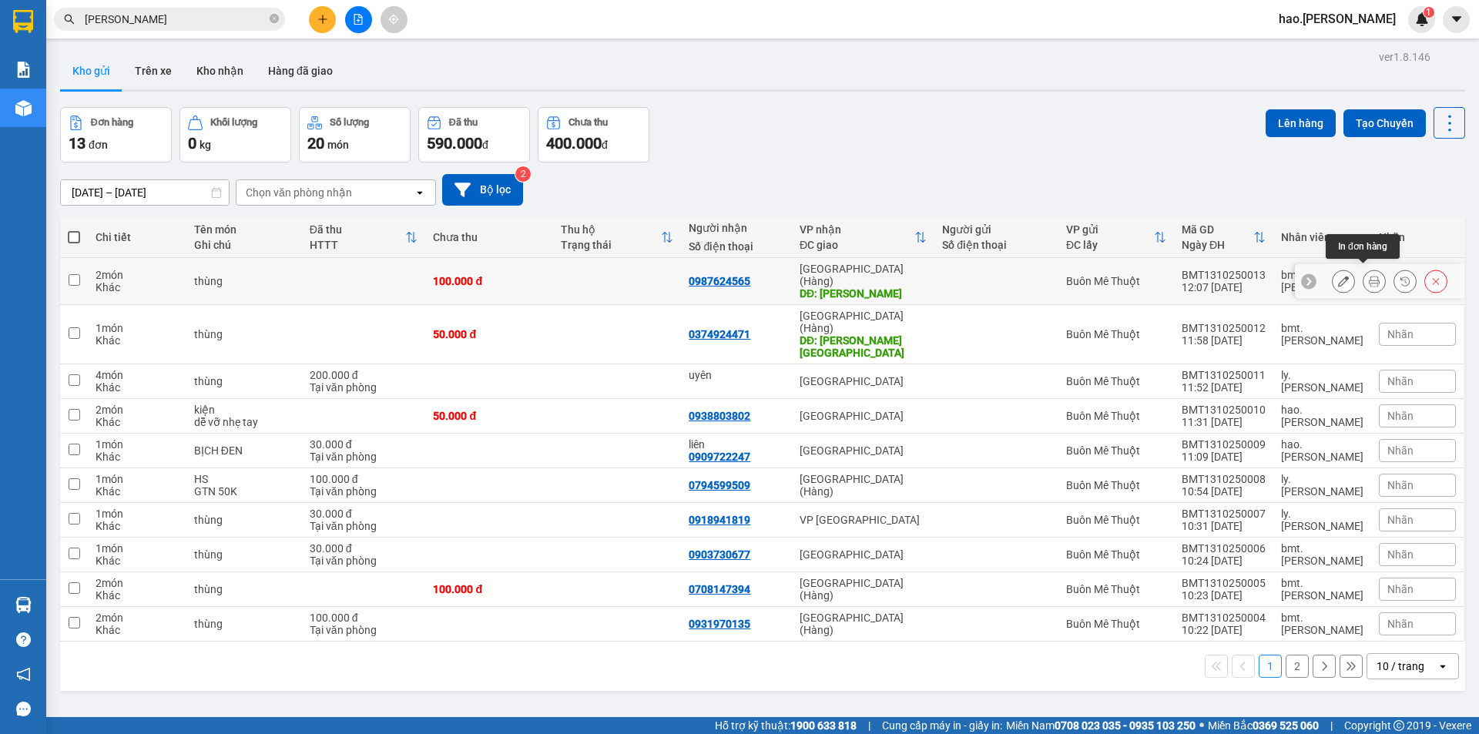
click at [1363, 269] on button at bounding box center [1374, 281] width 22 height 27
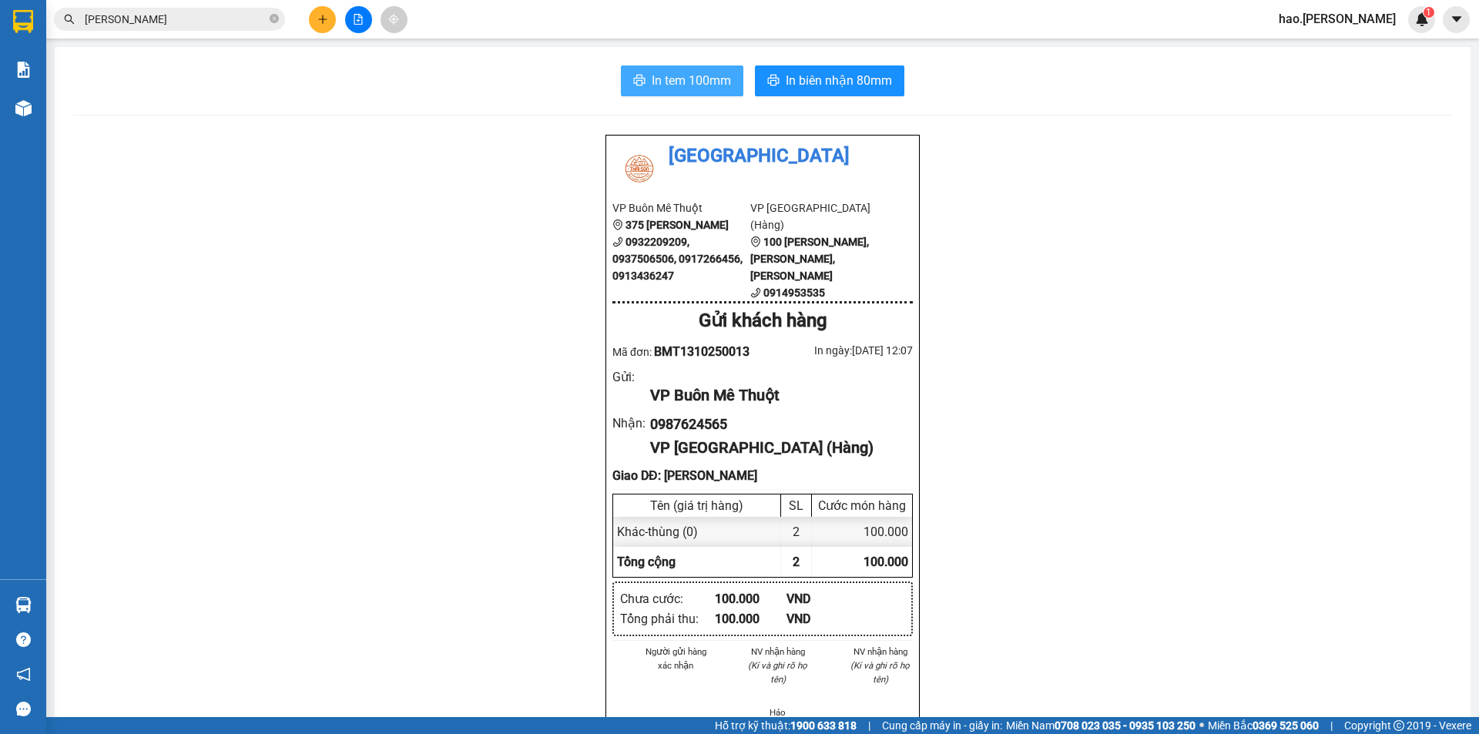
click at [722, 75] on span "In tem 100mm" at bounding box center [691, 80] width 79 height 19
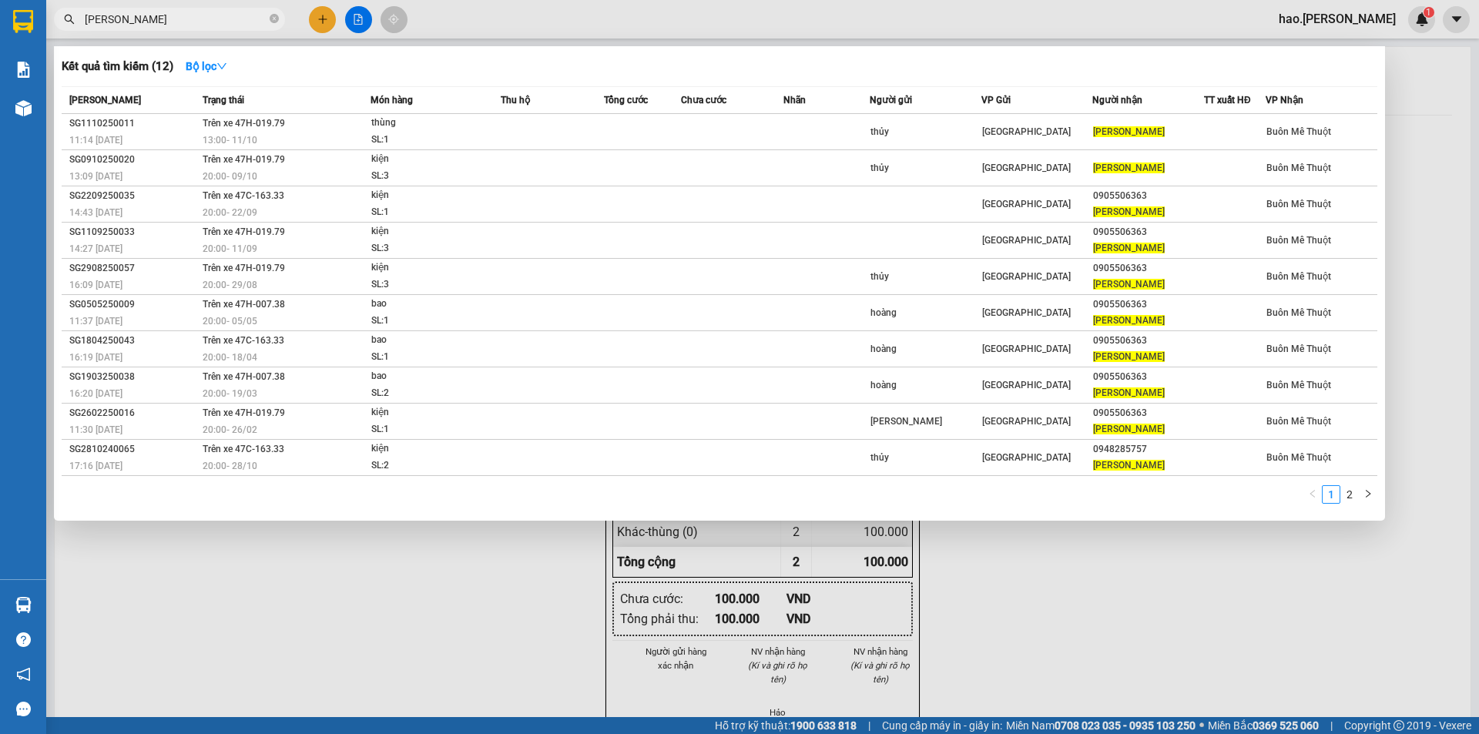
click at [169, 8] on span "[PERSON_NAME]" at bounding box center [169, 19] width 231 height 23
click at [159, 22] on input "[PERSON_NAME]" at bounding box center [176, 19] width 182 height 17
drag, startPoint x: 159, startPoint y: 23, endPoint x: 183, endPoint y: 12, distance: 26.2
click at [159, 23] on input "[PERSON_NAME]" at bounding box center [176, 19] width 182 height 17
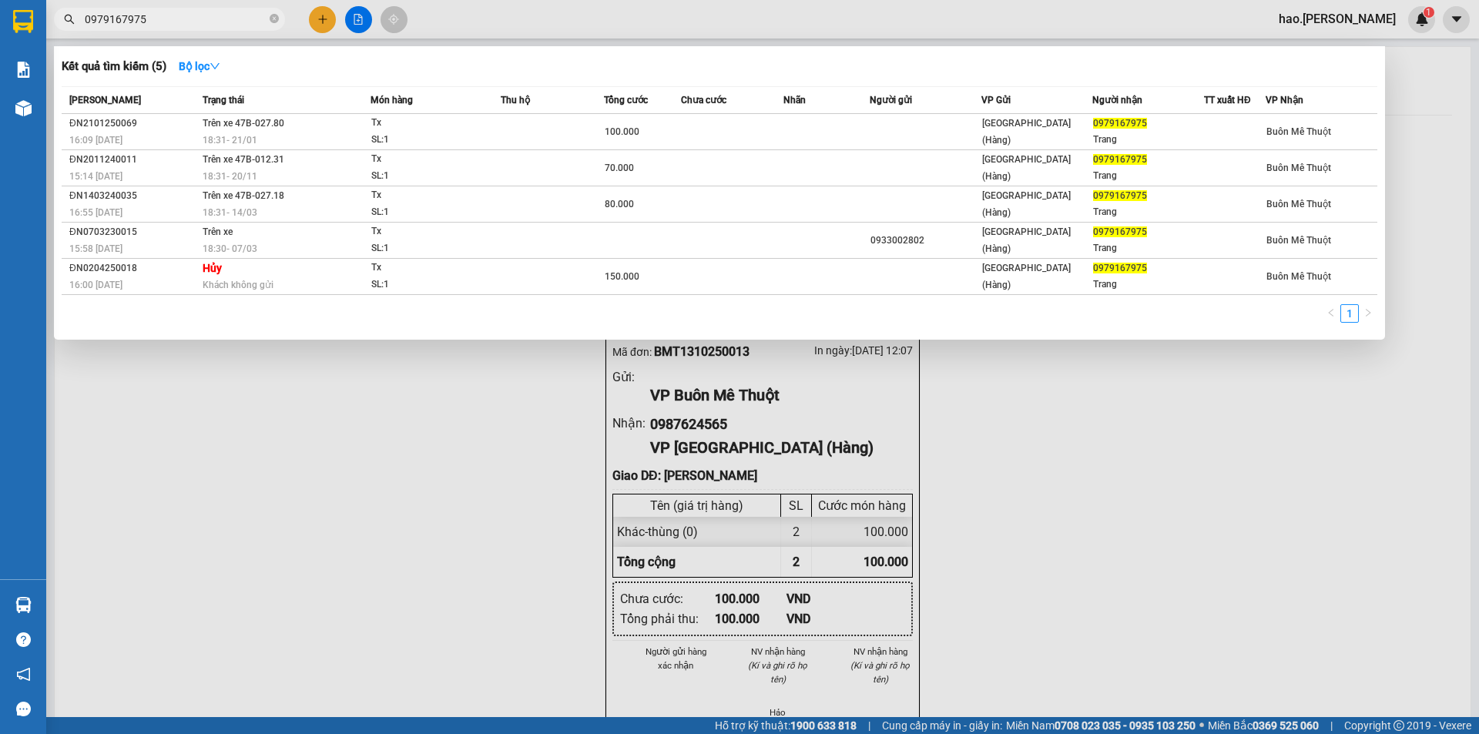
type input "0979167975"
